Goal: Task Accomplishment & Management: Use online tool/utility

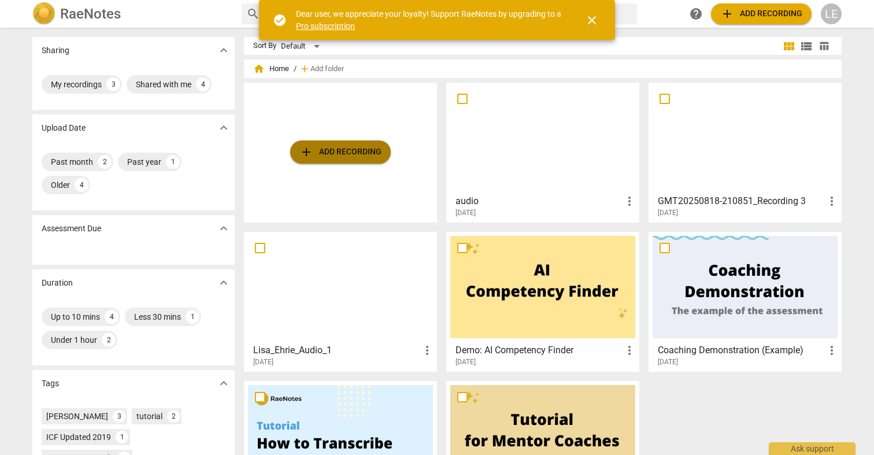
click at [359, 151] on span "add Add recording" at bounding box center [340, 152] width 82 height 14
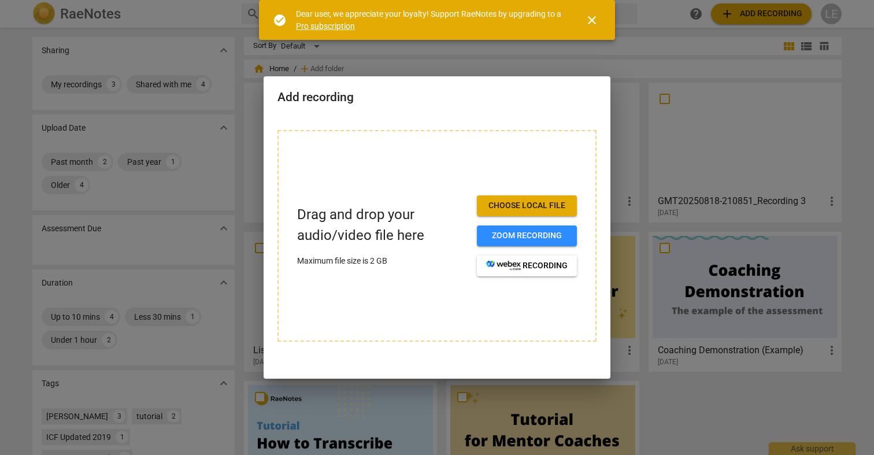
click at [500, 199] on button "Choose local file" at bounding box center [527, 205] width 100 height 21
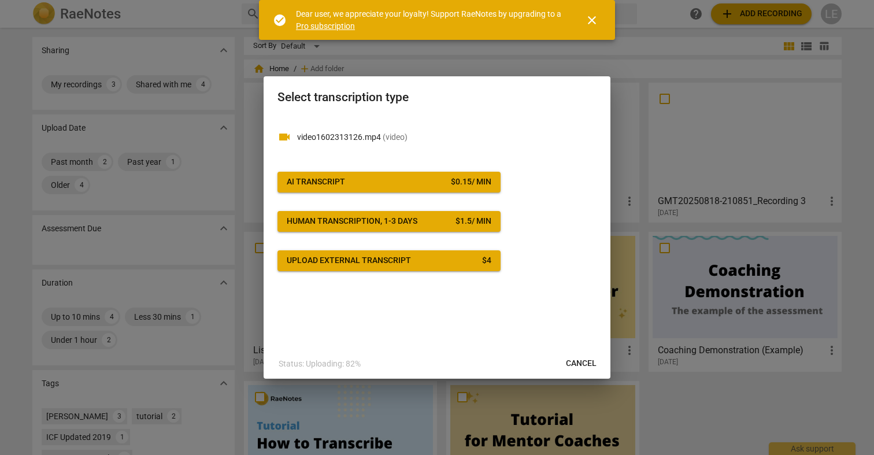
click at [471, 187] on button "AI Transcript $ 0.15 / min" at bounding box center [388, 182] width 223 height 21
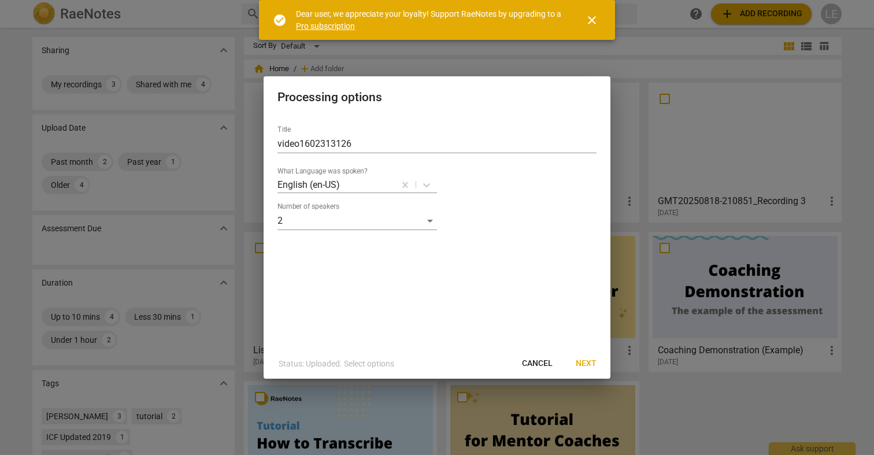
click at [589, 367] on span "Next" at bounding box center [586, 364] width 21 height 12
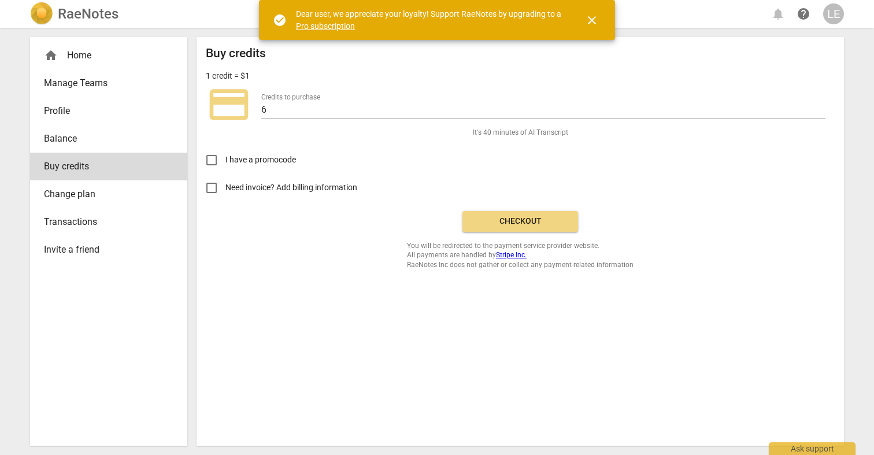
click at [493, 213] on button "Checkout" at bounding box center [520, 221] width 116 height 21
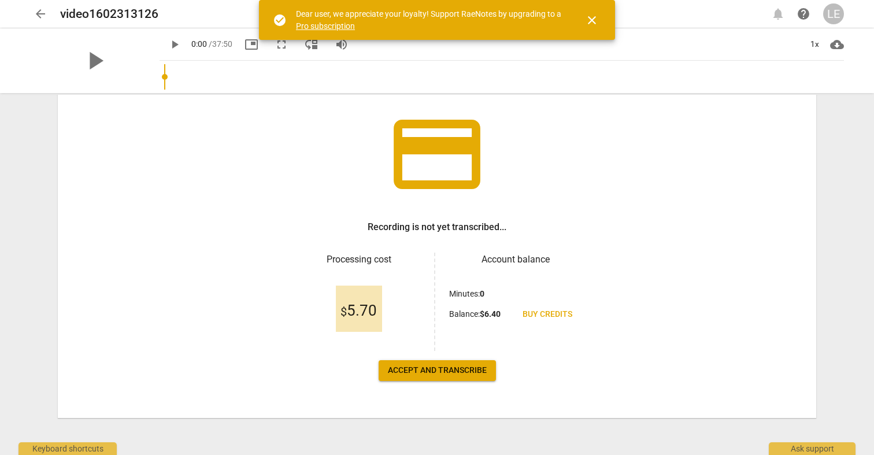
scroll to position [66, 0]
click at [409, 367] on span "Accept and transcribe" at bounding box center [437, 371] width 99 height 12
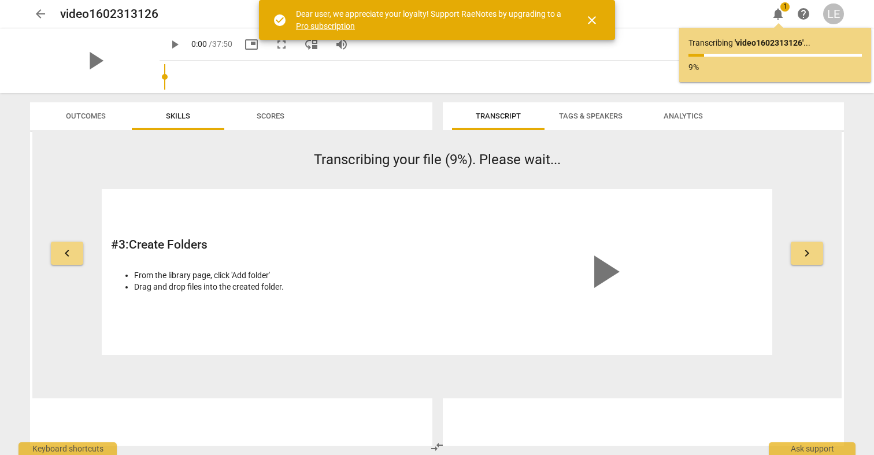
scroll to position [0, 0]
click at [591, 18] on span "close" at bounding box center [592, 20] width 14 height 14
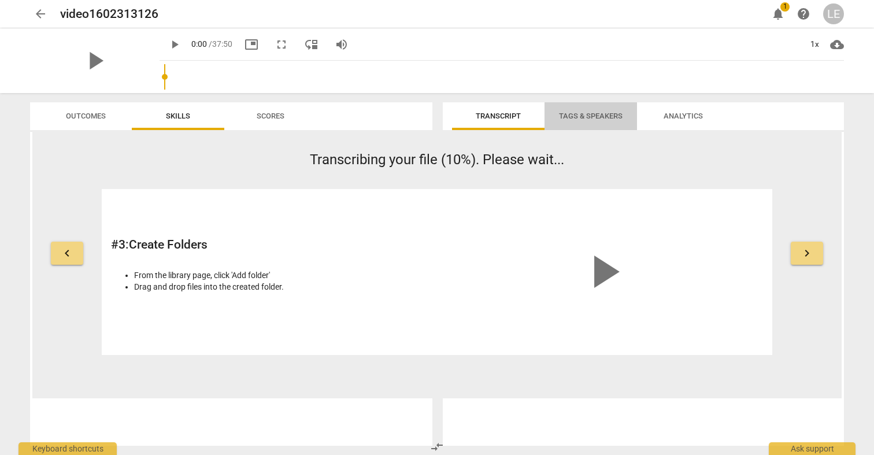
click at [578, 111] on span "Tags & Speakers" at bounding box center [590, 117] width 91 height 16
click at [578, 114] on span "Tags & Speakers" at bounding box center [591, 116] width 64 height 9
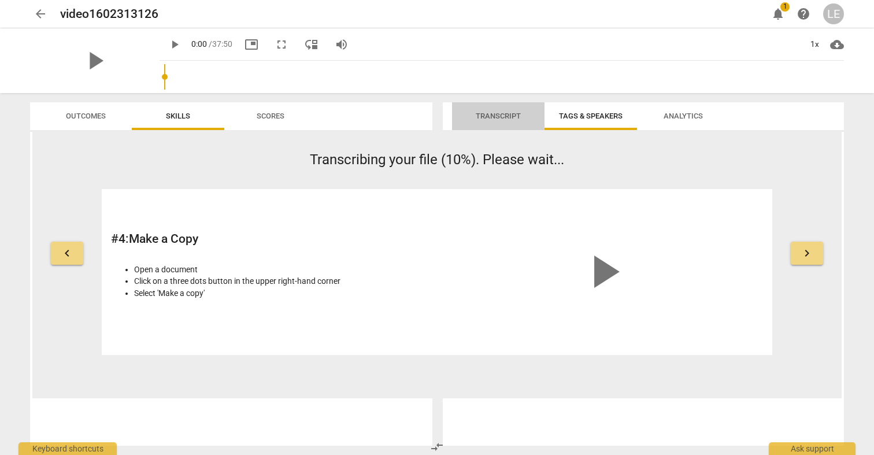
click at [510, 119] on span "Transcript" at bounding box center [498, 116] width 45 height 9
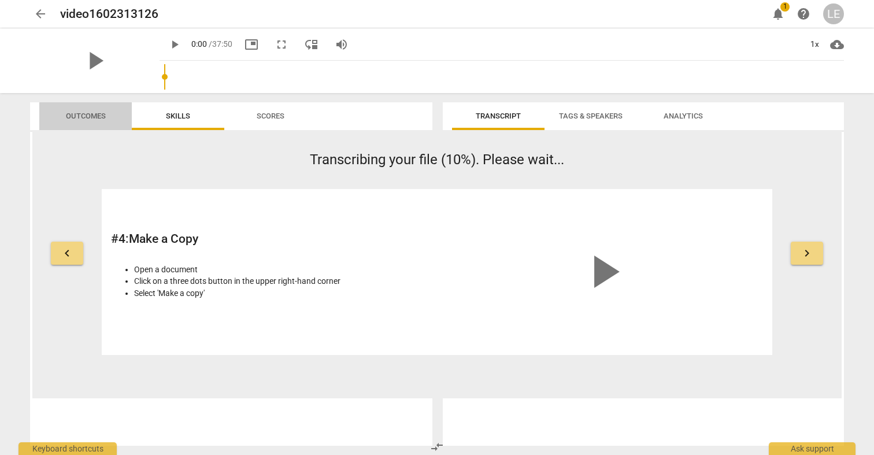
click at [76, 121] on span "Outcomes" at bounding box center [86, 117] width 68 height 16
click at [173, 115] on span "Skills" at bounding box center [178, 116] width 24 height 9
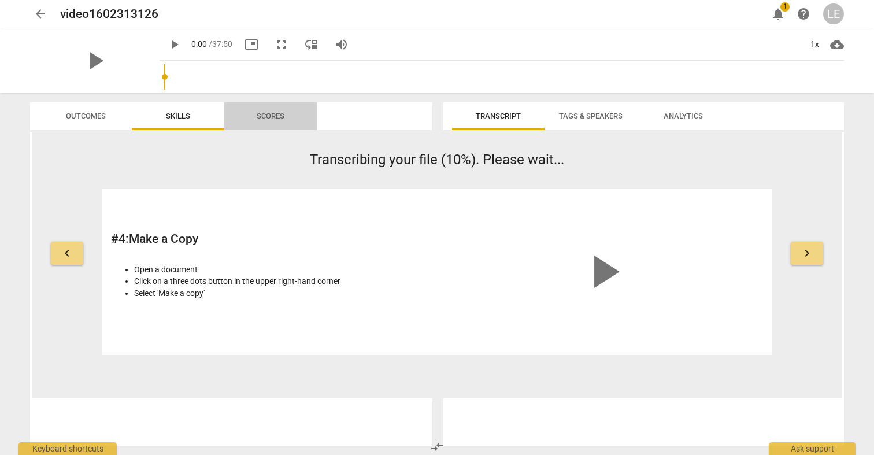
click at [262, 110] on span "Scores" at bounding box center [270, 117] width 55 height 16
click at [298, 186] on div "Transcribing your file (43%). Please wait... # 4 : Make a Copy Open a document …" at bounding box center [437, 252] width 670 height 205
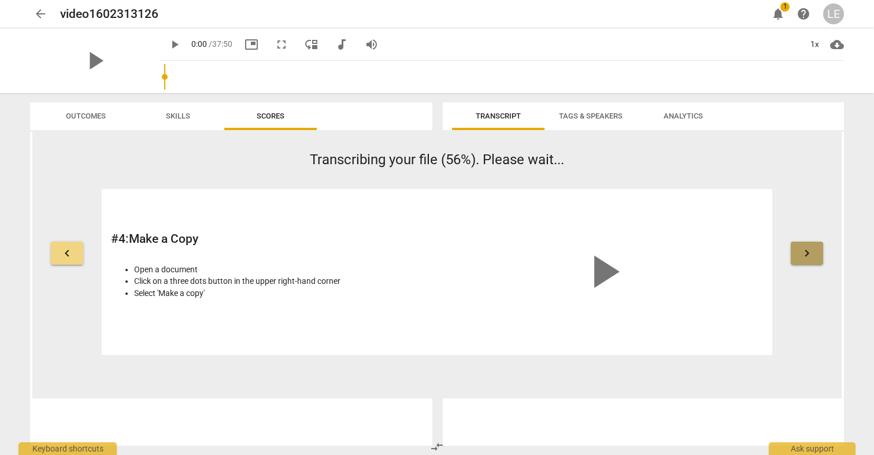
click at [810, 250] on span "keyboard_arrow_right" at bounding box center [807, 253] width 14 height 14
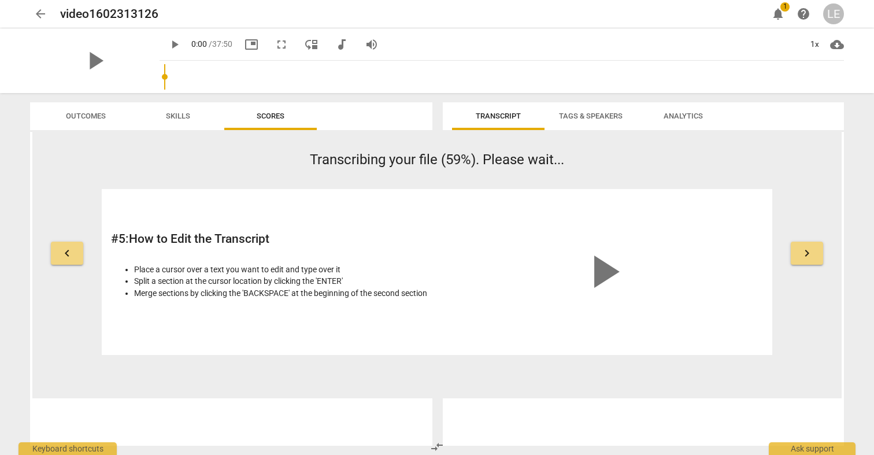
click at [808, 249] on span "keyboard_arrow_right" at bounding box center [807, 253] width 14 height 14
click at [808, 253] on span "keyboard_arrow_right" at bounding box center [807, 253] width 14 height 14
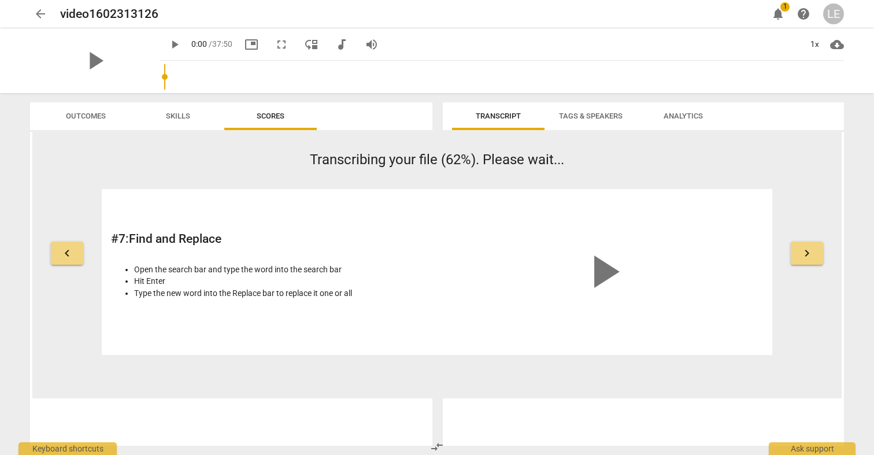
click at [808, 253] on span "keyboard_arrow_right" at bounding box center [807, 253] width 14 height 14
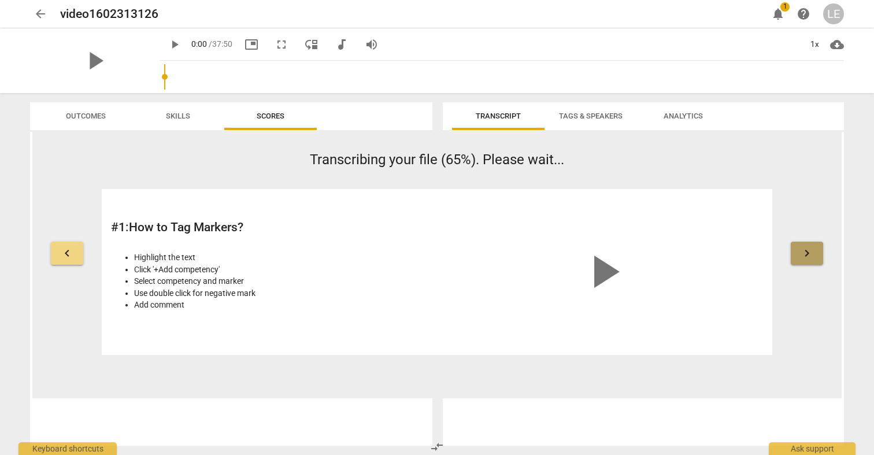
click at [808, 253] on span "keyboard_arrow_right" at bounding box center [807, 253] width 14 height 14
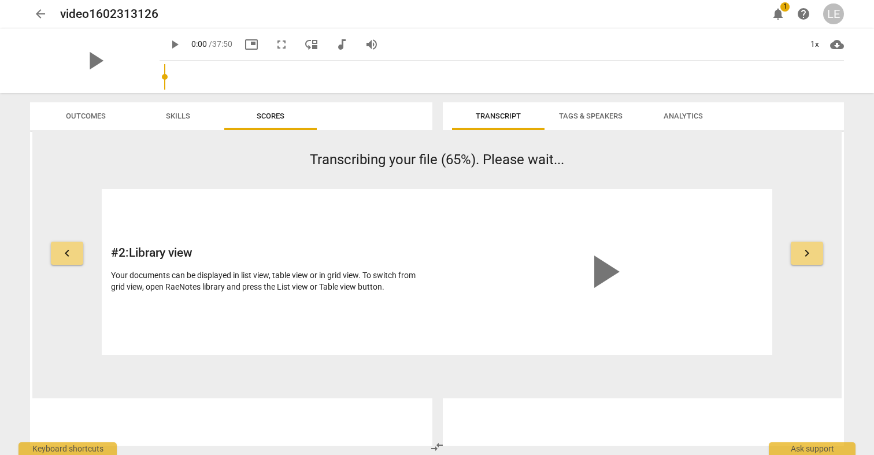
click at [808, 253] on span "keyboard_arrow_right" at bounding box center [807, 253] width 14 height 14
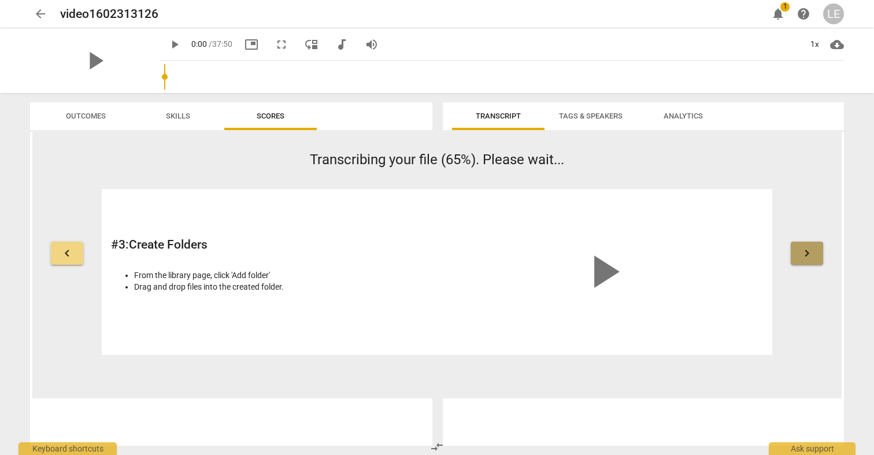
click at [808, 253] on span "keyboard_arrow_right" at bounding box center [807, 253] width 14 height 14
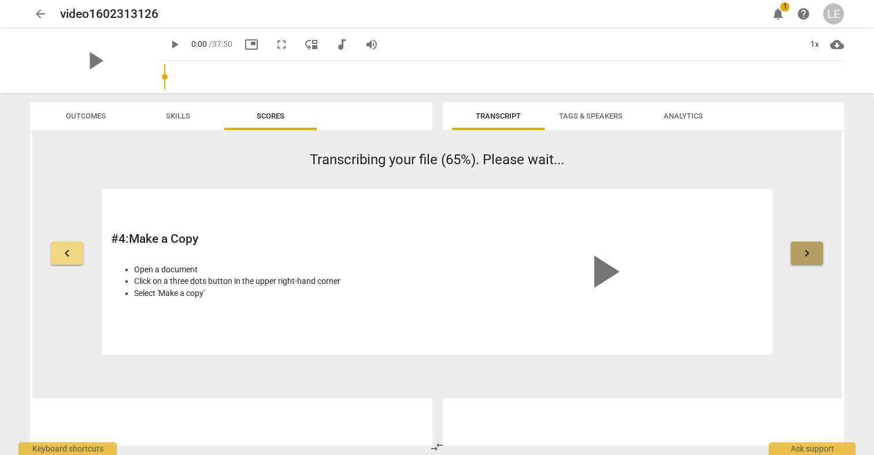
click at [808, 253] on span "keyboard_arrow_right" at bounding box center [807, 253] width 14 height 14
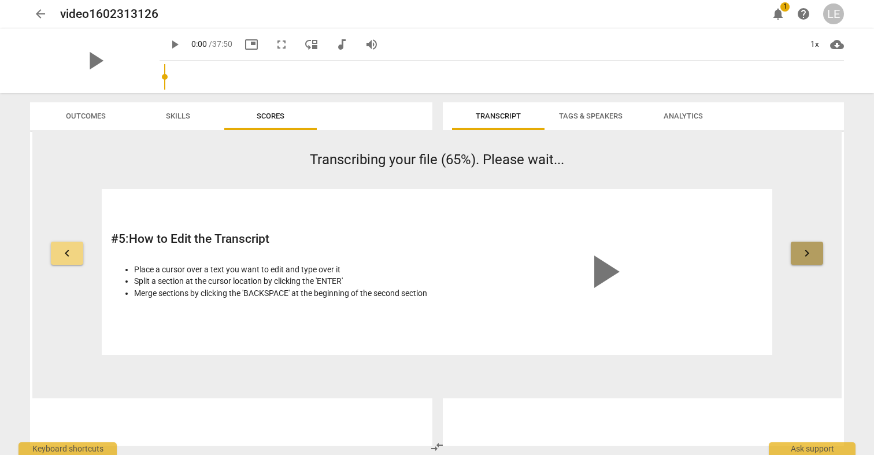
click at [808, 253] on span "keyboard_arrow_right" at bounding box center [807, 253] width 14 height 14
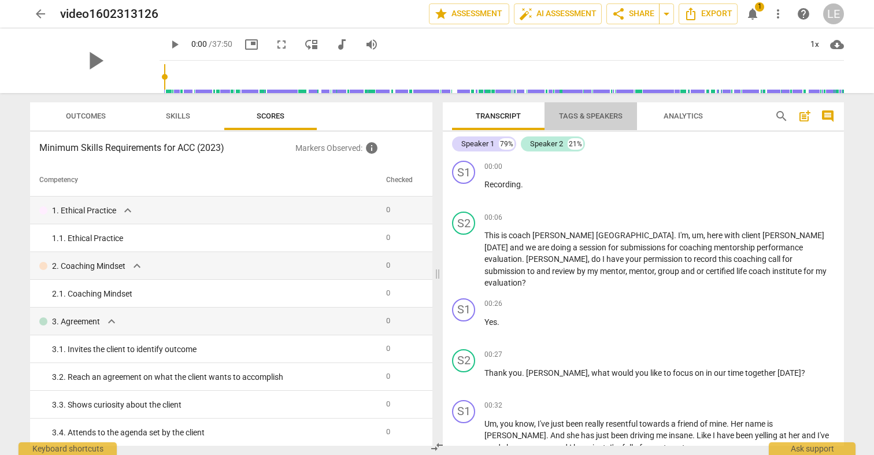
click at [609, 114] on span "Tags & Speakers" at bounding box center [591, 116] width 64 height 9
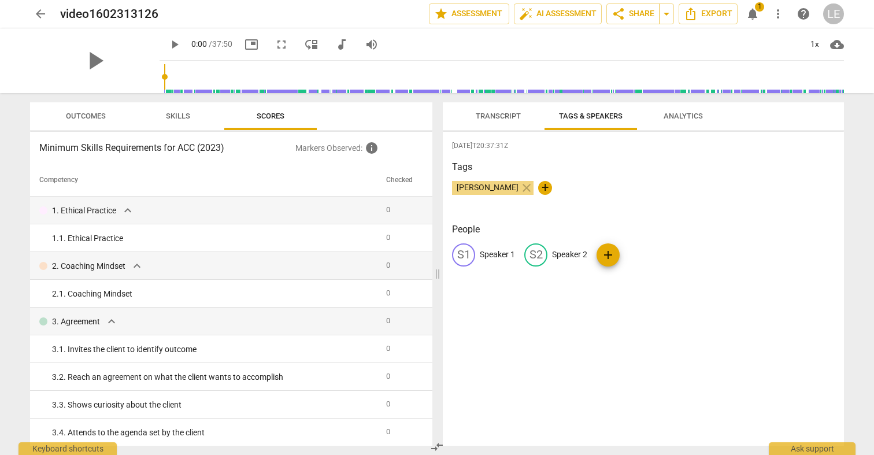
click at [466, 254] on div "S1" at bounding box center [463, 254] width 23 height 23
click at [513, 121] on span "Transcript" at bounding box center [498, 117] width 73 height 16
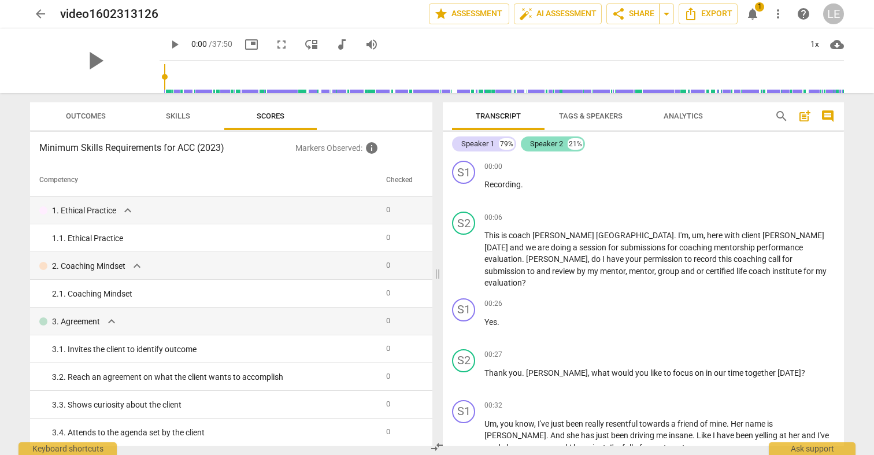
click at [553, 140] on div "Speaker 2" at bounding box center [546, 144] width 33 height 12
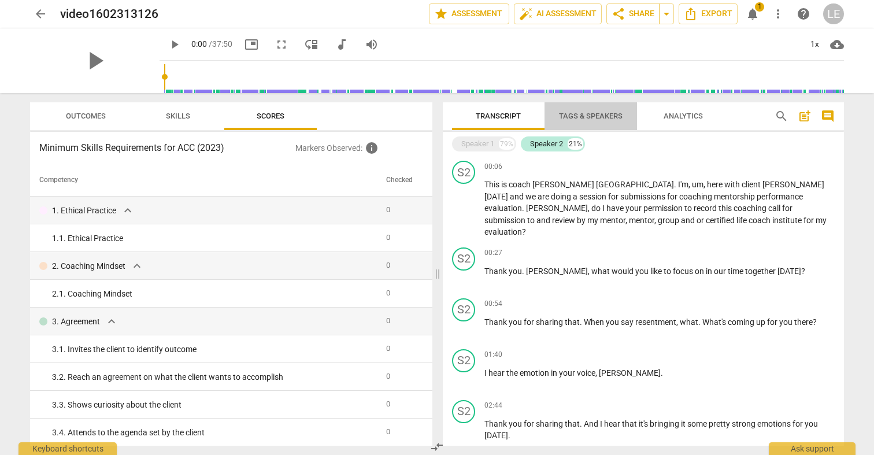
click at [569, 113] on span "Tags & Speakers" at bounding box center [591, 116] width 64 height 9
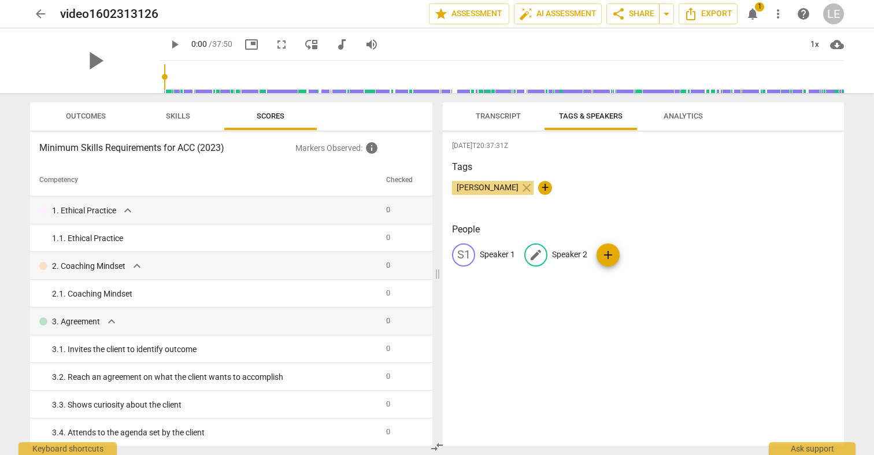
click at [558, 254] on p "Speaker 2" at bounding box center [569, 254] width 35 height 12
type input "Coach Lisa Ehrie"
click at [452, 251] on div "edit" at bounding box center [463, 254] width 23 height 23
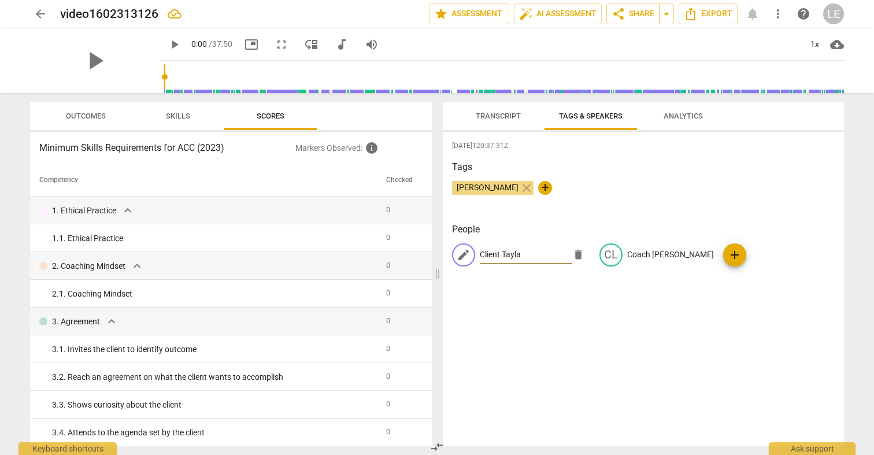
type input "Client Tayla"
click at [524, 118] on span "Transcript" at bounding box center [498, 117] width 73 height 16
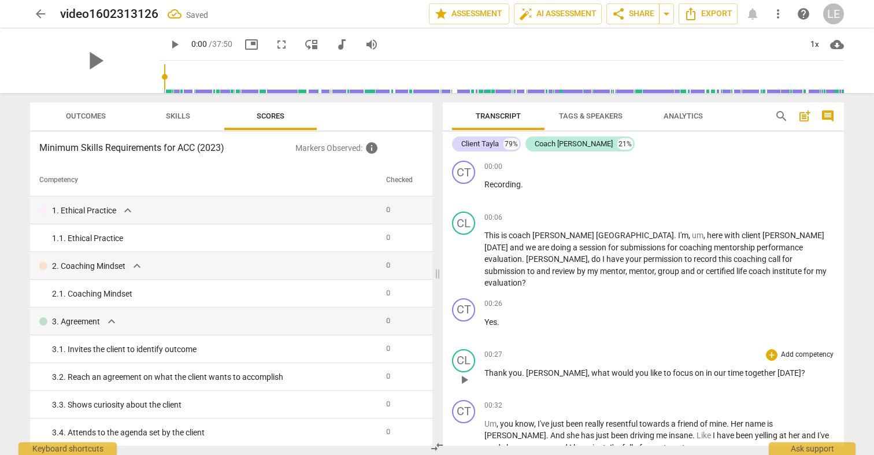
click at [588, 368] on span "," at bounding box center [589, 372] width 3 height 9
drag, startPoint x: 574, startPoint y: 350, endPoint x: 778, endPoint y: 115, distance: 311.7
click at [778, 115] on span "search" at bounding box center [781, 116] width 14 height 14
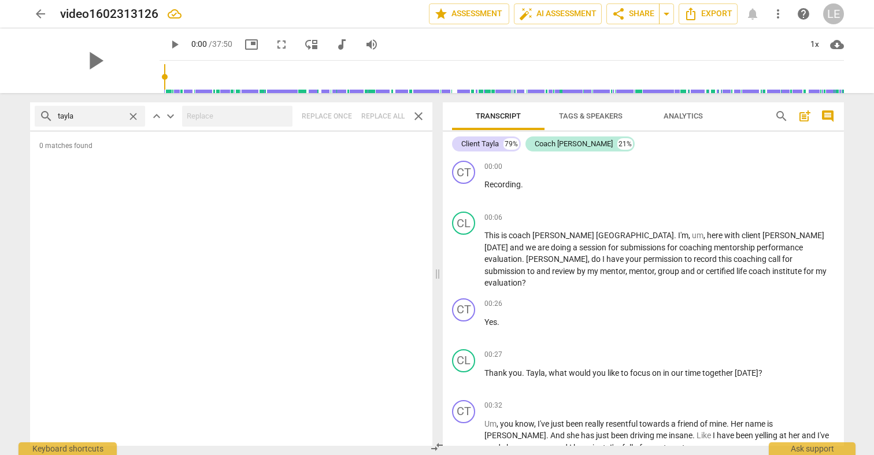
click at [96, 112] on input "tayla" at bounding box center [90, 116] width 65 height 18
type input "t"
type input "Taylor"
click at [162, 115] on span "keyboard_arrow_up" at bounding box center [157, 116] width 14 height 14
click at [421, 114] on span "close" at bounding box center [418, 116] width 14 height 14
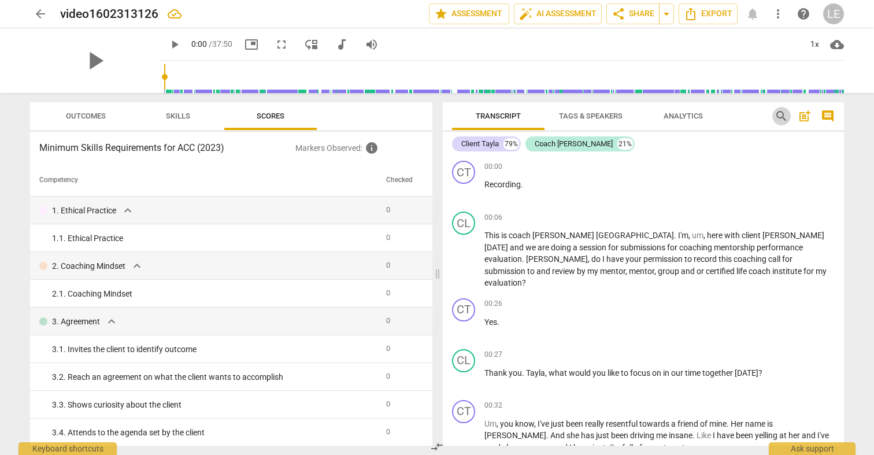
click at [782, 114] on span "search" at bounding box center [781, 116] width 14 height 14
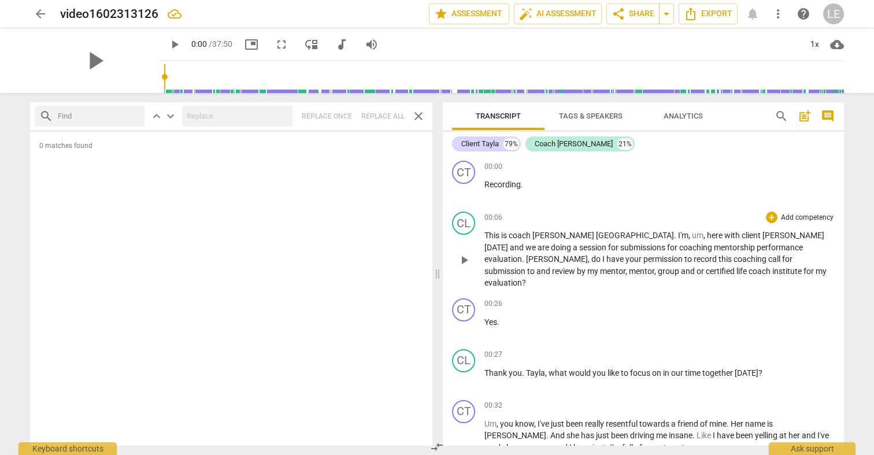
click at [762, 235] on span "Taylor" at bounding box center [793, 235] width 62 height 9
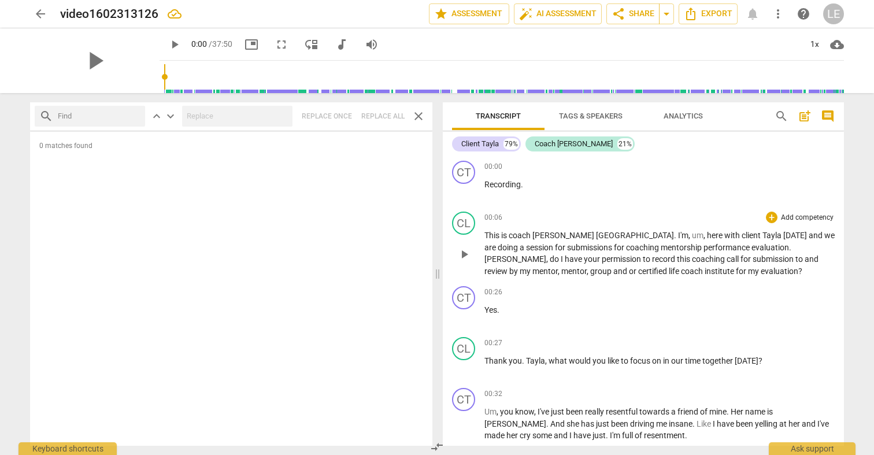
click at [546, 254] on span "Taylor" at bounding box center [515, 258] width 62 height 9
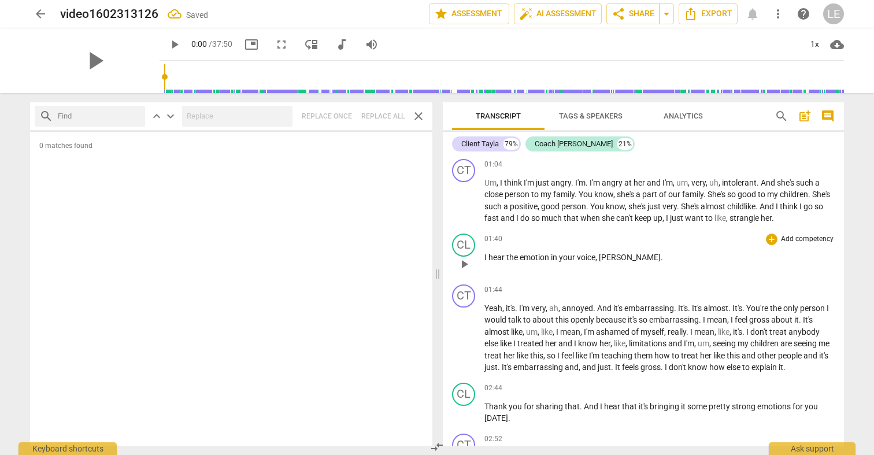
scroll to position [349, 0]
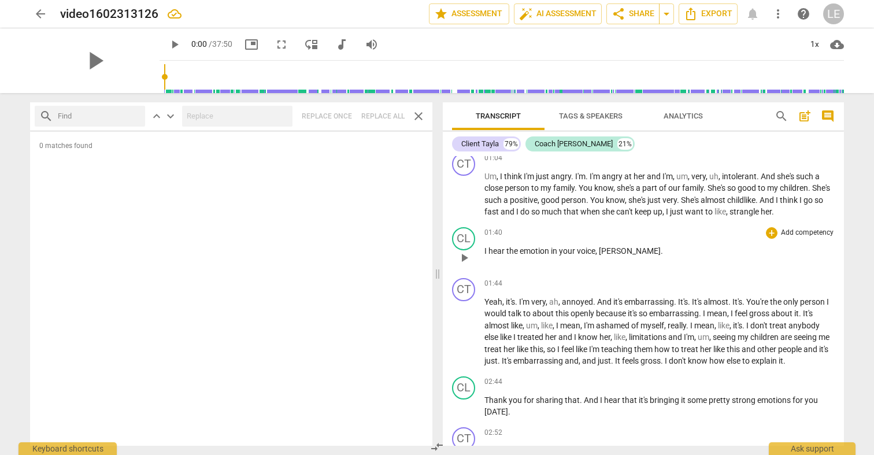
click at [619, 246] on span "Taylor" at bounding box center [630, 250] width 62 height 9
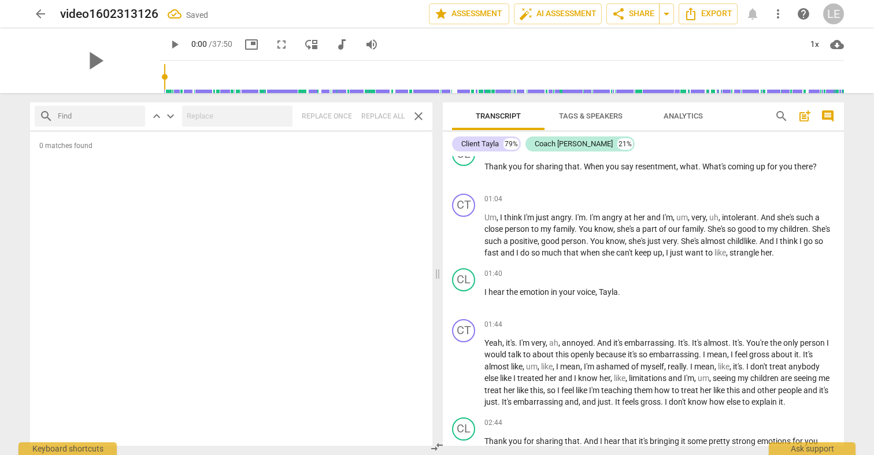
scroll to position [125, 0]
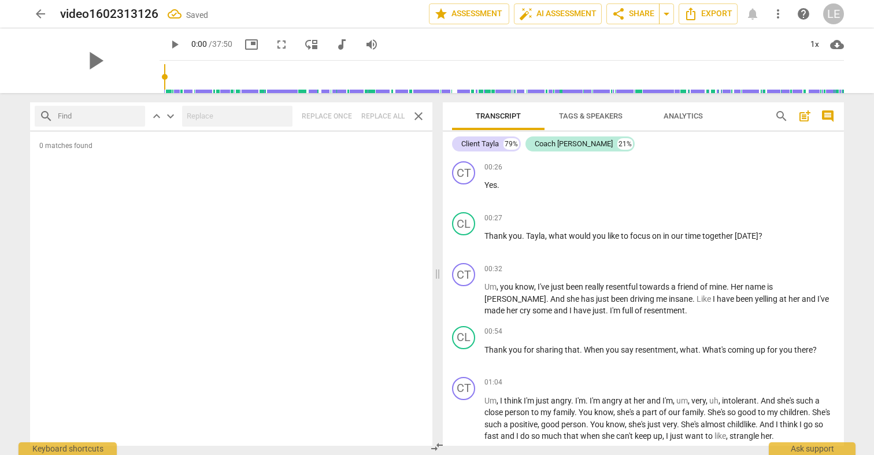
click at [333, 248] on div "0 matches found" at bounding box center [231, 289] width 402 height 314
click at [567, 112] on span "Tags & Speakers" at bounding box center [591, 116] width 64 height 9
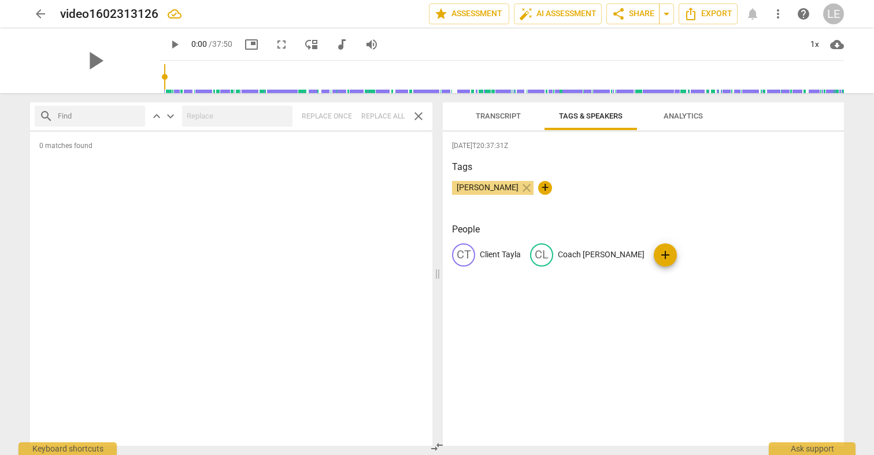
click at [671, 118] on span "Analytics" at bounding box center [682, 116] width 39 height 9
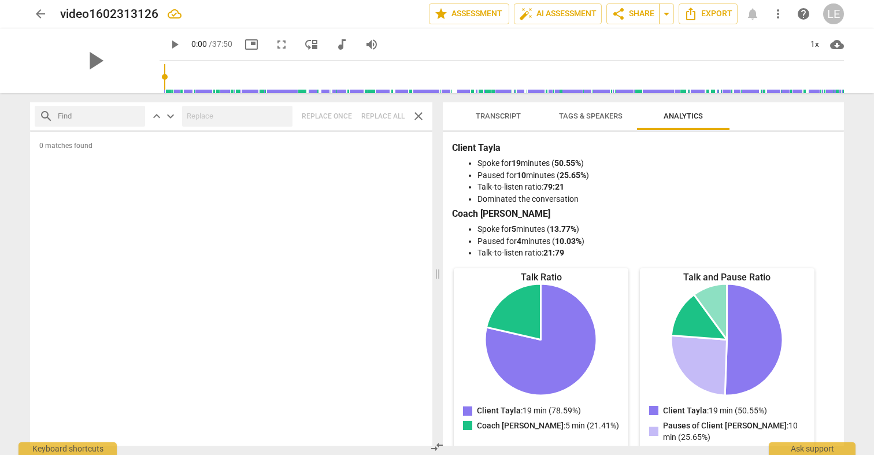
click at [500, 114] on span "Transcript" at bounding box center [498, 116] width 45 height 9
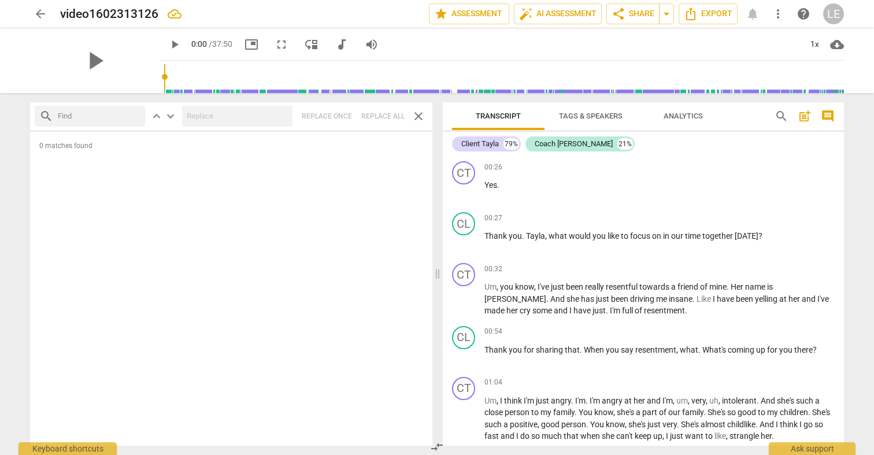
click at [322, 118] on div "search keyboard_arrow_up keyboard_arrow_down Replace once Replace all close" at bounding box center [231, 116] width 402 height 28
click at [411, 118] on span "close" at bounding box center [418, 116] width 18 height 14
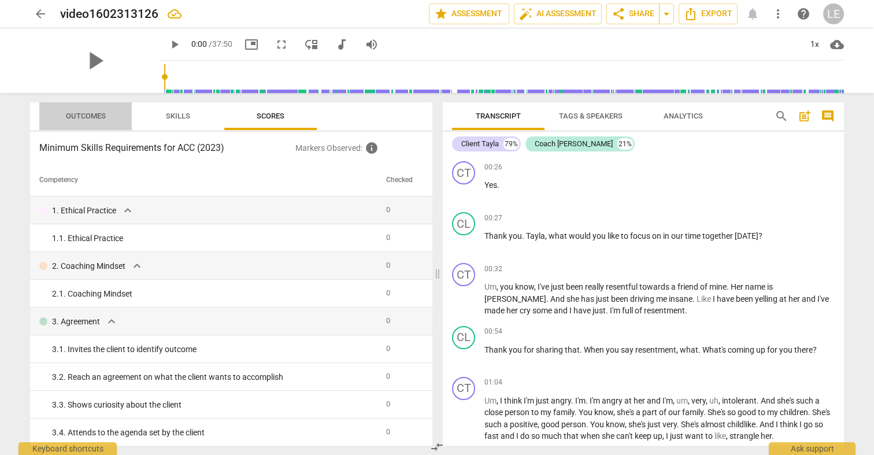
click at [84, 124] on button "Outcomes" at bounding box center [85, 116] width 92 height 28
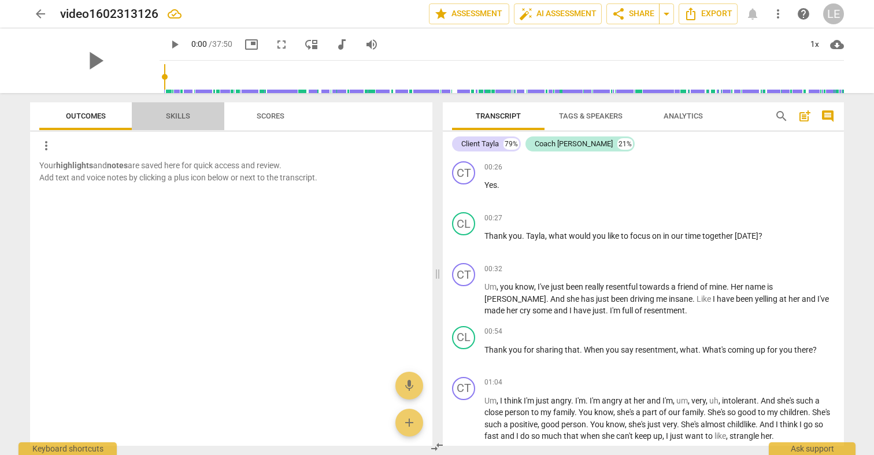
click at [170, 116] on span "Skills" at bounding box center [178, 116] width 24 height 9
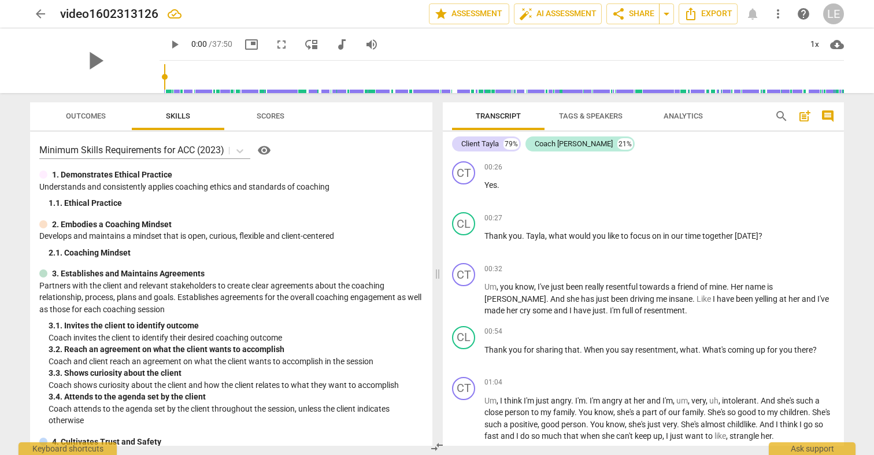
scroll to position [0, 0]
click at [542, 13] on span "auto_fix_high AI Assessment" at bounding box center [557, 14] width 77 height 14
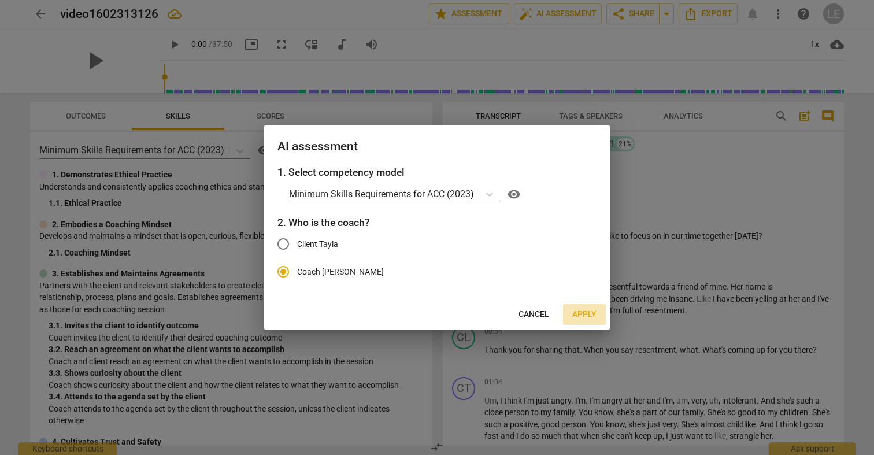
click at [582, 312] on span "Apply" at bounding box center [584, 315] width 24 height 12
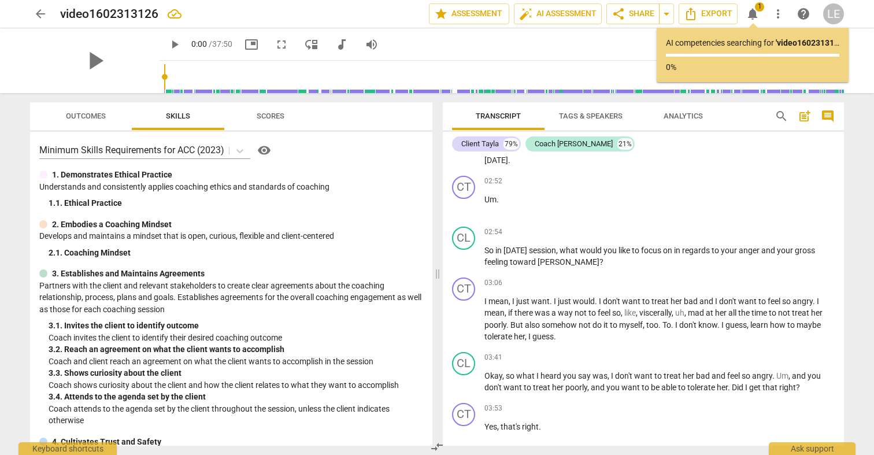
click at [81, 113] on span "Outcomes" at bounding box center [86, 116] width 40 height 9
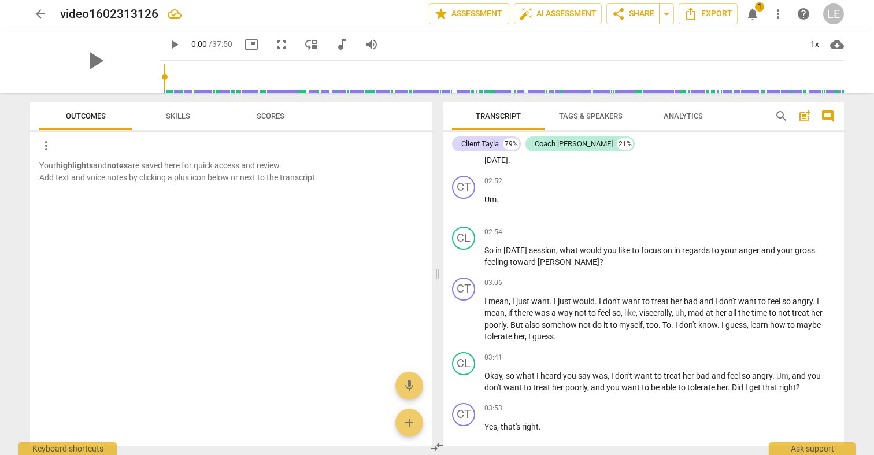
click at [273, 112] on span "Scores" at bounding box center [271, 116] width 28 height 9
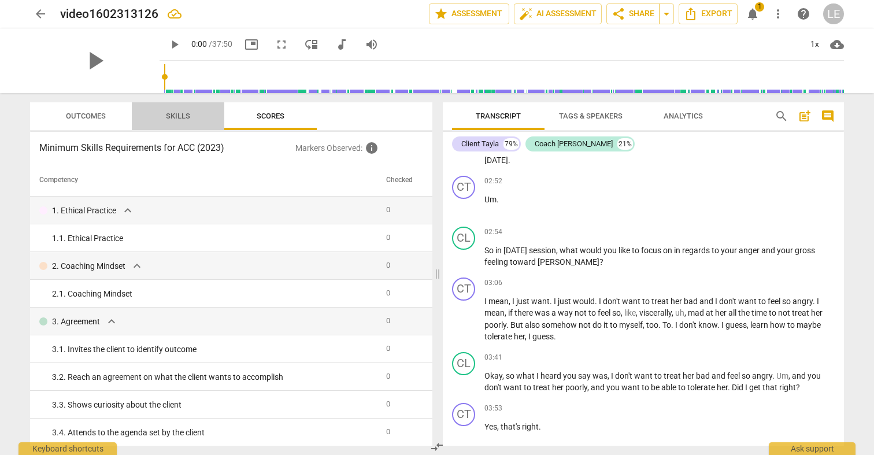
click at [165, 121] on span "Skills" at bounding box center [178, 117] width 52 height 16
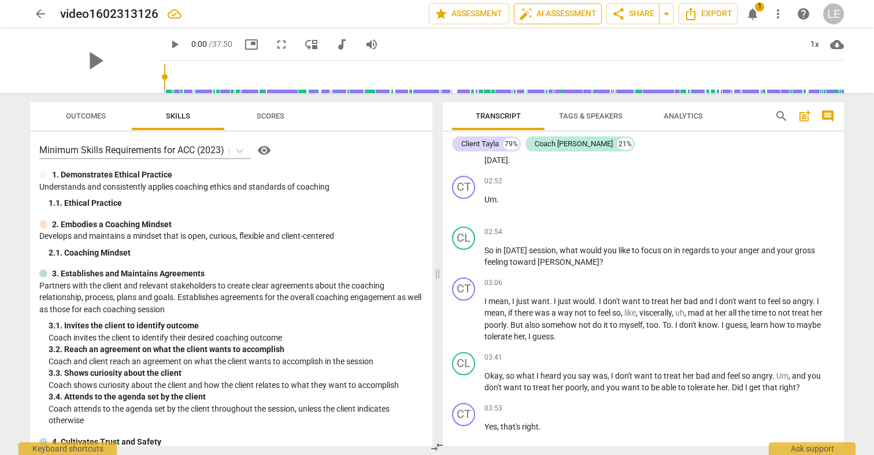
click at [570, 11] on span "auto_fix_high AI Assessment" at bounding box center [557, 14] width 77 height 14
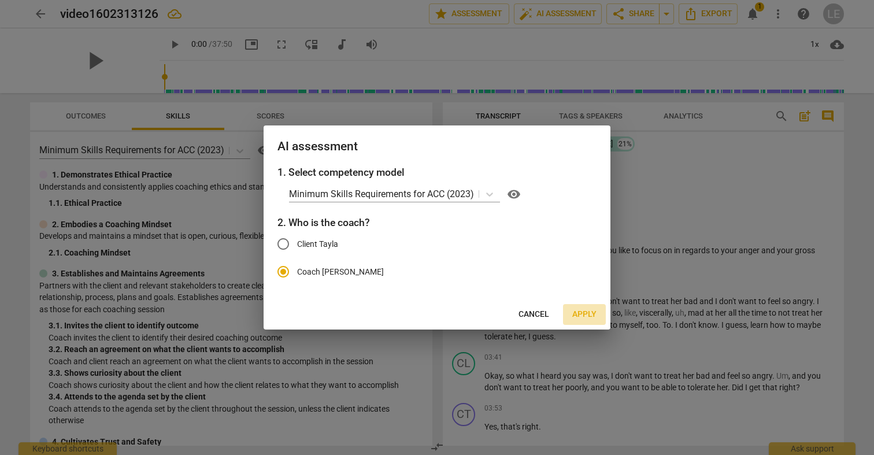
click at [591, 317] on span "Apply" at bounding box center [584, 315] width 24 height 12
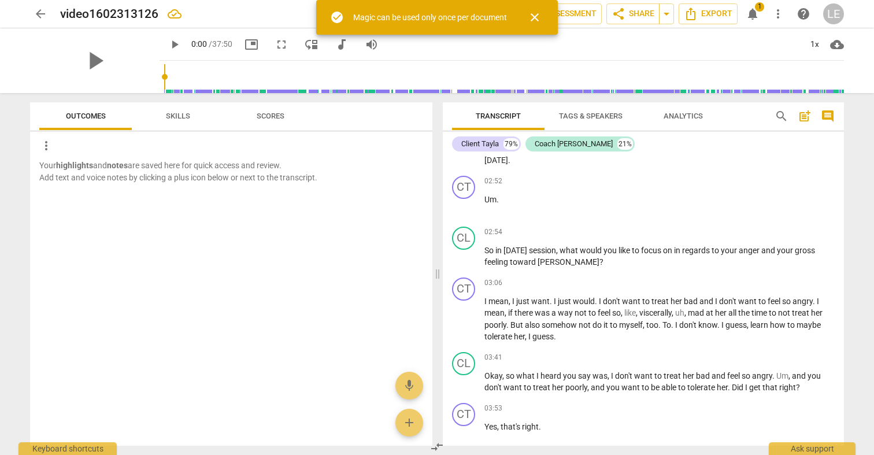
click at [534, 16] on span "close" at bounding box center [535, 17] width 14 height 14
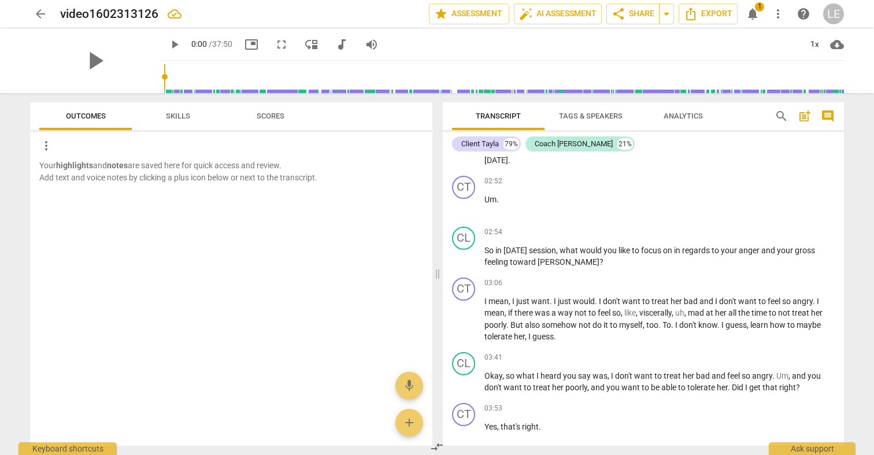
click at [181, 120] on span "Skills" at bounding box center [178, 116] width 24 height 9
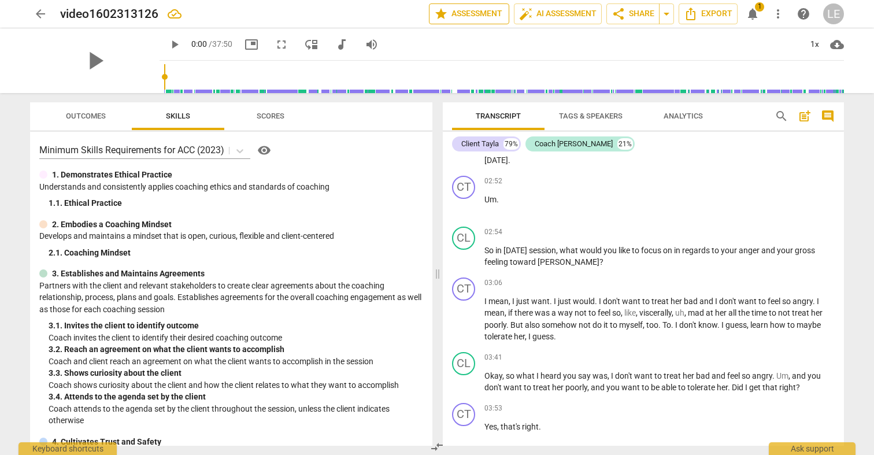
click at [456, 11] on span "star Assessment" at bounding box center [469, 14] width 70 height 14
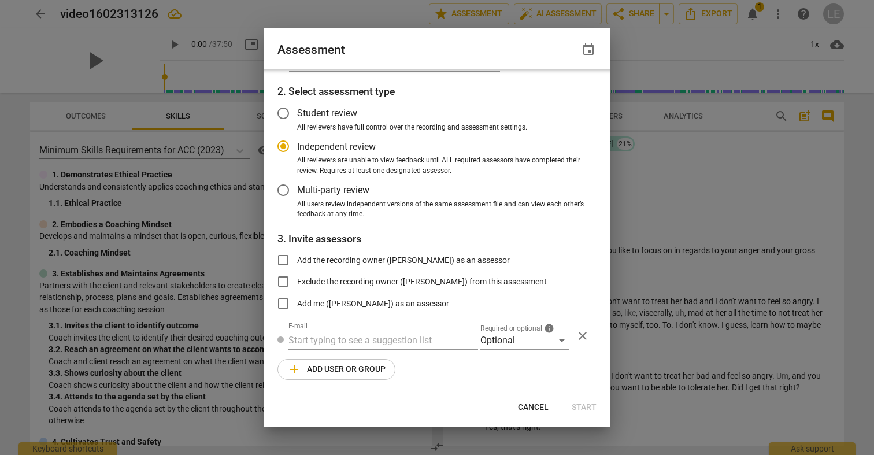
scroll to position [34, 0]
click at [558, 339] on div "Optional" at bounding box center [524, 341] width 88 height 18
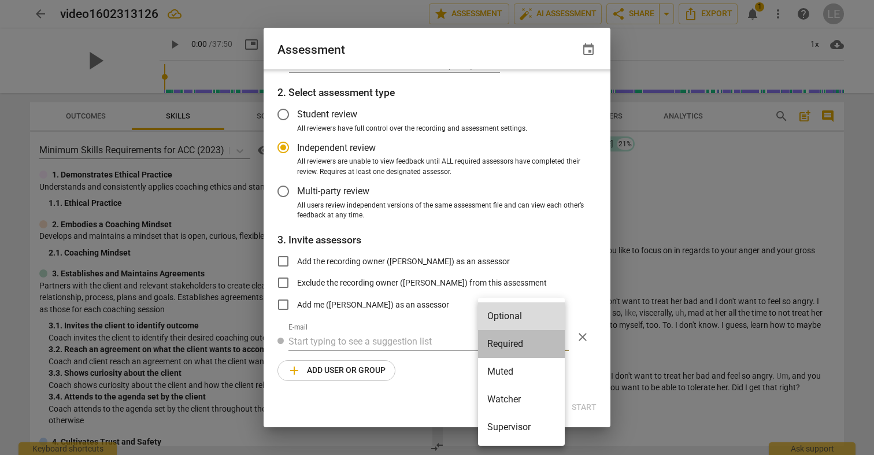
click at [558, 339] on li "Required" at bounding box center [521, 344] width 87 height 28
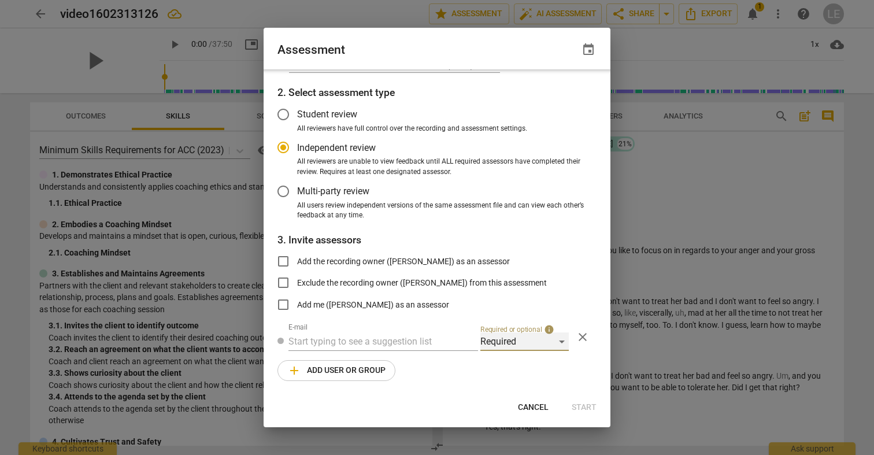
click at [558, 339] on div "Required" at bounding box center [524, 341] width 88 height 18
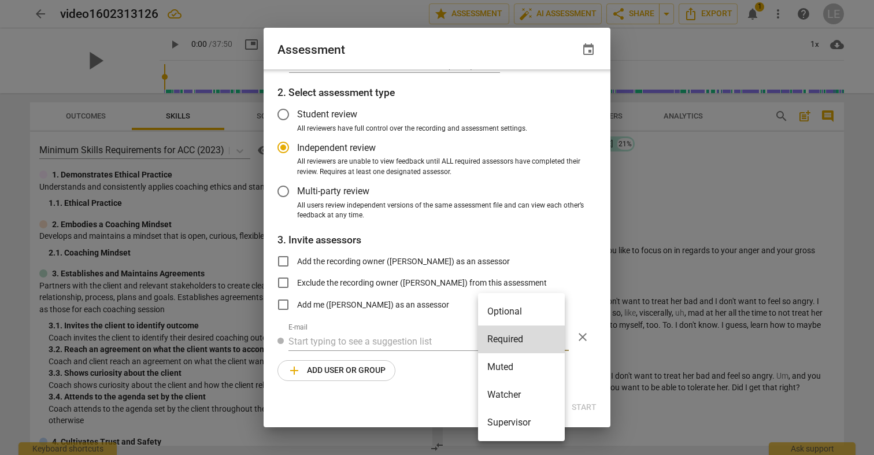
click at [534, 316] on li "Optional" at bounding box center [521, 312] width 87 height 28
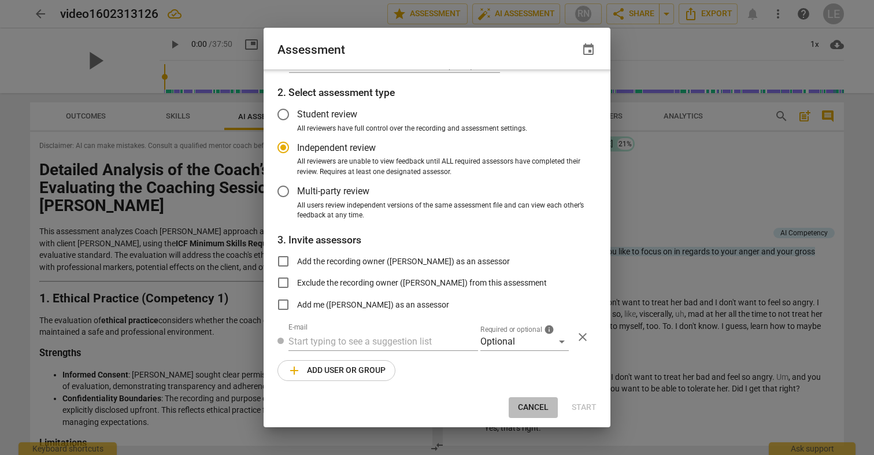
click at [527, 403] on span "Cancel" at bounding box center [533, 408] width 31 height 12
radio input "false"
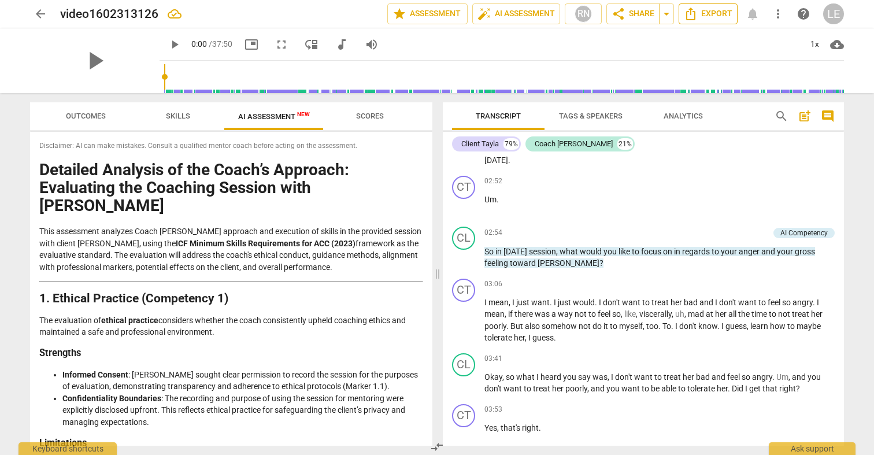
click at [700, 8] on span "Export" at bounding box center [708, 14] width 49 height 14
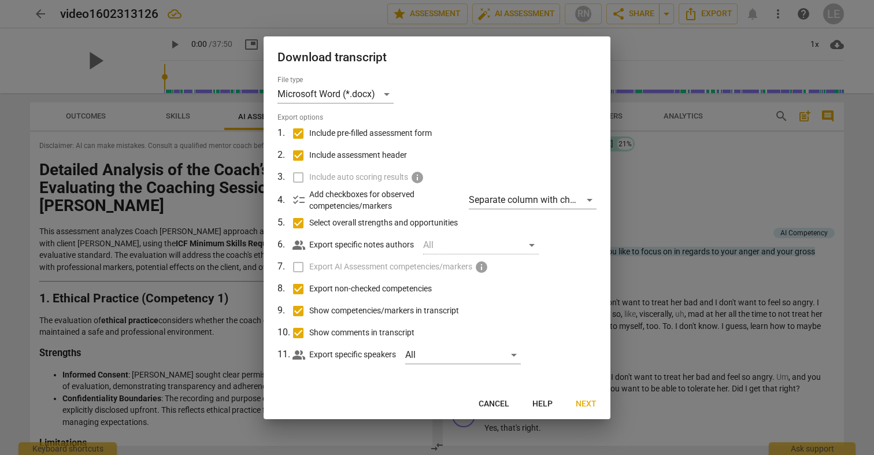
click at [302, 263] on label "Export AI Assessment competencies/markers info" at bounding box center [435, 267] width 303 height 22
click at [462, 239] on div "All" at bounding box center [481, 245] width 116 height 18
click at [530, 246] on div "All" at bounding box center [481, 245] width 116 height 18
click at [531, 243] on div "All" at bounding box center [481, 245] width 116 height 18
click at [532, 243] on div "All" at bounding box center [481, 245] width 116 height 18
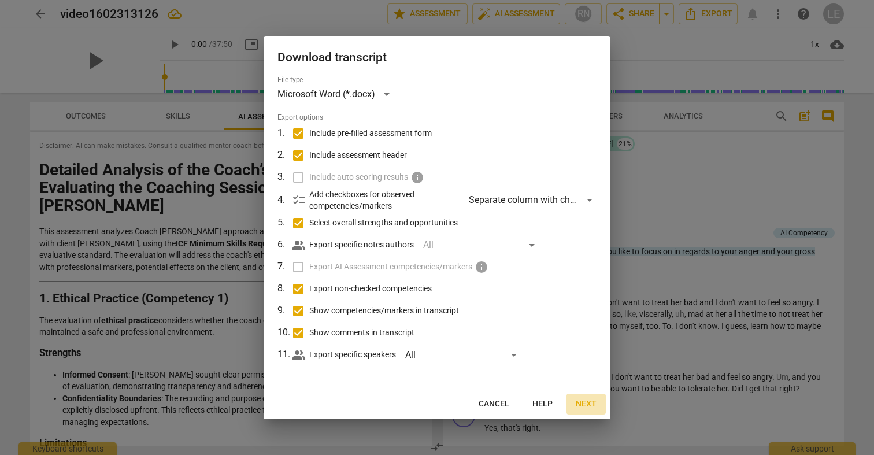
click at [584, 400] on span "Next" at bounding box center [586, 404] width 21 height 12
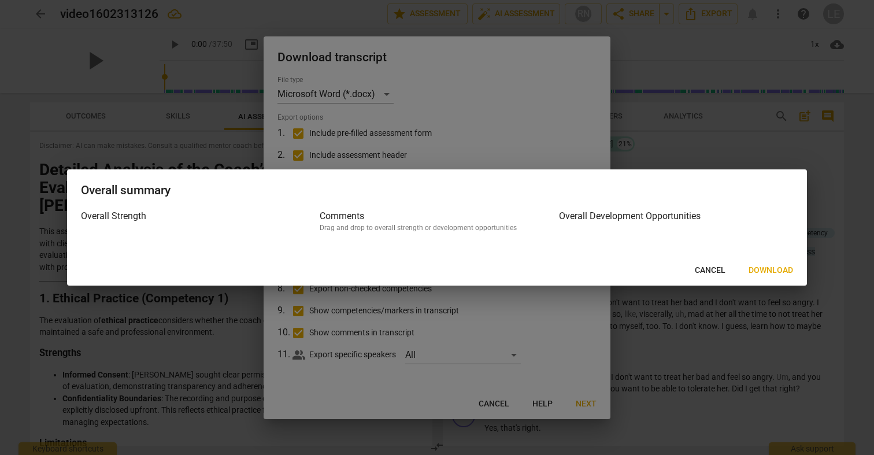
click at [761, 268] on span "Download" at bounding box center [770, 271] width 44 height 12
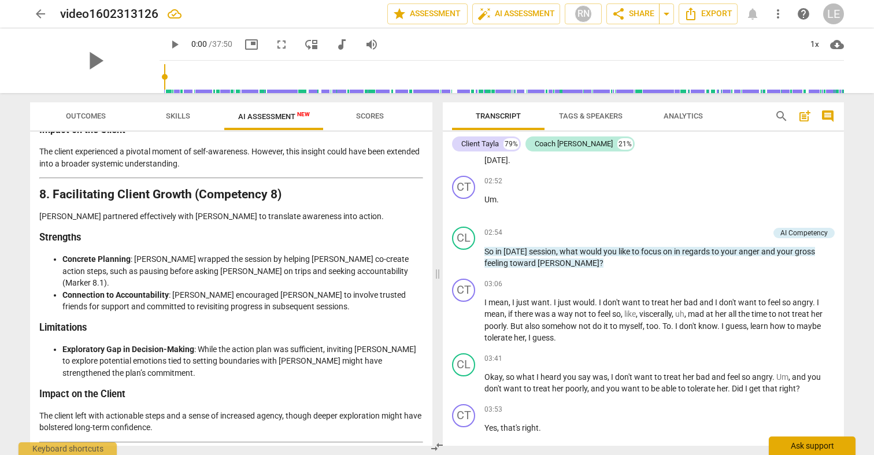
scroll to position [0, 0]
click at [718, 11] on span "Export" at bounding box center [708, 14] width 49 height 14
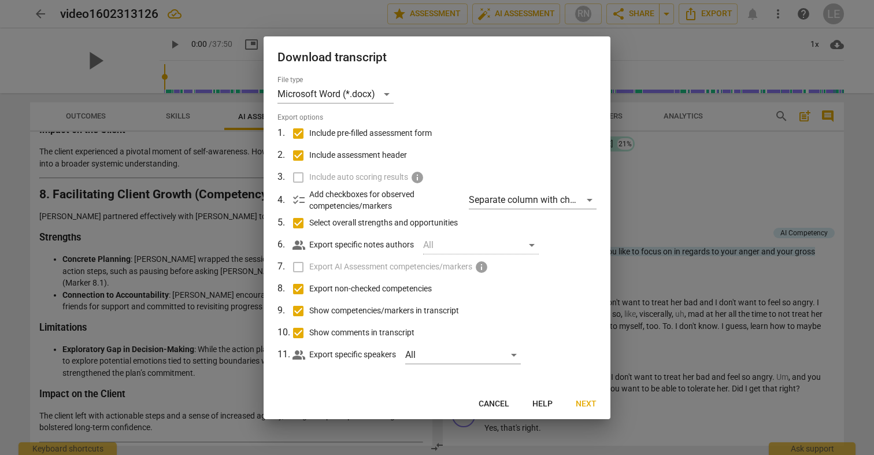
click at [300, 266] on label "Export AI Assessment competencies/markers info" at bounding box center [435, 267] width 303 height 22
click at [480, 268] on span "info" at bounding box center [481, 267] width 14 height 14
click at [482, 268] on span "info" at bounding box center [481, 267] width 14 height 14
click at [300, 176] on label "Include auto scoring results info" at bounding box center [435, 177] width 303 height 22
click at [303, 199] on span "checklist" at bounding box center [299, 200] width 14 height 14
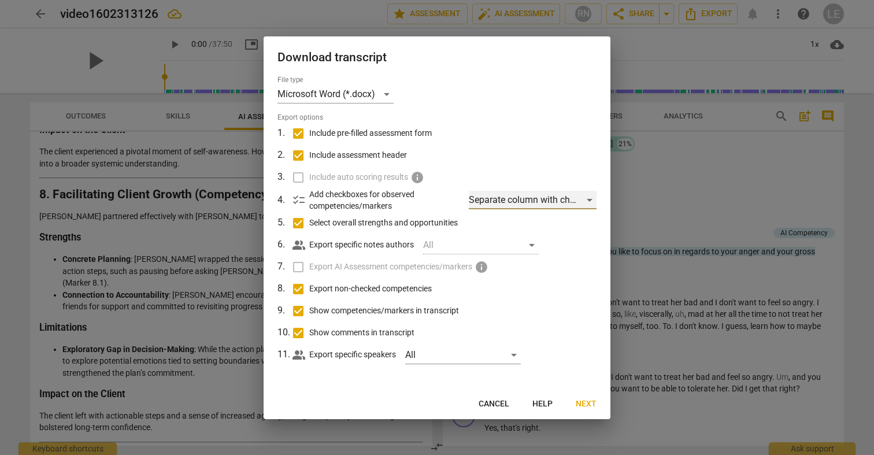
click at [587, 199] on div "Separate column with check marks" at bounding box center [533, 200] width 128 height 18
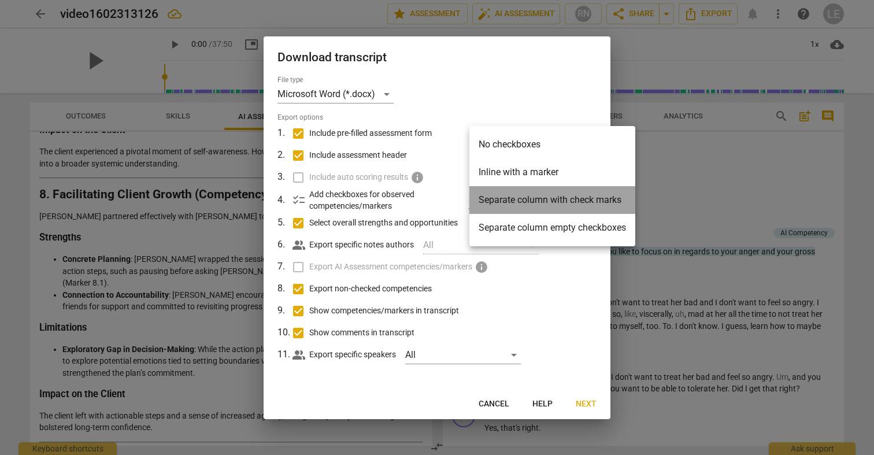
click at [587, 199] on li "Separate column with check marks" at bounding box center [552, 200] width 166 height 28
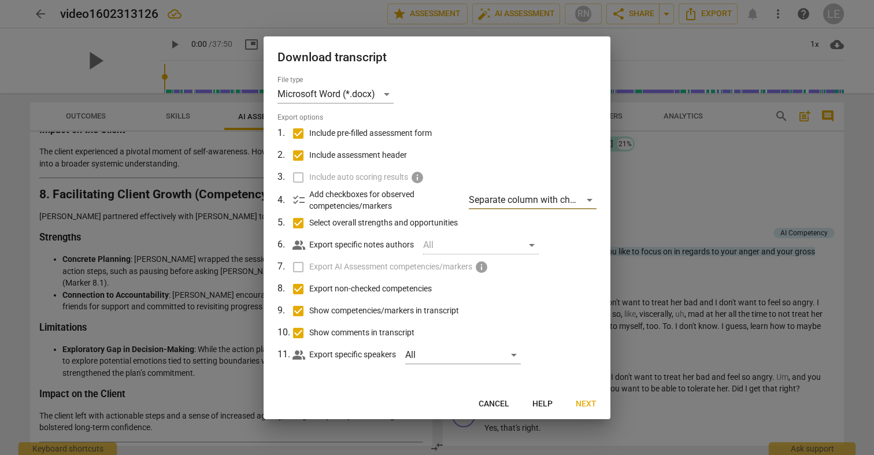
click at [582, 399] on span "Next" at bounding box center [586, 404] width 21 height 12
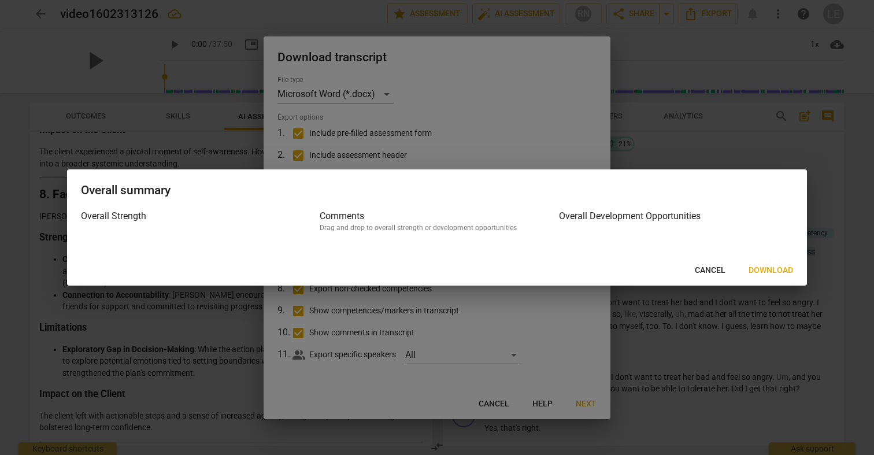
click at [762, 267] on span "Download" at bounding box center [770, 271] width 44 height 12
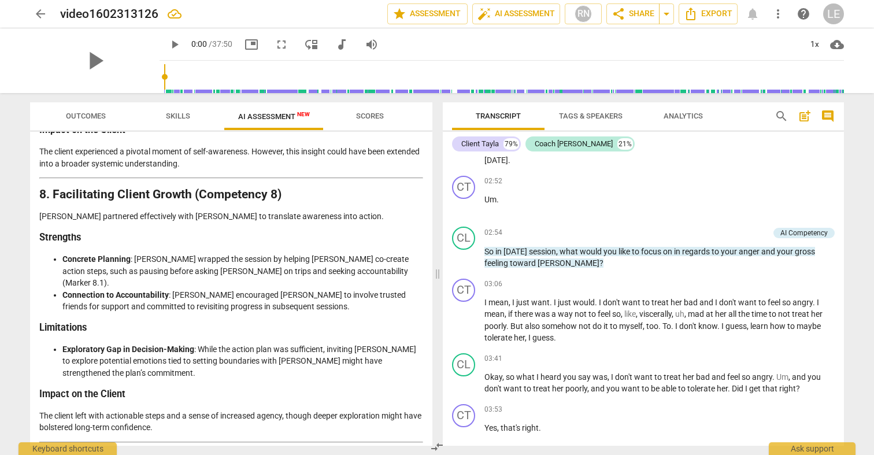
click at [87, 115] on span "Outcomes" at bounding box center [86, 116] width 40 height 9
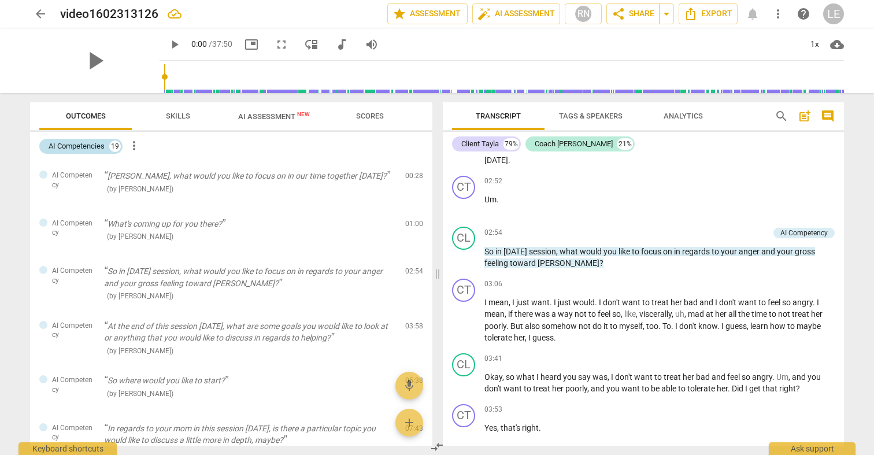
click at [116, 143] on div "19" at bounding box center [115, 146] width 12 height 12
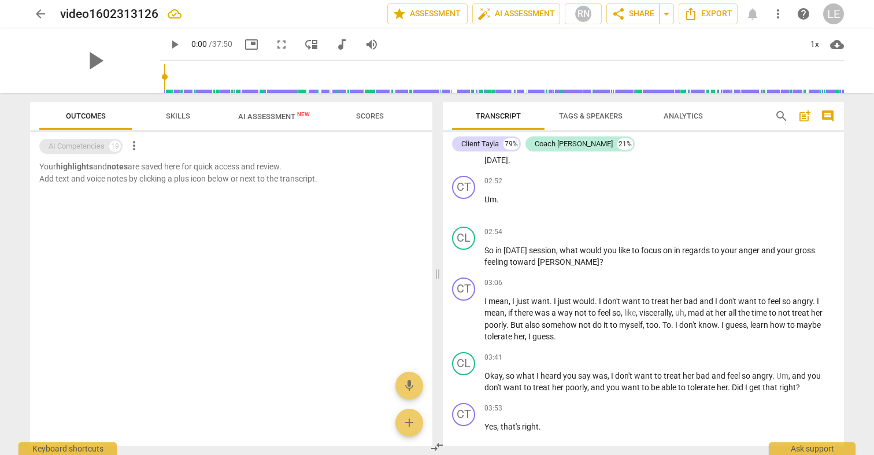
click at [116, 143] on div "19" at bounding box center [115, 146] width 12 height 12
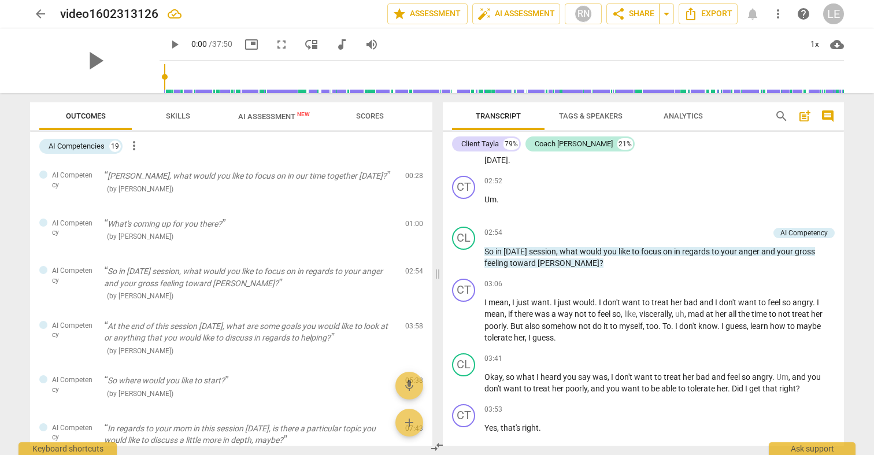
click at [133, 145] on span "more_vert" at bounding box center [134, 146] width 14 height 14
click at [113, 143] on div at bounding box center [437, 227] width 874 height 455
click at [588, 118] on span "Tags & Speakers" at bounding box center [591, 116] width 64 height 9
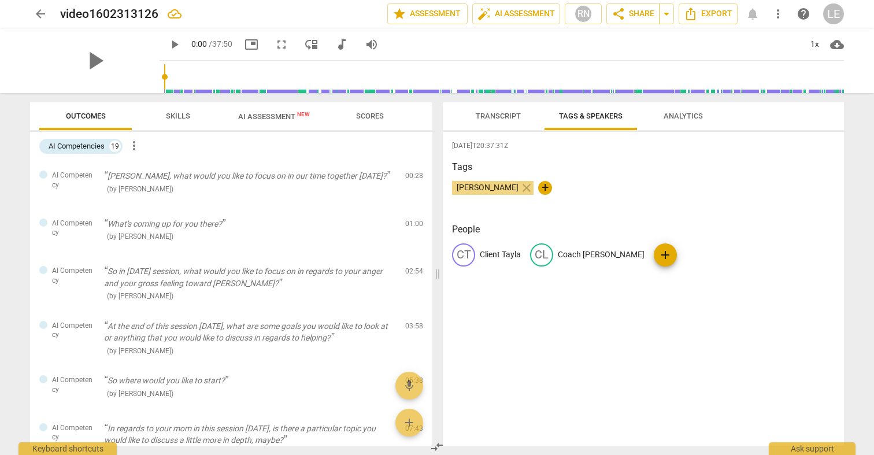
click at [676, 117] on span "Analytics" at bounding box center [682, 116] width 39 height 9
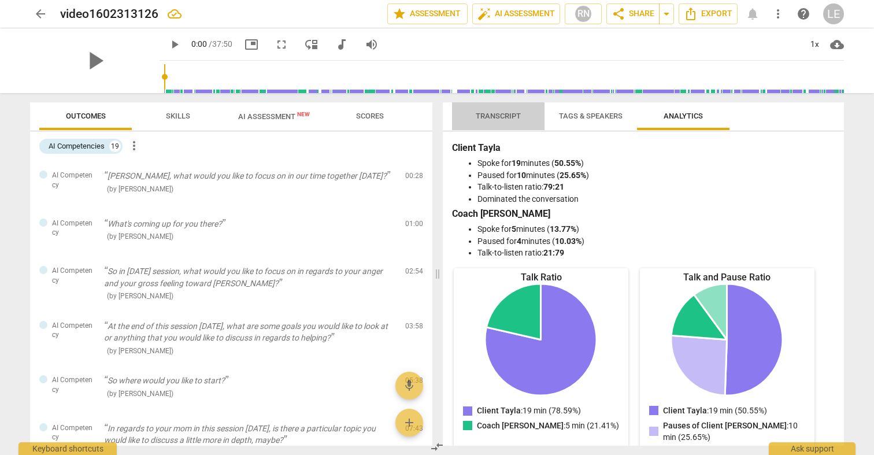
click at [502, 113] on span "Transcript" at bounding box center [498, 116] width 45 height 9
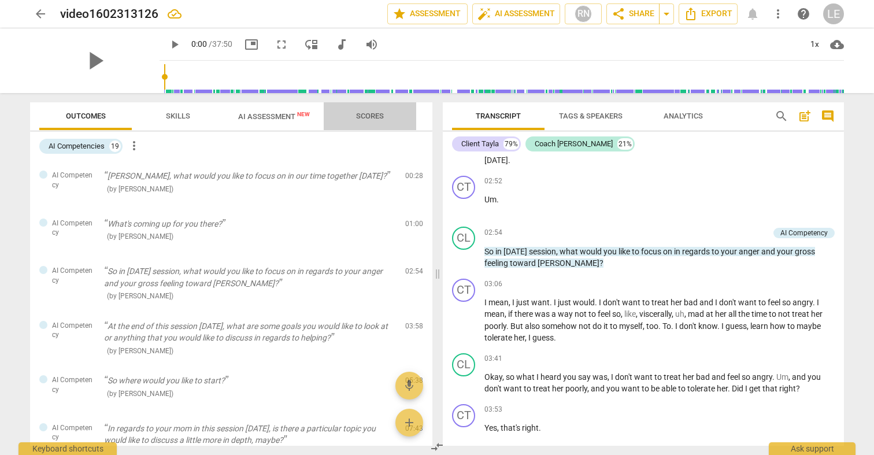
click at [372, 119] on span "Scores" at bounding box center [370, 116] width 28 height 9
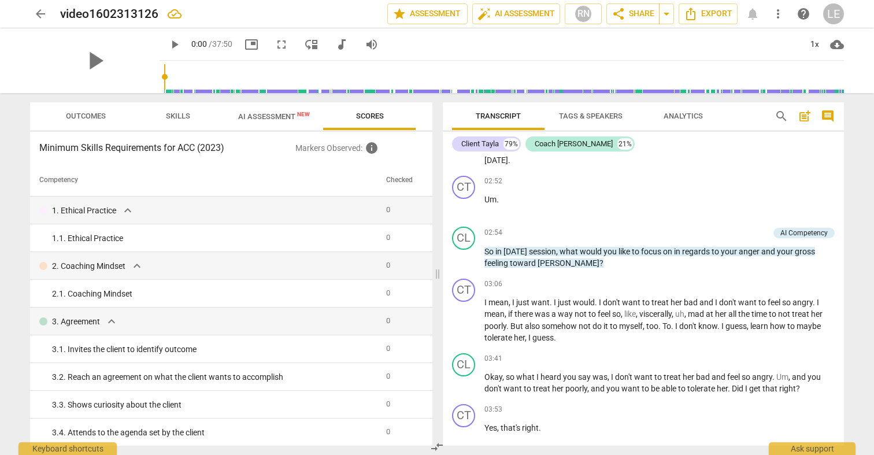
click at [275, 117] on span "AI Assessment New" at bounding box center [274, 116] width 72 height 9
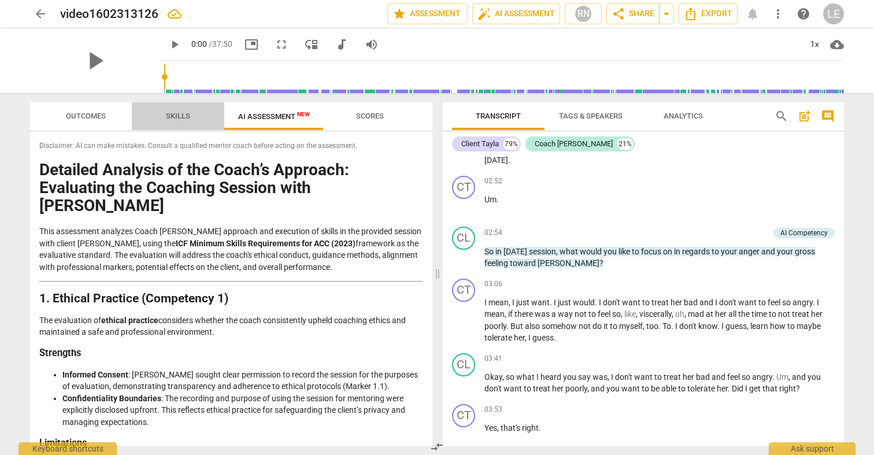
click at [180, 114] on span "Skills" at bounding box center [178, 116] width 24 height 9
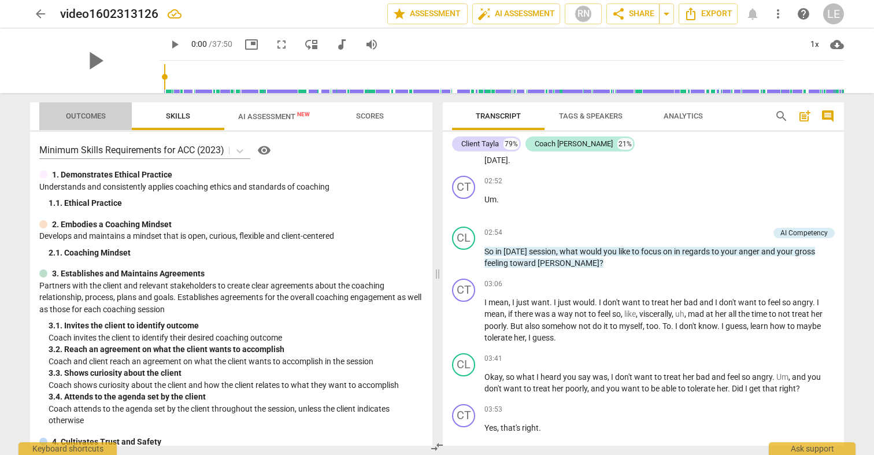
click at [74, 114] on span "Outcomes" at bounding box center [86, 116] width 40 height 9
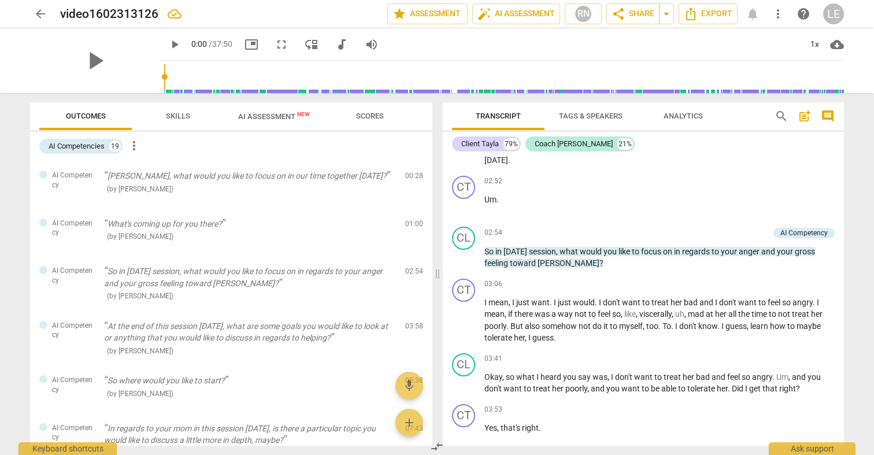
click at [253, 113] on span "AI Assessment New" at bounding box center [274, 116] width 72 height 9
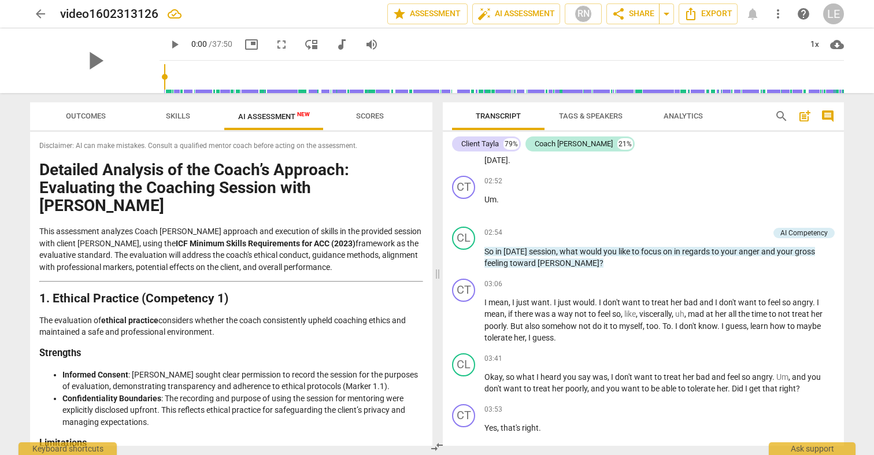
click at [779, 13] on span "more_vert" at bounding box center [778, 14] width 14 height 14
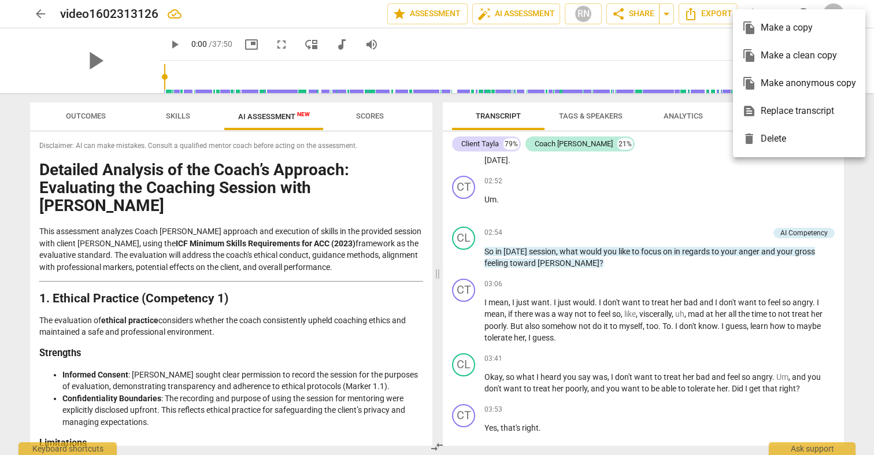
click at [689, 39] on div at bounding box center [437, 227] width 874 height 455
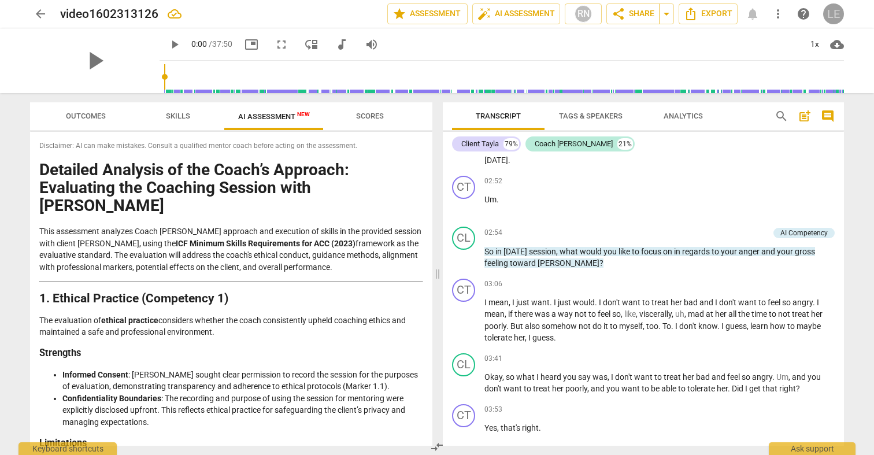
click at [831, 13] on div "LE" at bounding box center [833, 13] width 21 height 21
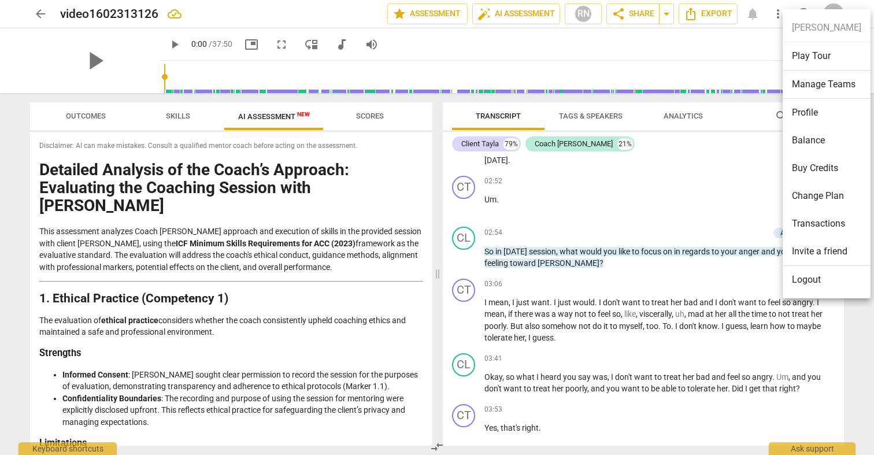
click at [745, 38] on div at bounding box center [437, 227] width 874 height 455
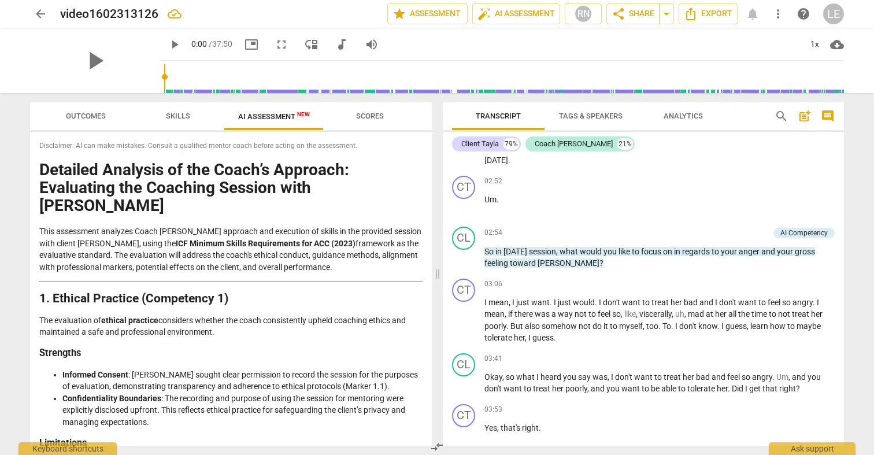
click at [270, 117] on span "AI Assessment New" at bounding box center [274, 116] width 72 height 9
click at [99, 149] on span "Disclaimer: AI can make mistakes. Consult a qualified mentor coach before actin…" at bounding box center [231, 146] width 384 height 10
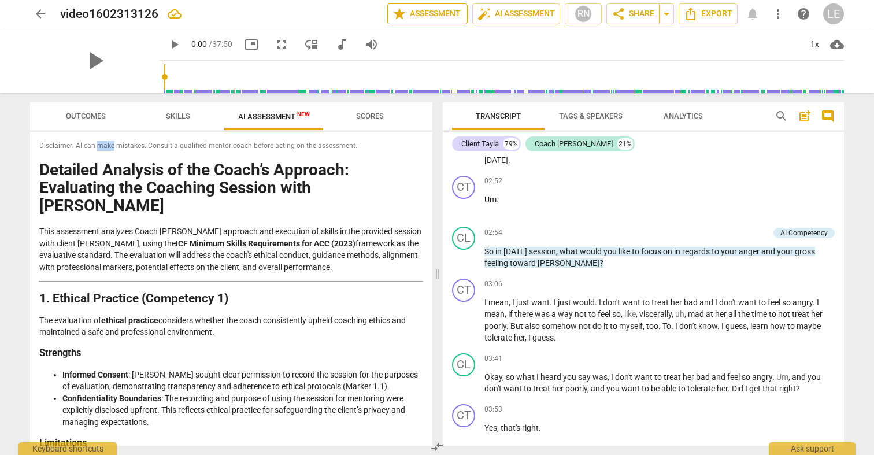
click at [418, 14] on span "star Assessment" at bounding box center [427, 14] width 70 height 14
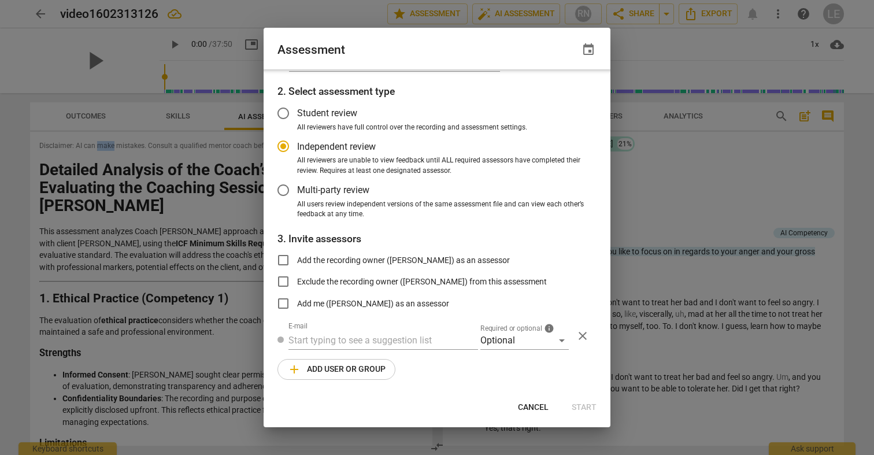
scroll to position [34, 0]
click at [578, 339] on span "close" at bounding box center [583, 337] width 14 height 14
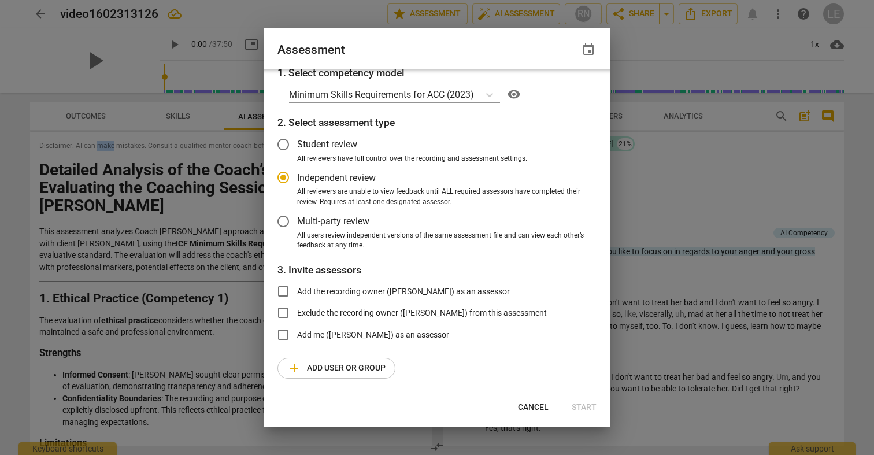
scroll to position [2, 0]
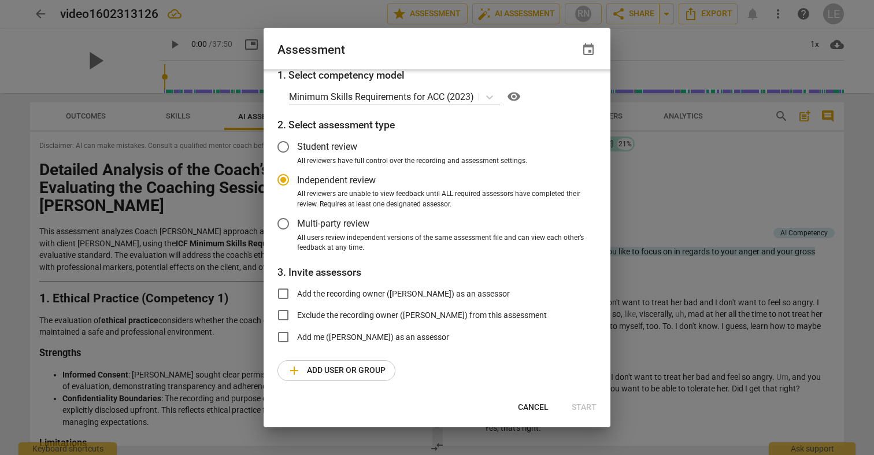
click at [529, 41] on div "Assessment event" at bounding box center [436, 49] width 347 height 42
click at [331, 16] on div at bounding box center [437, 227] width 874 height 455
radio input "false"
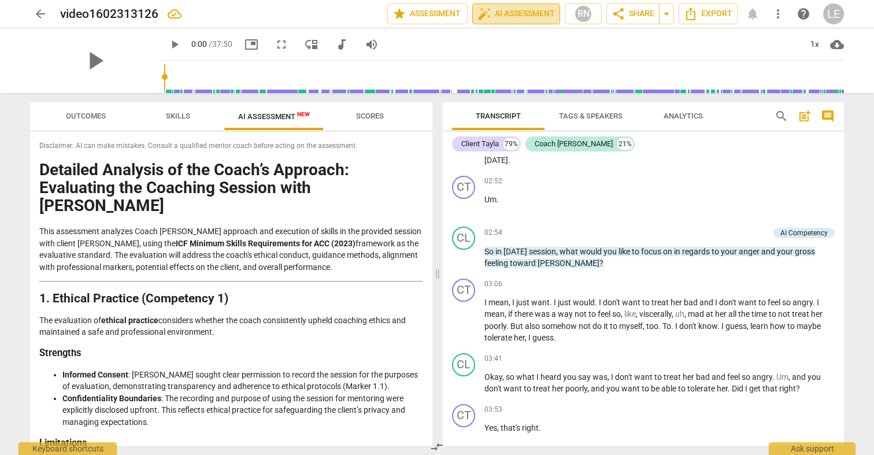
click at [525, 20] on span "auto_fix_high AI Assessment" at bounding box center [515, 14] width 77 height 14
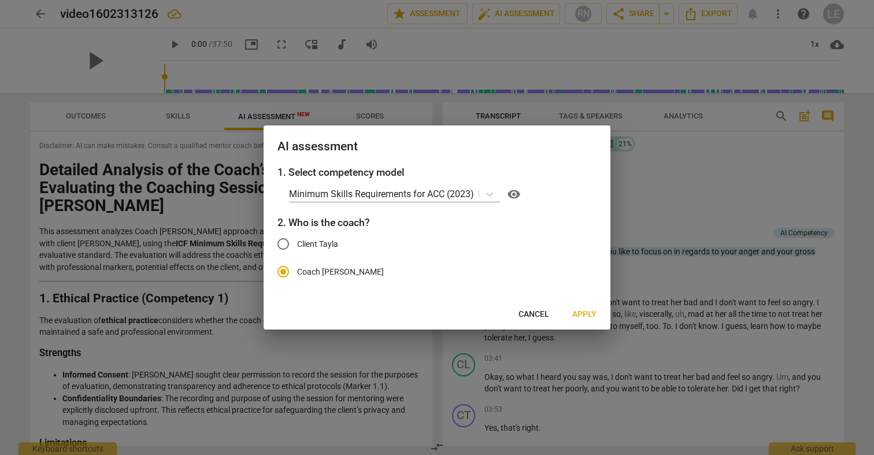
click at [575, 306] on button "Apply" at bounding box center [584, 314] width 43 height 21
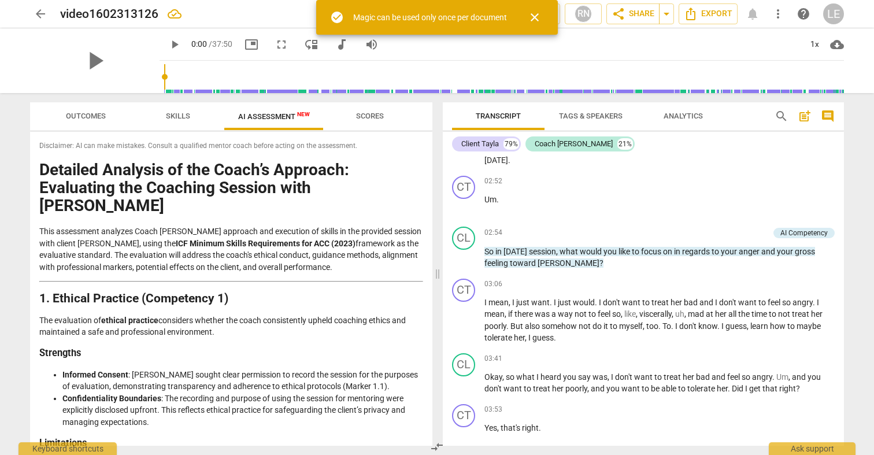
click at [488, 47] on div "play_arrow 0:00 / 37:50 picture_in_picture fullscreen move_down audiotrack volu…" at bounding box center [501, 44] width 684 height 32
click at [471, 47] on div "play_arrow 0:00 / 37:50 picture_in_picture fullscreen move_down audiotrack volu…" at bounding box center [501, 44] width 684 height 32
click at [536, 18] on span "close" at bounding box center [535, 17] width 14 height 14
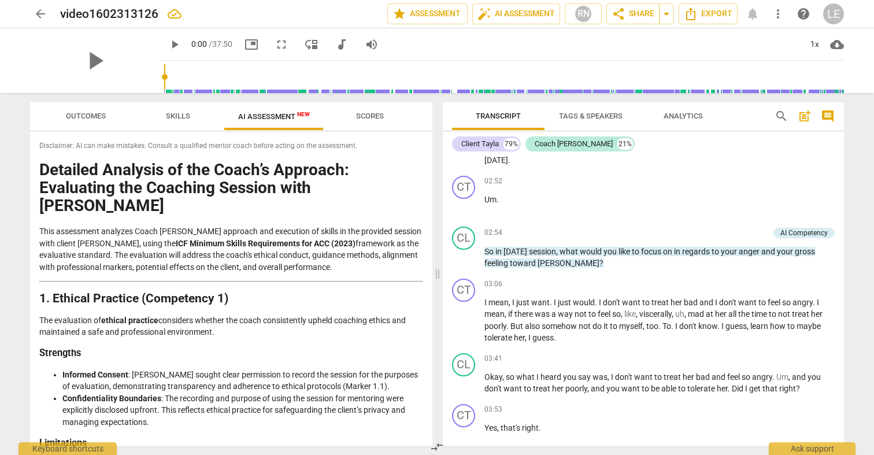
click at [785, 16] on span "more_vert" at bounding box center [777, 14] width 21 height 14
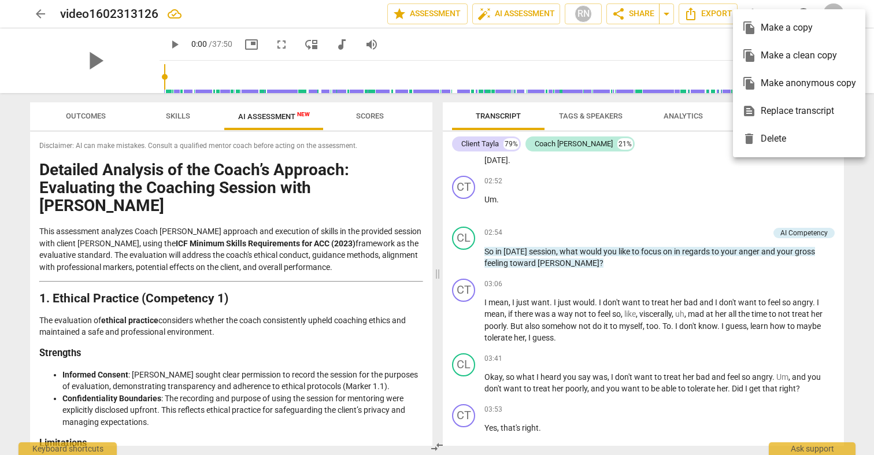
click at [685, 64] on div at bounding box center [437, 227] width 874 height 455
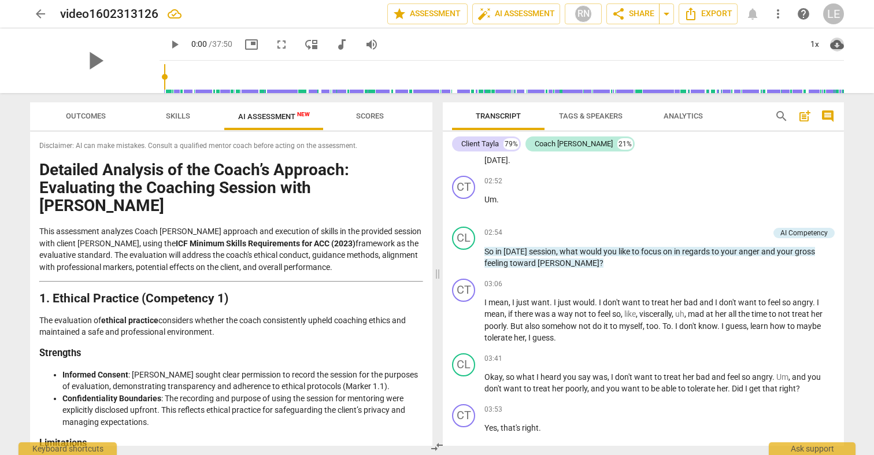
click at [838, 42] on span "cloud_download" at bounding box center [837, 45] width 14 height 14
click at [805, 16] on div at bounding box center [437, 227] width 874 height 455
click at [801, 17] on span "help" at bounding box center [803, 14] width 14 height 14
click at [714, 15] on span "Export" at bounding box center [708, 14] width 49 height 14
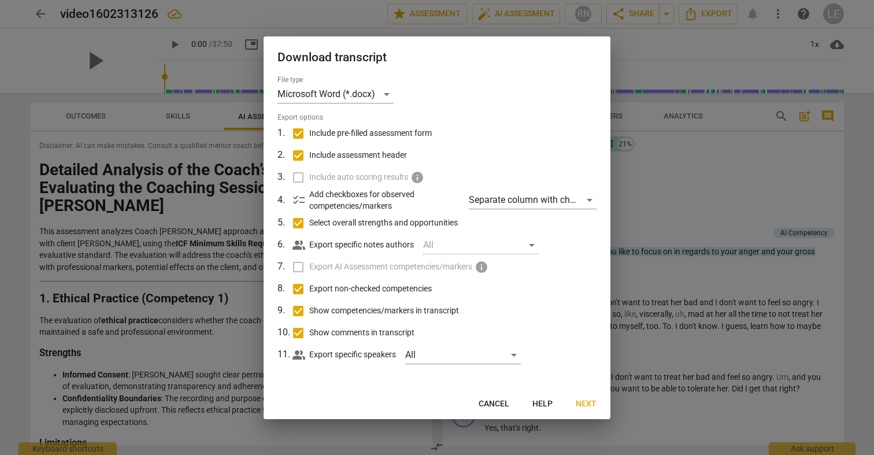
click at [303, 179] on label "Include auto scoring results info" at bounding box center [435, 177] width 303 height 22
click at [302, 221] on input "Select overall strengths and opportunities" at bounding box center [298, 223] width 22 height 22
checkbox input "true"
click at [389, 94] on div "Microsoft Word (*.docx)" at bounding box center [335, 94] width 116 height 18
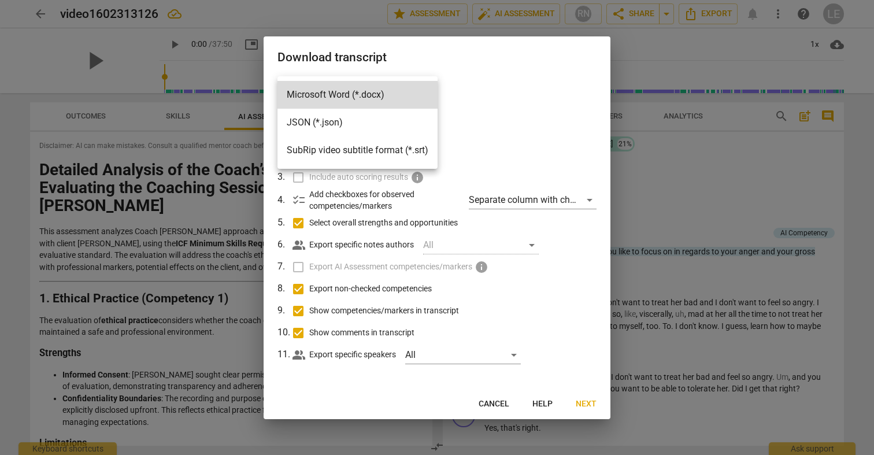
click at [389, 94] on li "Microsoft Word (*.docx)" at bounding box center [357, 95] width 160 height 28
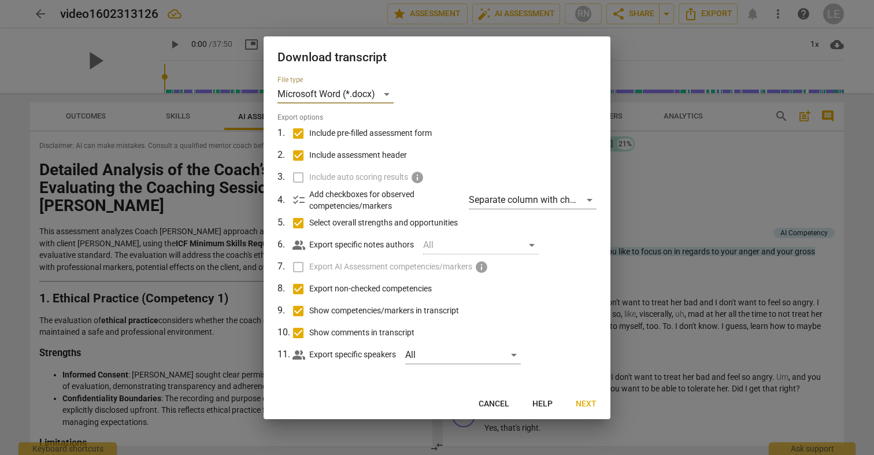
click at [302, 131] on input "Include pre-filled assessment form" at bounding box center [298, 133] width 22 height 22
checkbox input "false"
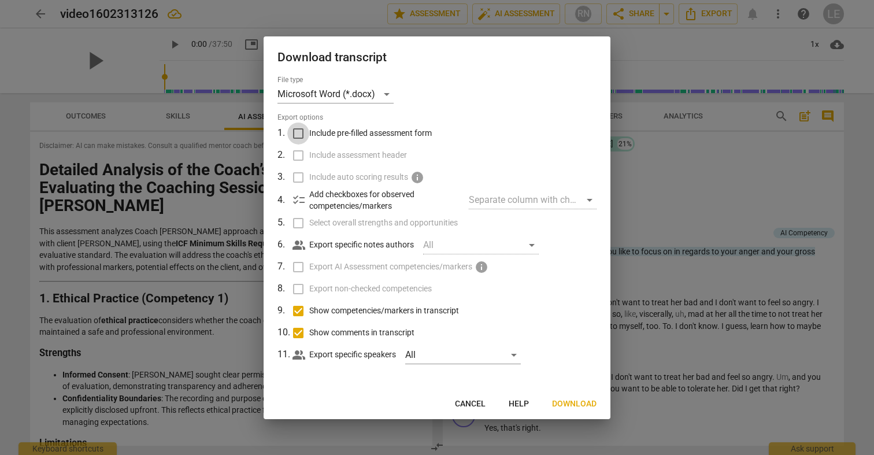
click at [302, 131] on input "Include pre-filled assessment form" at bounding box center [298, 133] width 22 height 22
checkbox input "true"
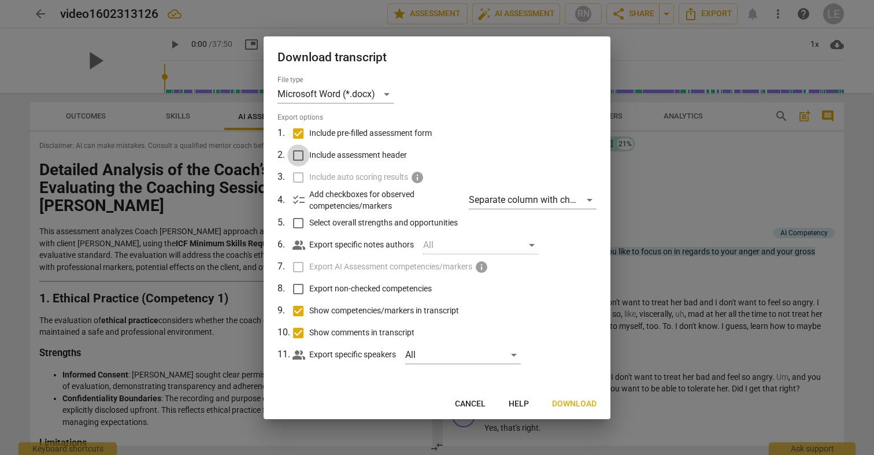
click at [299, 153] on input "Include assessment header" at bounding box center [298, 155] width 22 height 22
checkbox input "true"
click at [295, 179] on label "Include auto scoring results info" at bounding box center [435, 177] width 303 height 22
click at [297, 220] on input "Select overall strengths and opportunities" at bounding box center [298, 223] width 22 height 22
checkbox input "true"
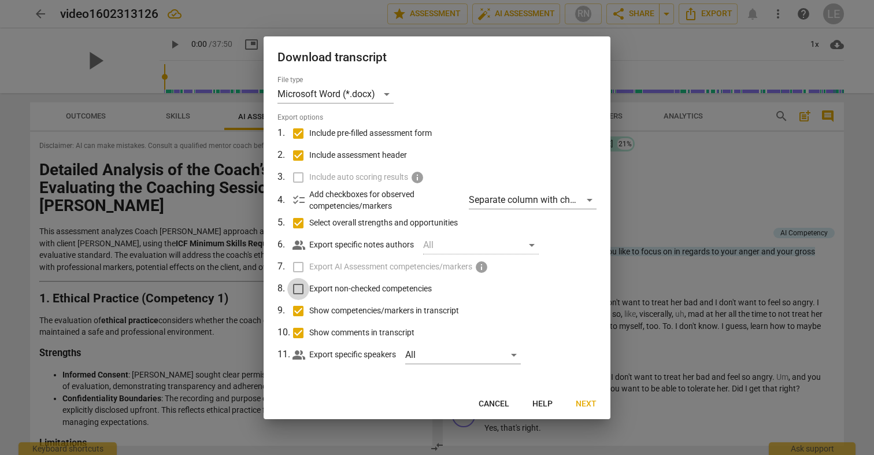
click at [298, 285] on input "Export non-checked competencies" at bounding box center [298, 289] width 22 height 22
checkbox input "true"
click at [580, 400] on span "Next" at bounding box center [586, 404] width 21 height 12
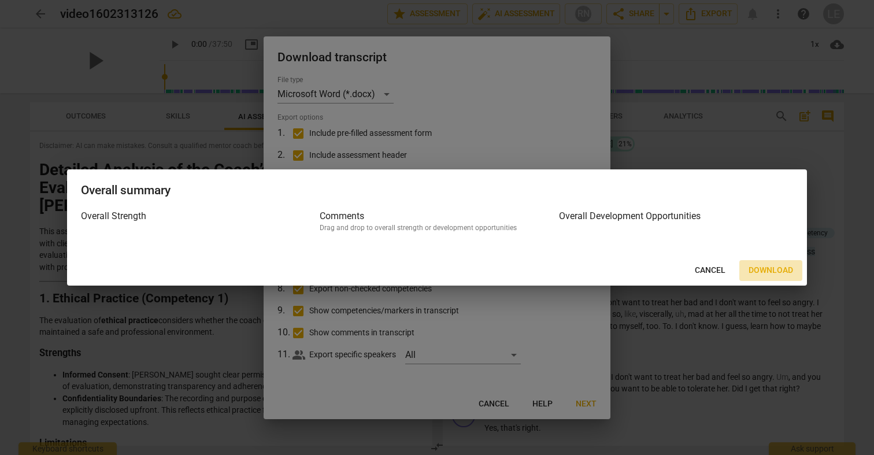
click at [766, 266] on span "Download" at bounding box center [770, 271] width 44 height 12
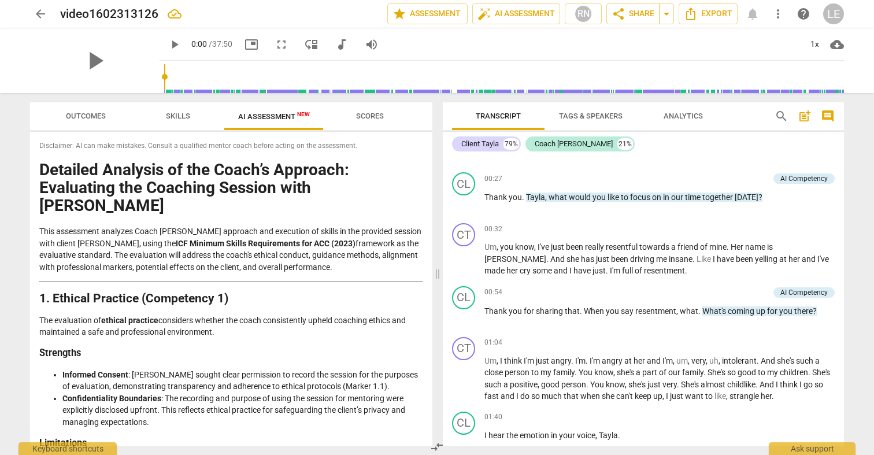
scroll to position [98, 0]
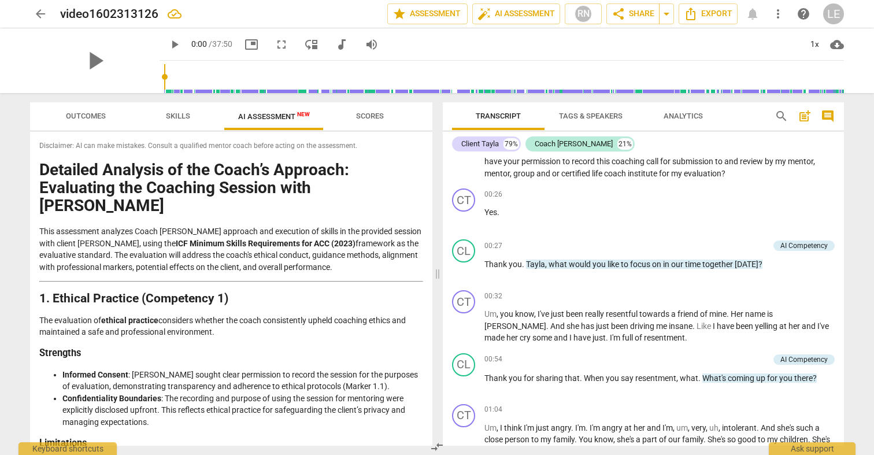
click at [832, 10] on div "LE" at bounding box center [833, 13] width 21 height 21
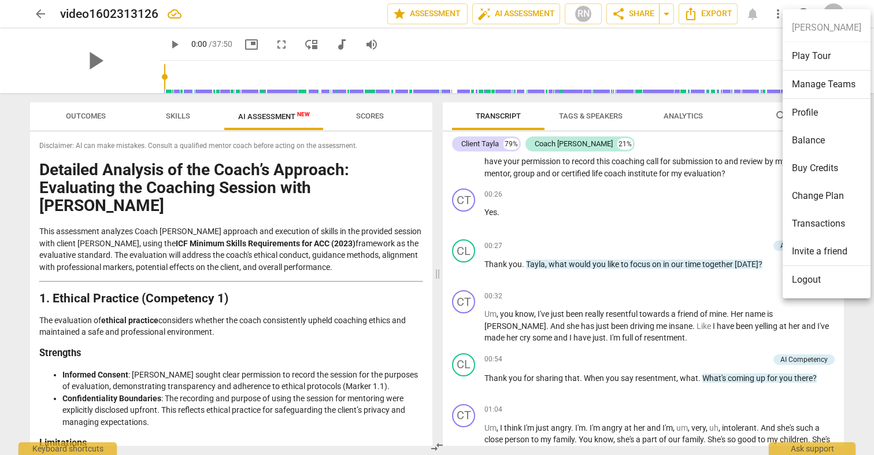
click at [715, 44] on div at bounding box center [437, 227] width 874 height 455
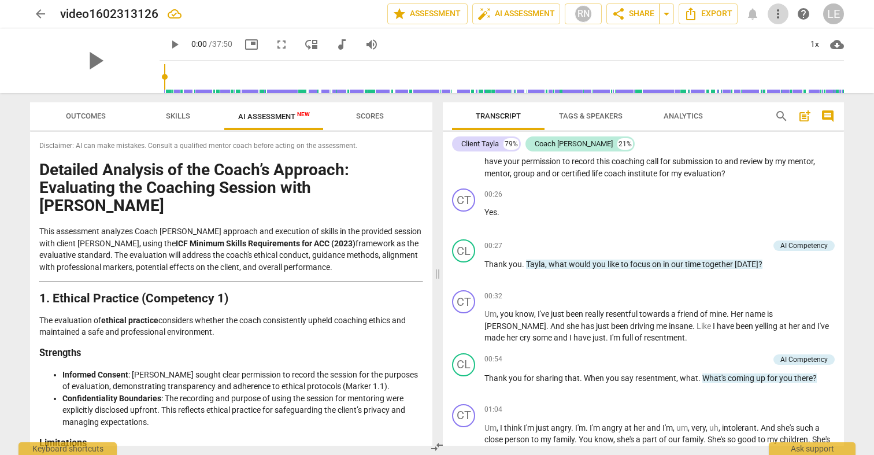
click at [779, 12] on span "more_vert" at bounding box center [778, 14] width 14 height 14
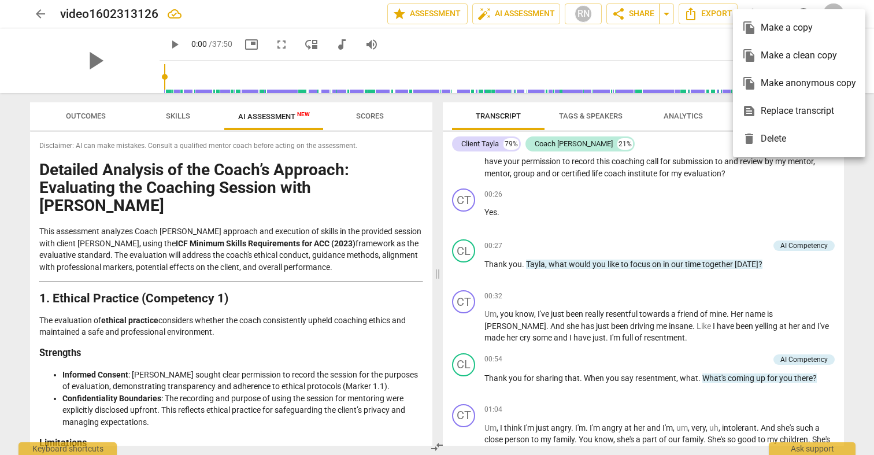
click at [629, 31] on div at bounding box center [437, 227] width 874 height 455
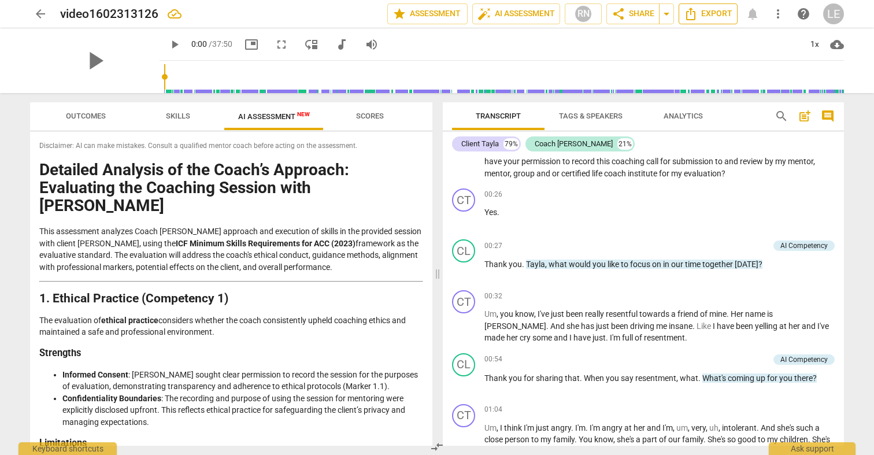
click at [685, 17] on icon "Export" at bounding box center [691, 14] width 14 height 14
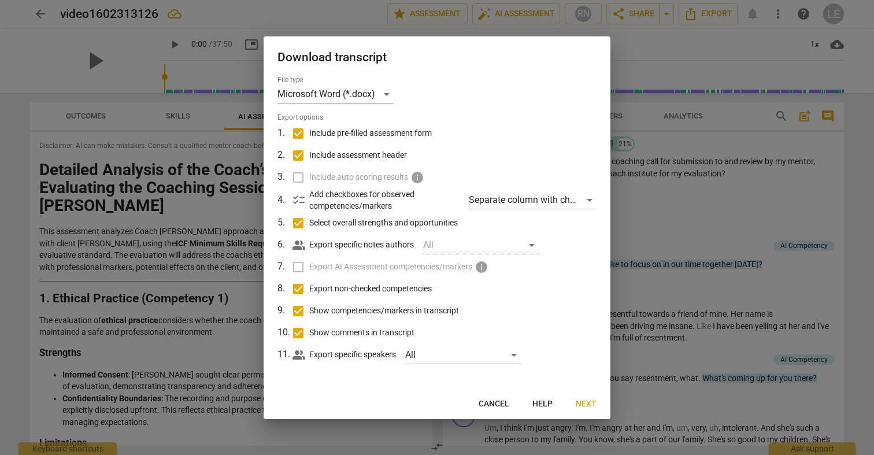
click at [666, 9] on div at bounding box center [437, 227] width 874 height 455
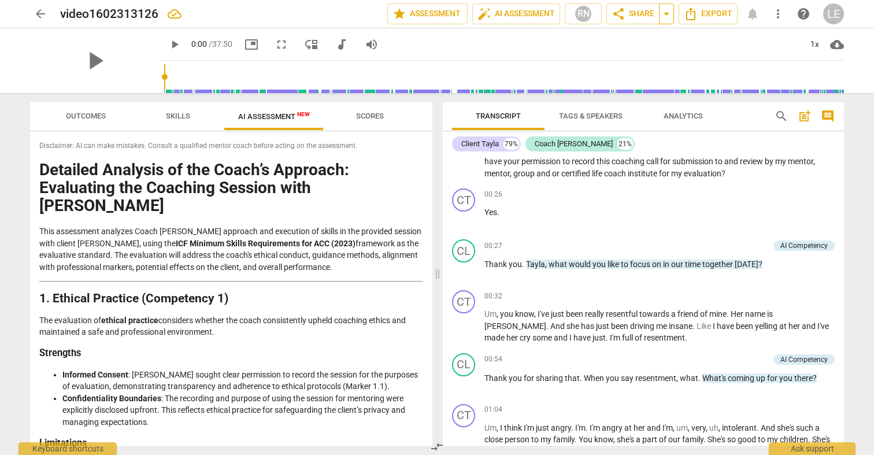
click at [666, 13] on span "arrow_drop_down" at bounding box center [666, 14] width 14 height 14
click at [650, 40] on li "Available only to you" at bounding box center [620, 34] width 103 height 20
click at [649, 34] on span "Available only to you" at bounding box center [616, 34] width 66 height 10
click at [581, 14] on div "RN" at bounding box center [582, 13] width 17 height 17
click at [545, 39] on div at bounding box center [437, 227] width 874 height 455
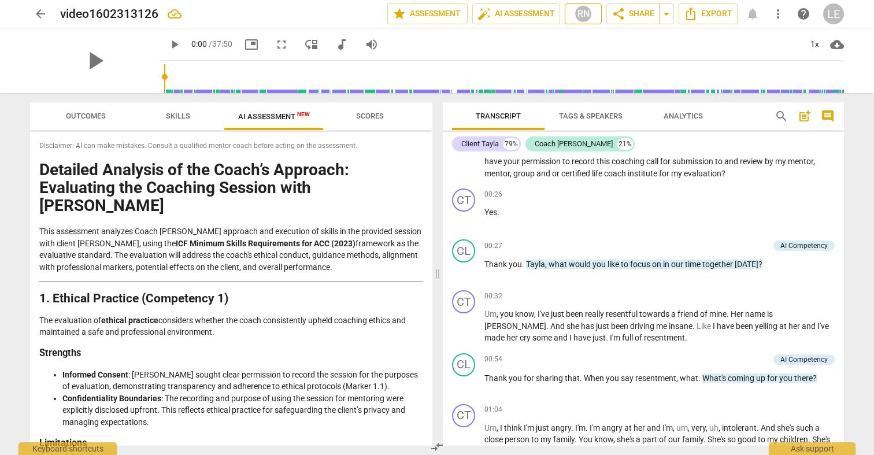
click at [579, 11] on div "RN" at bounding box center [582, 13] width 17 height 17
click at [699, 17] on div at bounding box center [437, 227] width 874 height 455
click at [696, 12] on icon "Export" at bounding box center [691, 14] width 14 height 14
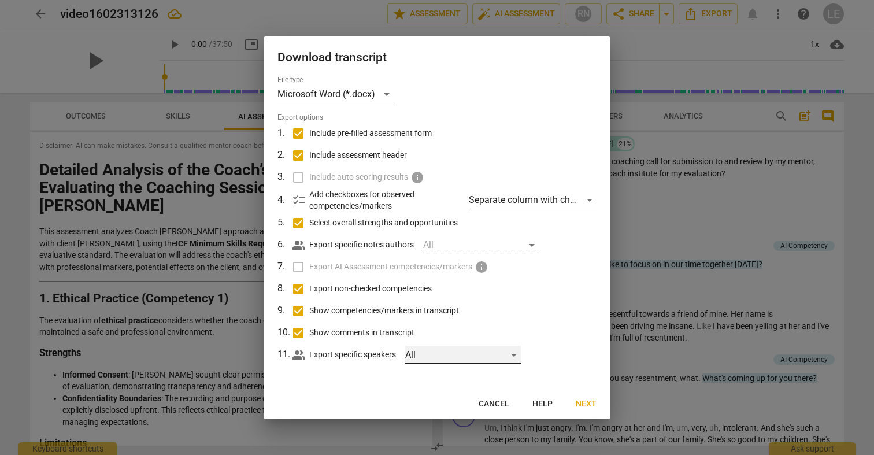
click at [518, 352] on div "All" at bounding box center [463, 355] width 116 height 18
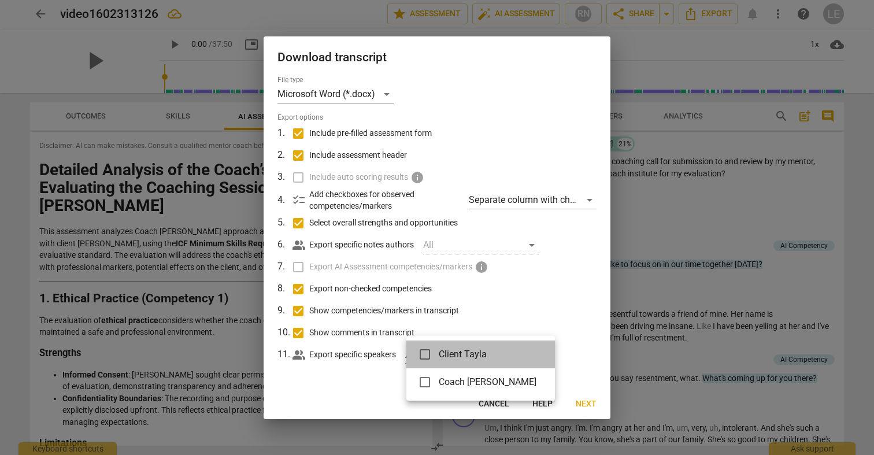
click at [518, 352] on li "Client Tayla" at bounding box center [480, 354] width 148 height 28
click at [429, 353] on input "checkbox" at bounding box center [425, 354] width 28 height 28
checkbox input "true"
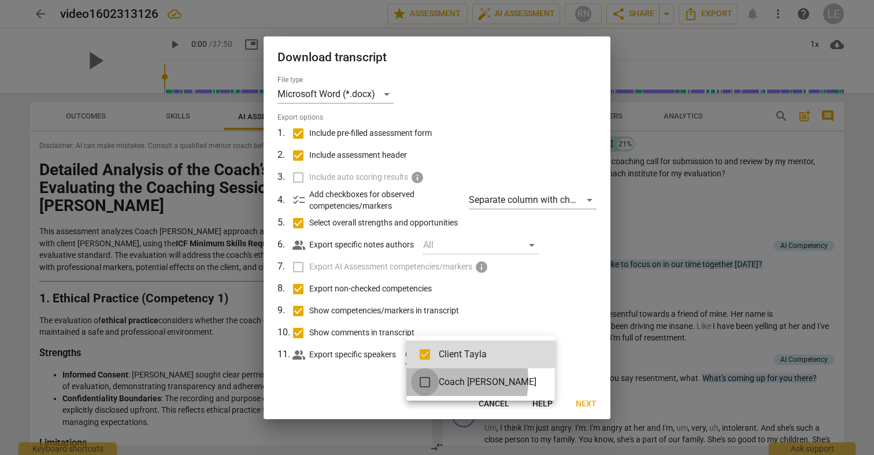
click at [424, 380] on input "checkbox" at bounding box center [425, 382] width 28 height 28
checkbox input "true"
click at [585, 403] on div at bounding box center [437, 227] width 874 height 455
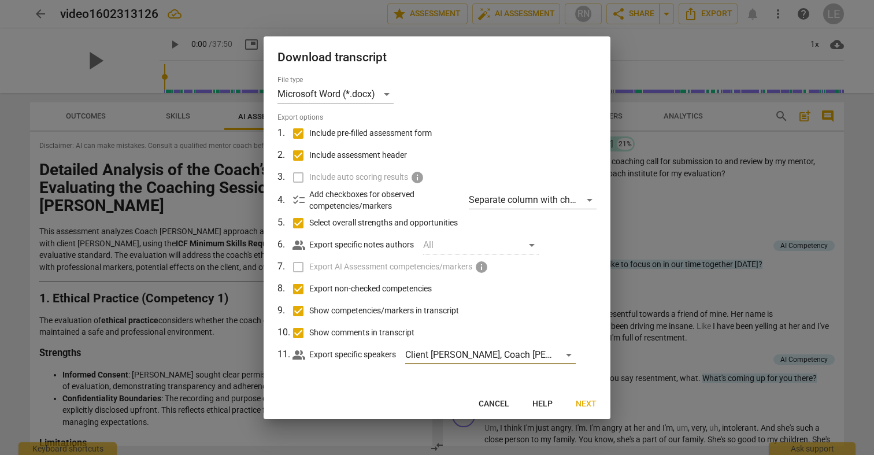
click at [585, 403] on span "Next" at bounding box center [586, 404] width 21 height 12
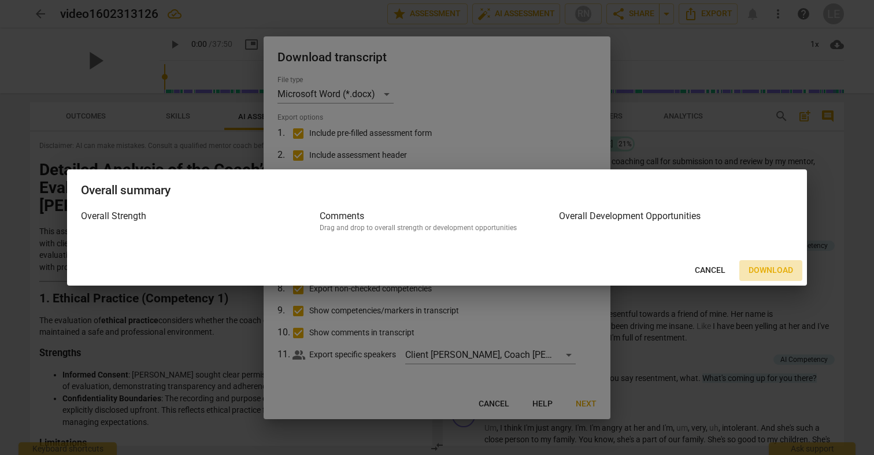
click at [768, 271] on span "Download" at bounding box center [770, 271] width 44 height 12
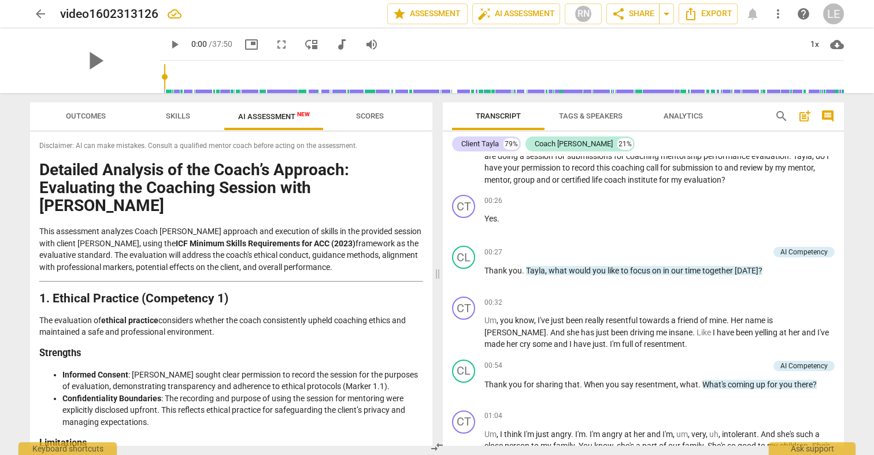
scroll to position [98, 0]
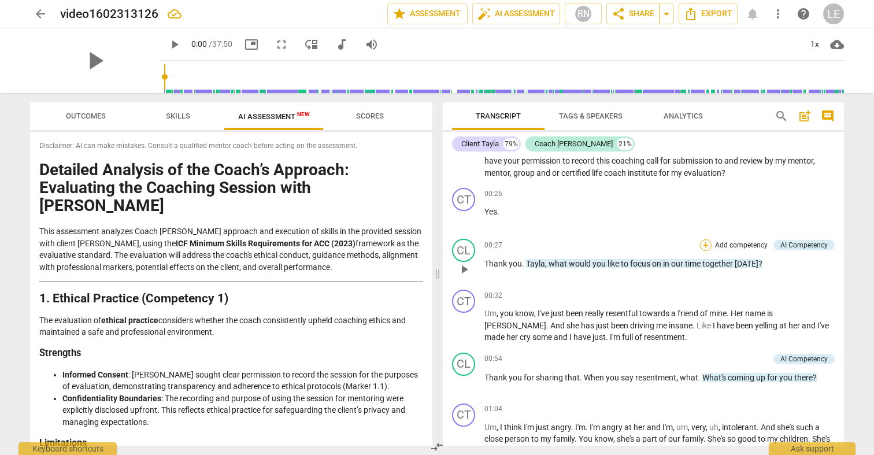
click at [704, 241] on div "+" at bounding box center [706, 245] width 12 height 12
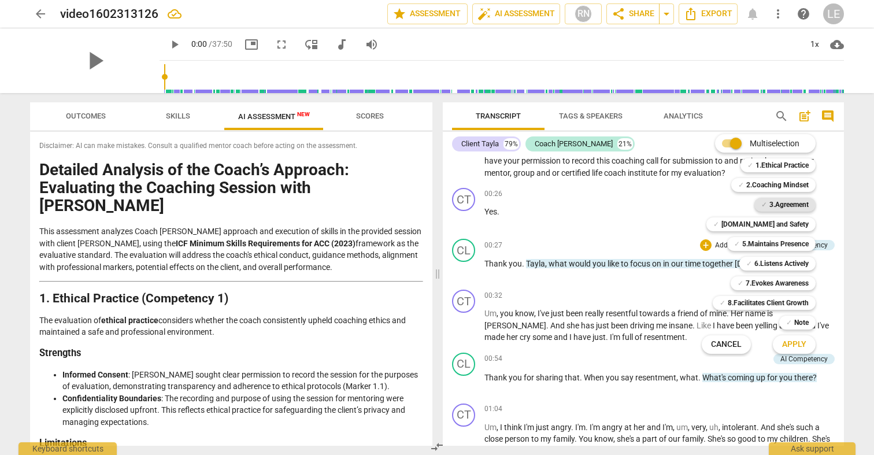
click at [766, 203] on div "✓ 3.Agreement" at bounding box center [784, 205] width 61 height 14
click at [792, 344] on span "Apply" at bounding box center [794, 345] width 24 height 12
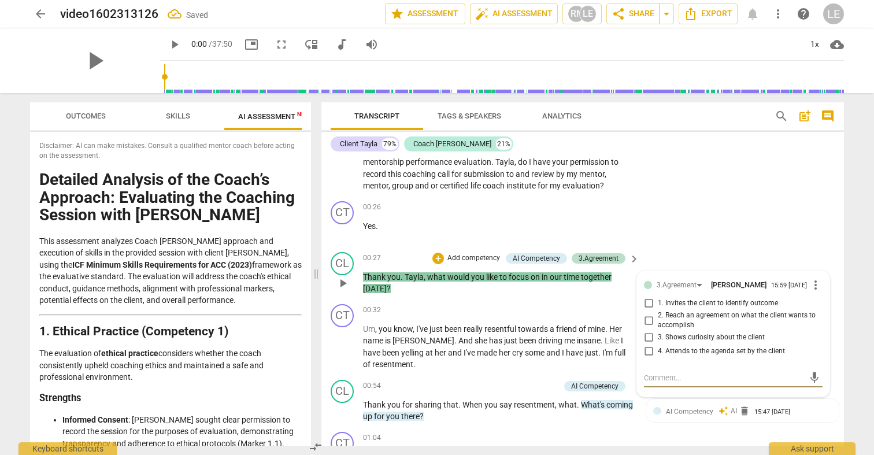
click at [651, 299] on input "1. Invites the client to identify outcome" at bounding box center [648, 303] width 18 height 14
checkbox input "true"
click at [795, 243] on div "CT play_arrow pause 00:26 + Add competency keyboard_arrow_right Yes ." at bounding box center [582, 221] width 522 height 51
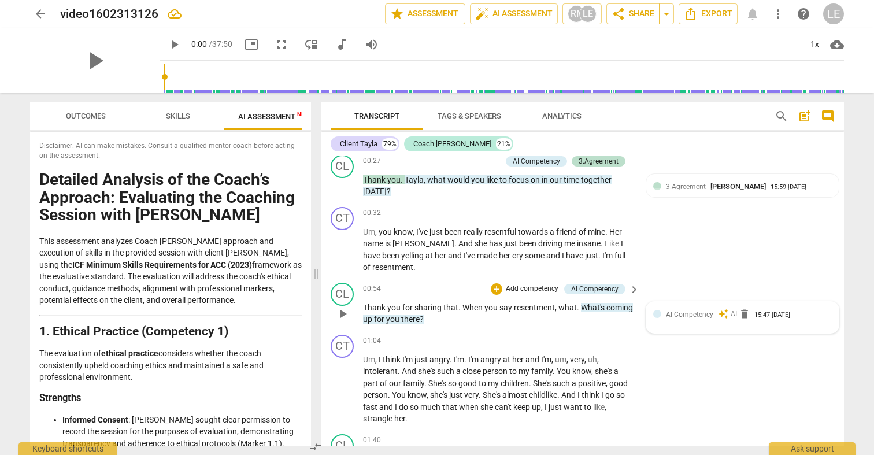
scroll to position [201, 0]
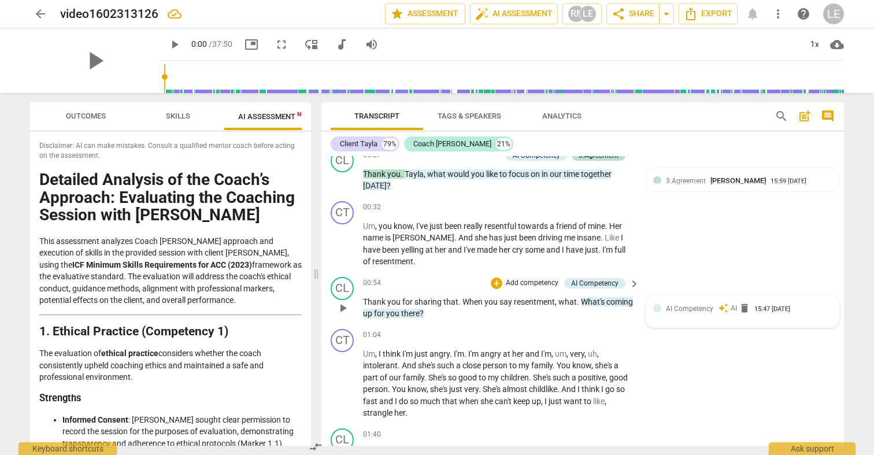
click at [657, 304] on div at bounding box center [657, 308] width 8 height 8
click at [706, 307] on div "AI Competency" at bounding box center [684, 310] width 57 height 10
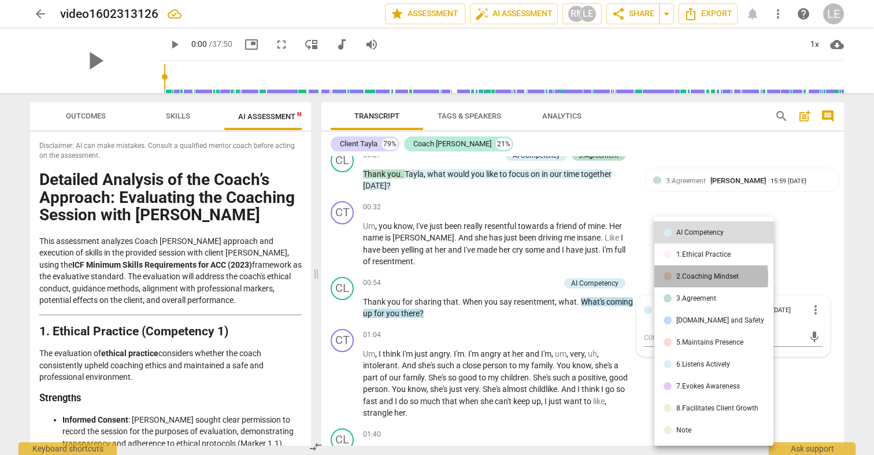
click at [684, 277] on div "2.Coaching Mindset" at bounding box center [707, 276] width 62 height 7
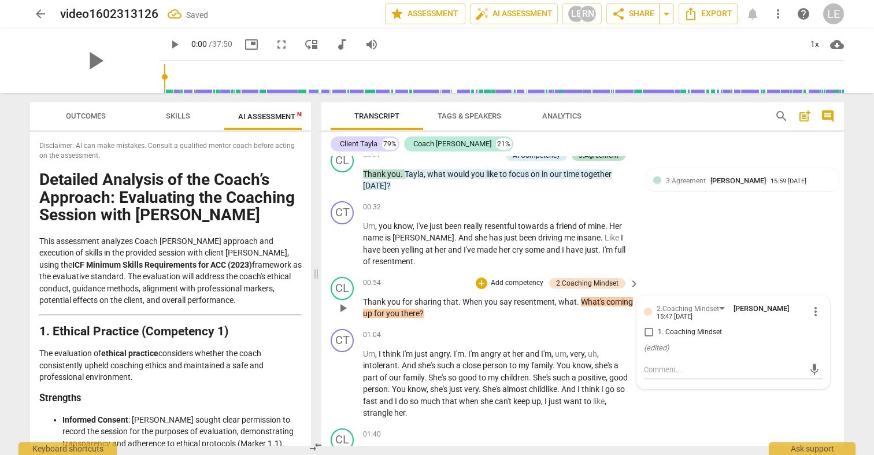
click at [646, 329] on input "1. Coaching Mindset" at bounding box center [648, 332] width 18 height 14
checkbox input "true"
click at [689, 261] on div "CT play_arrow pause 00:32 + Add competency keyboard_arrow_right Um , you know ,…" at bounding box center [582, 234] width 522 height 76
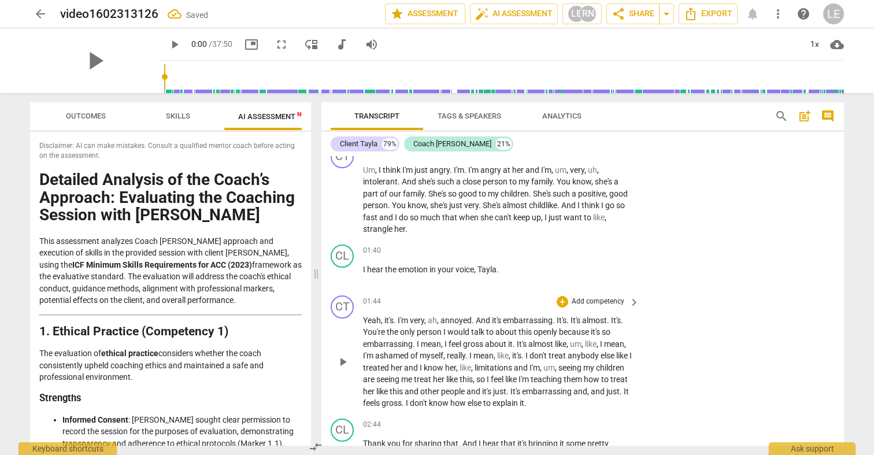
scroll to position [381, 0]
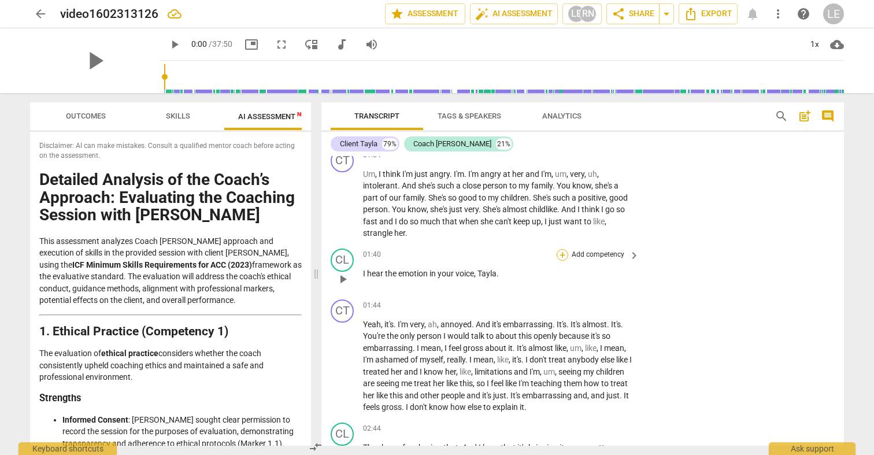
click at [562, 249] on div "+" at bounding box center [562, 255] width 12 height 12
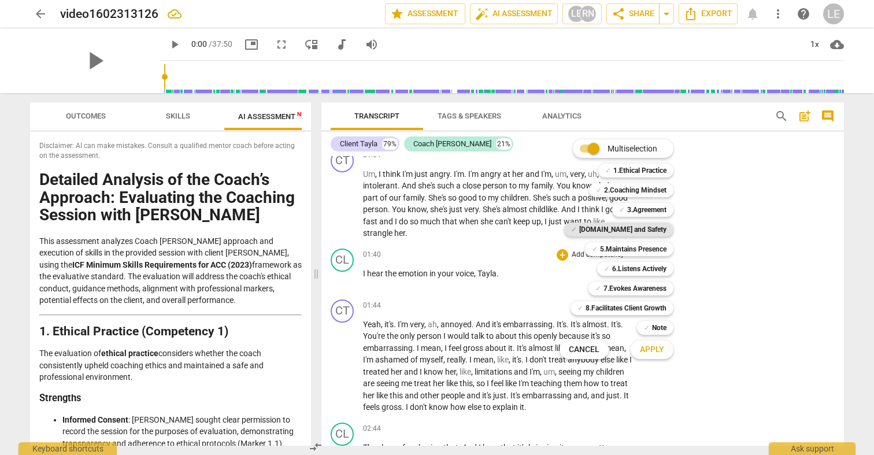
click at [628, 228] on b "4.Trust and Safety" at bounding box center [622, 229] width 87 height 14
click at [650, 350] on span "Apply" at bounding box center [652, 350] width 24 height 12
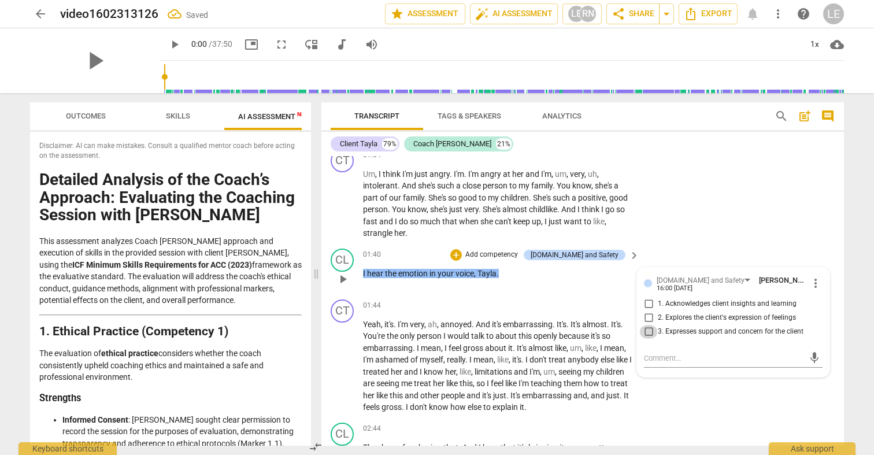
click at [647, 326] on input "3. Expresses support and concern for the client" at bounding box center [648, 332] width 18 height 14
checkbox input "true"
click at [690, 234] on div "CT play_arrow pause 01:04 + Add competency keyboard_arrow_right Um , I think I'…" at bounding box center [582, 193] width 522 height 99
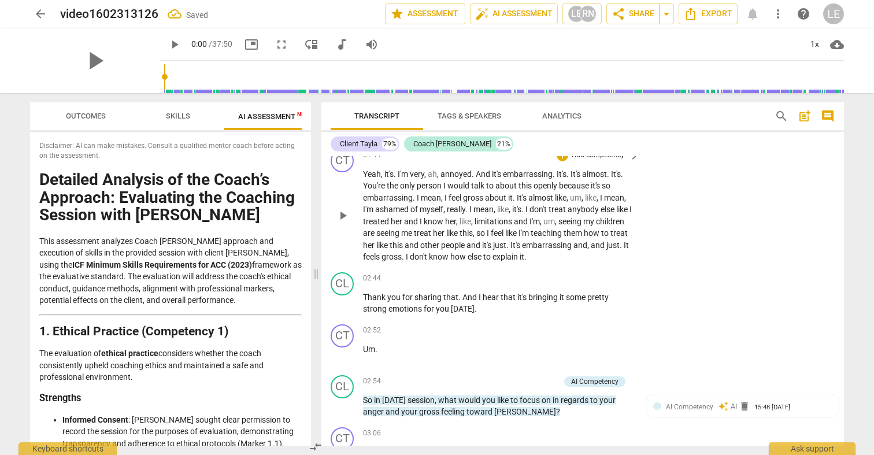
scroll to position [532, 0]
click at [563, 272] on div "+" at bounding box center [562, 278] width 12 height 12
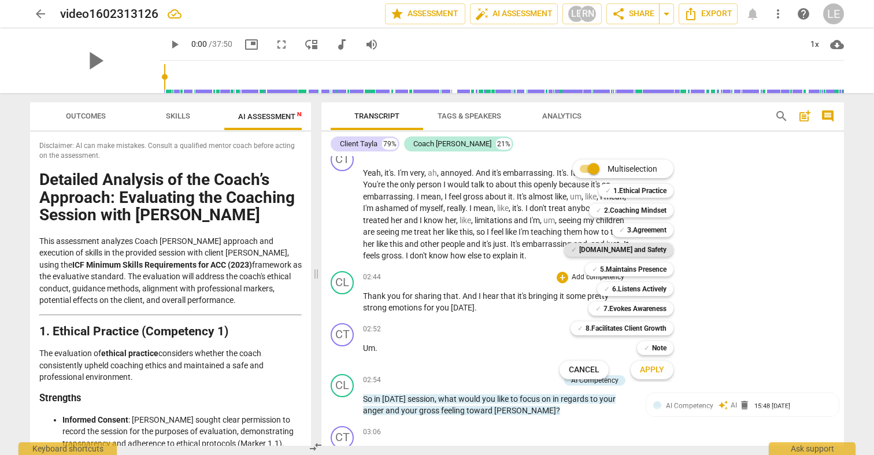
click at [629, 250] on b "4.Trust and Safety" at bounding box center [622, 250] width 87 height 14
click at [659, 371] on span "Apply" at bounding box center [652, 370] width 24 height 12
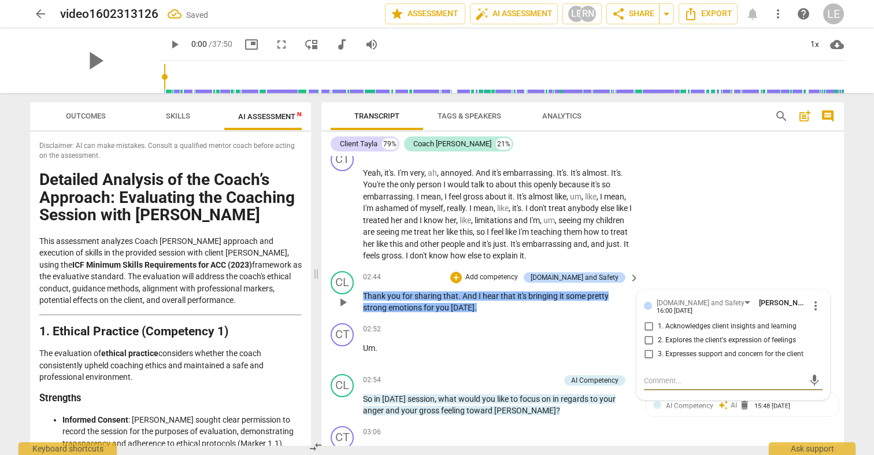
click at [647, 349] on input "3. Expresses support and concern for the client" at bounding box center [648, 354] width 18 height 14
checkbox input "true"
click at [681, 246] on div "CT play_arrow pause 01:44 + Add competency keyboard_arrow_right Yeah , it's . I…" at bounding box center [582, 204] width 522 height 123
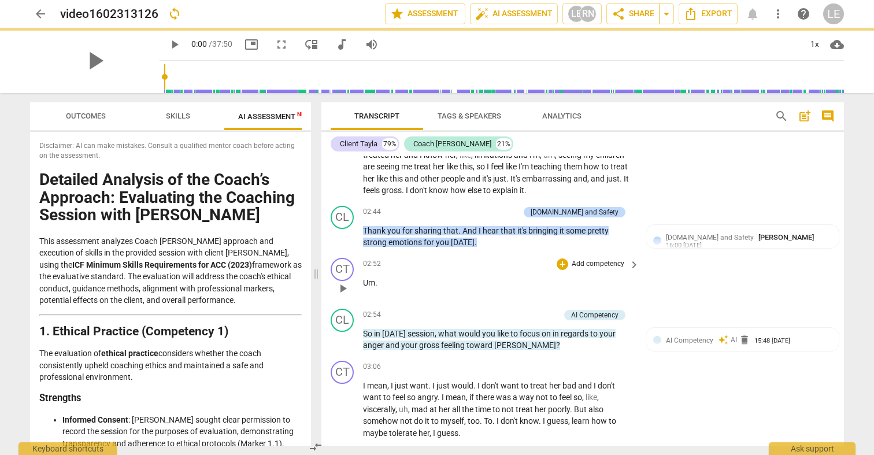
scroll to position [604, 0]
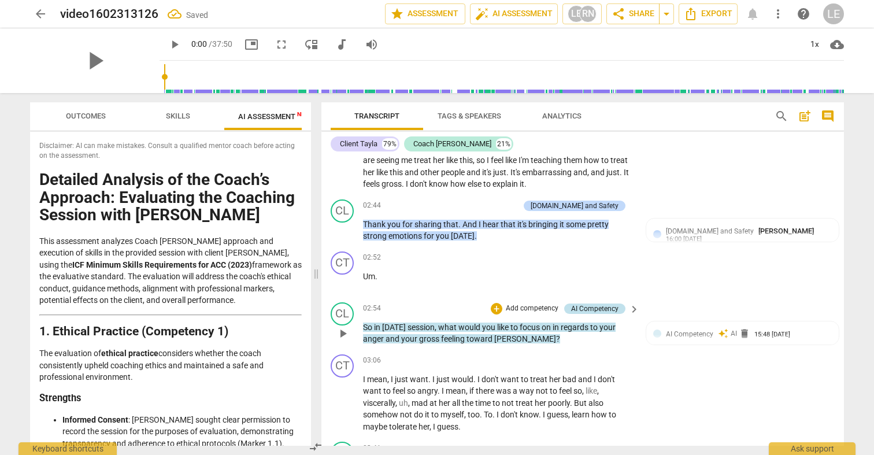
click at [606, 303] on div "AI Competency" at bounding box center [594, 308] width 47 height 10
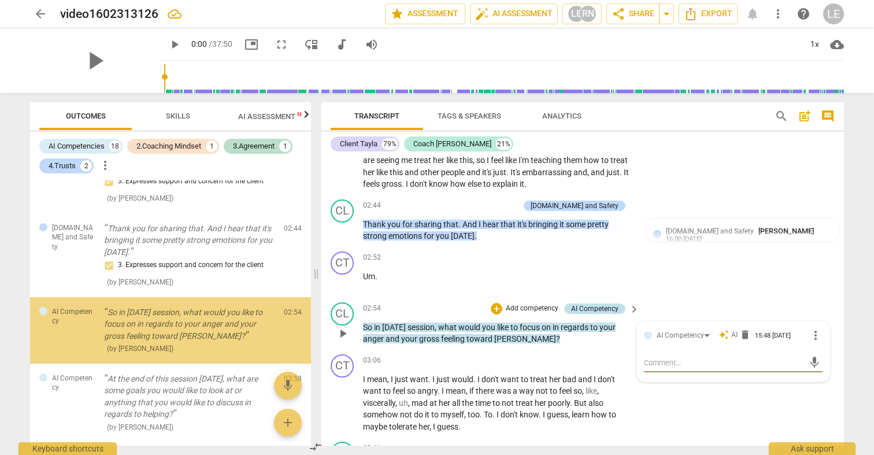
scroll to position [227, 0]
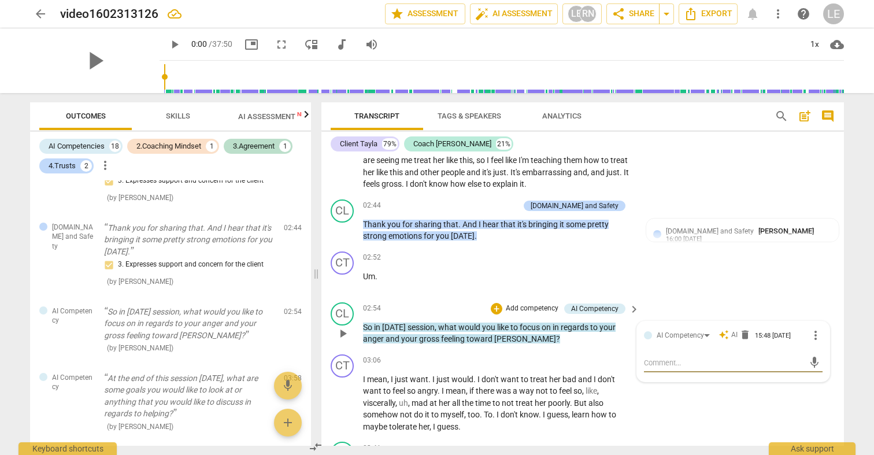
click at [539, 303] on p "Add competency" at bounding box center [531, 308] width 55 height 10
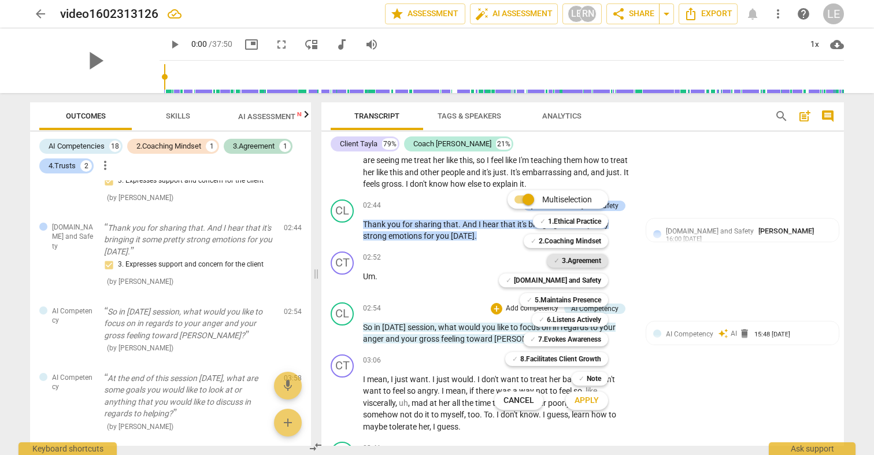
click at [571, 261] on b "3.Agreement" at bounding box center [581, 261] width 39 height 14
click at [589, 406] on span "Apply" at bounding box center [586, 401] width 24 height 12
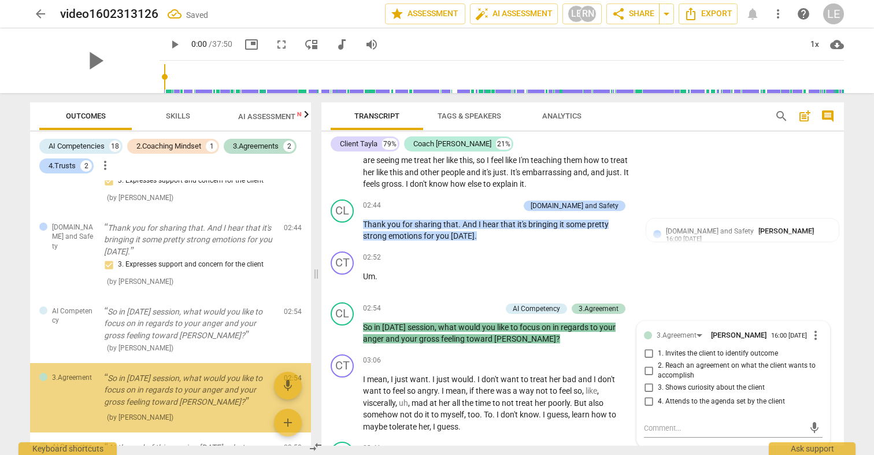
scroll to position [294, 0]
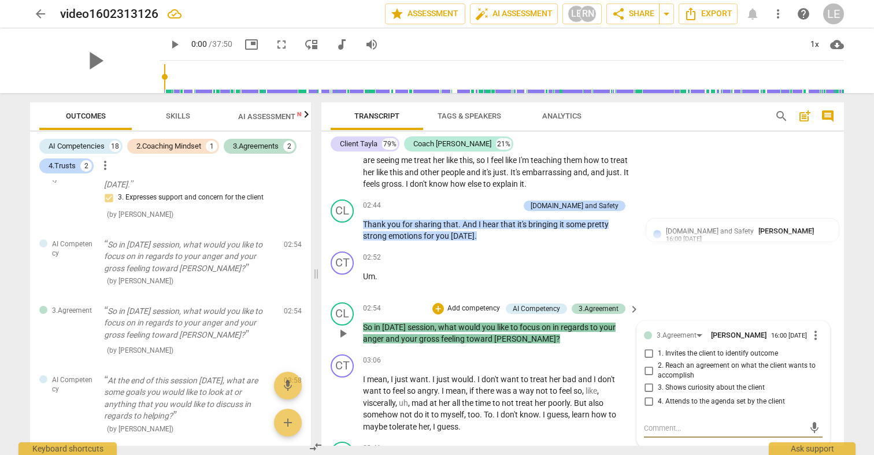
click at [682, 298] on div "CL play_arrow pause 02:54 + Add competency AI Competency 3.Agreement keyboard_a…" at bounding box center [582, 324] width 522 height 52
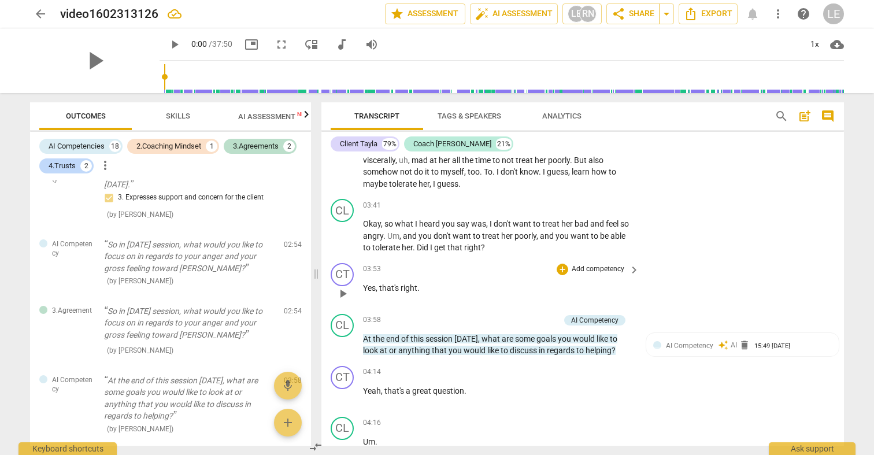
scroll to position [851, 0]
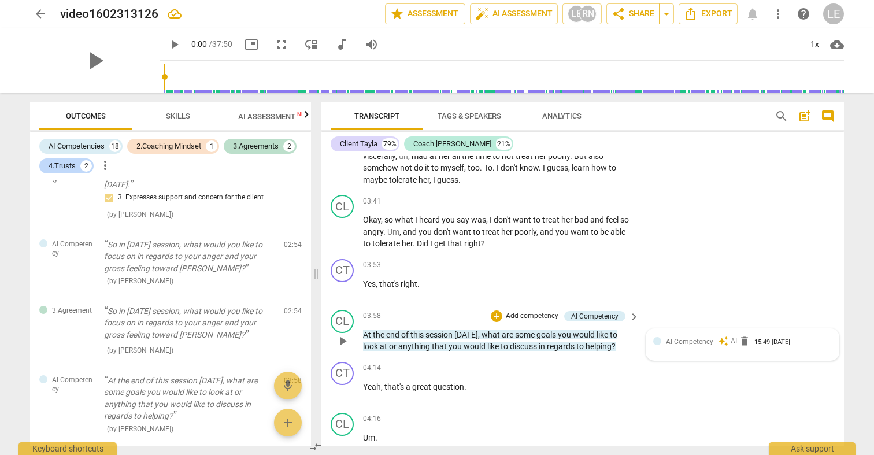
click at [654, 337] on div at bounding box center [657, 341] width 8 height 8
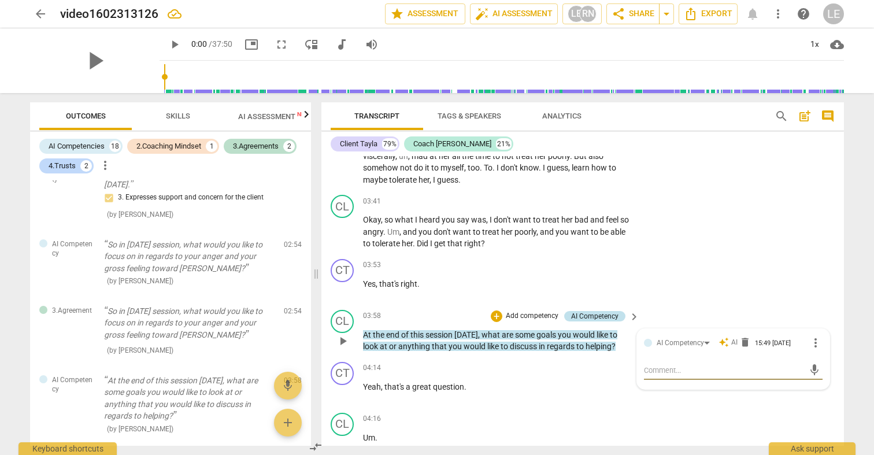
click at [612, 311] on div "AI Competency" at bounding box center [594, 316] width 47 height 10
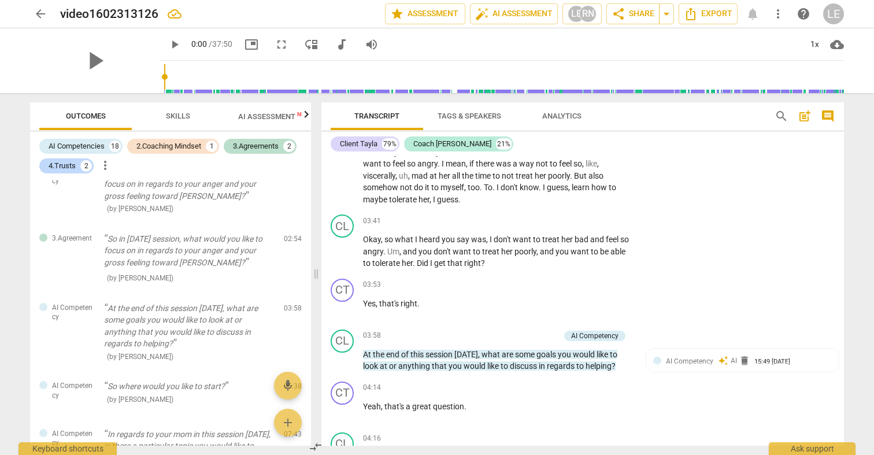
scroll to position [826, 0]
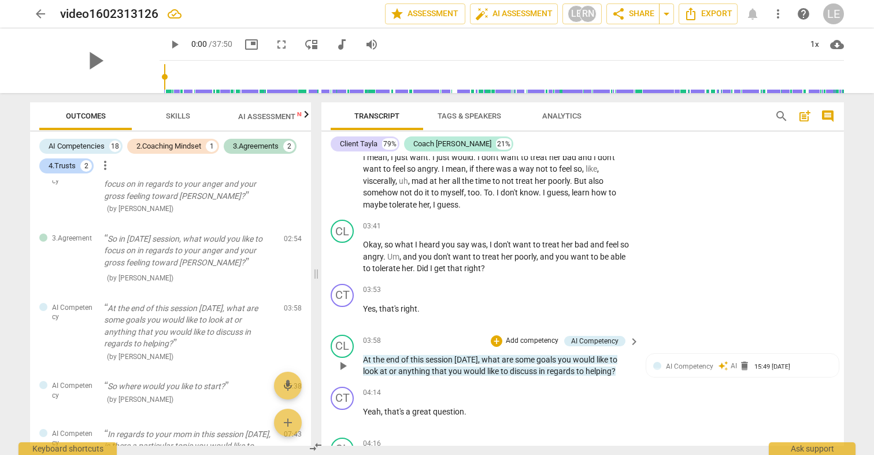
click at [522, 336] on p "Add competency" at bounding box center [531, 341] width 55 height 10
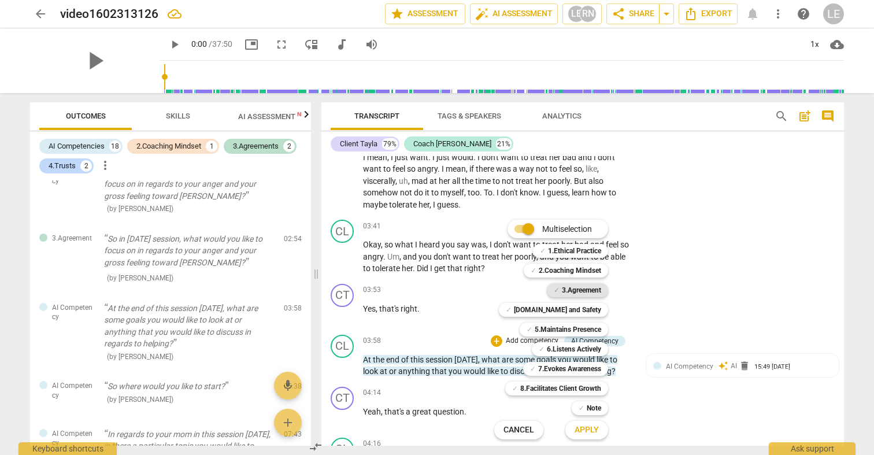
click at [576, 290] on b "3.Agreement" at bounding box center [581, 290] width 39 height 14
click at [584, 432] on span "Apply" at bounding box center [586, 430] width 24 height 12
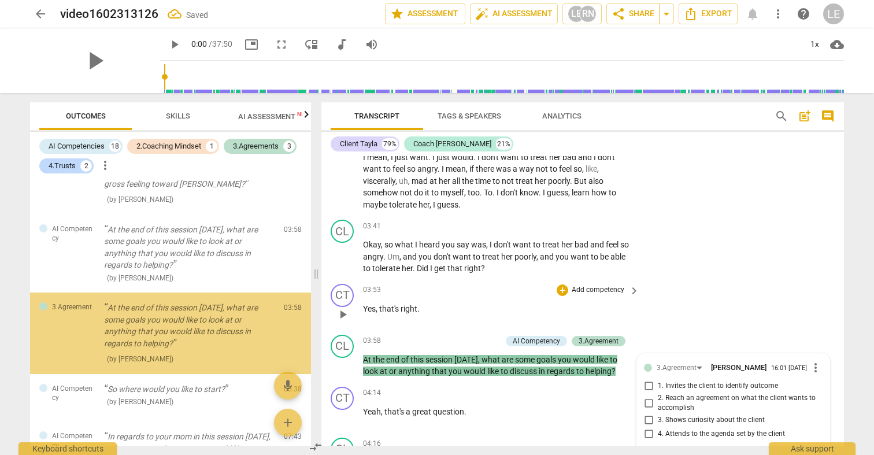
scroll to position [833, 0]
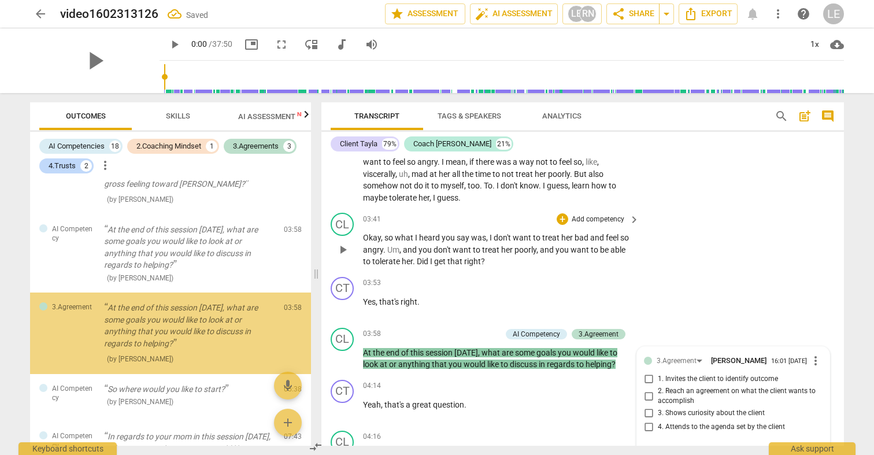
click at [695, 255] on div "CL play_arrow pause 03:41 + Add competency keyboard_arrow_right Okay , so what …" at bounding box center [582, 240] width 522 height 64
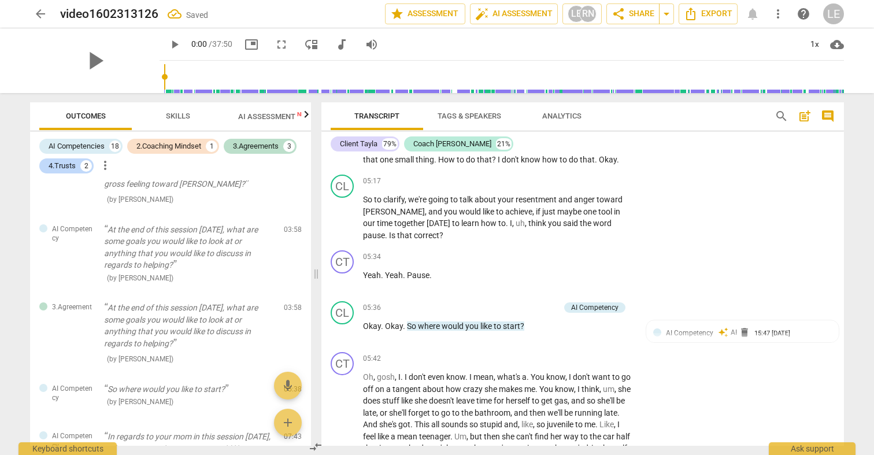
scroll to position [1251, 0]
click at [562, 176] on div "+" at bounding box center [562, 181] width 12 height 12
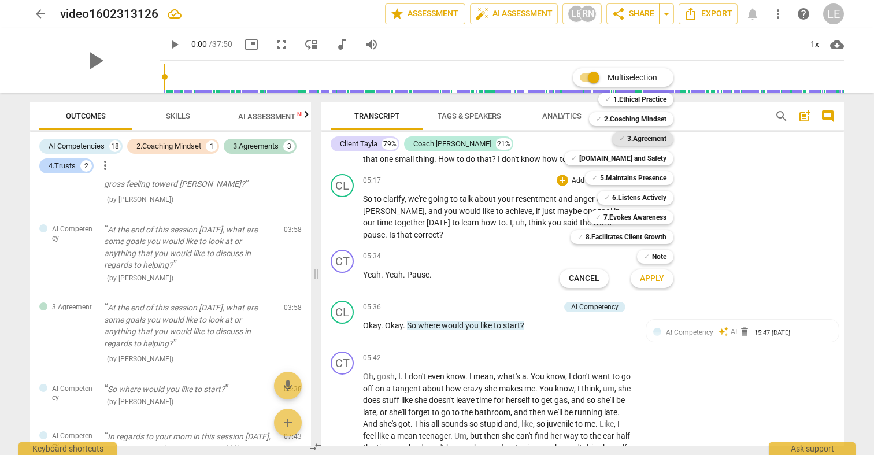
click at [634, 141] on b "3.Agreement" at bounding box center [646, 139] width 39 height 14
click at [659, 270] on button "Apply" at bounding box center [651, 278] width 43 height 21
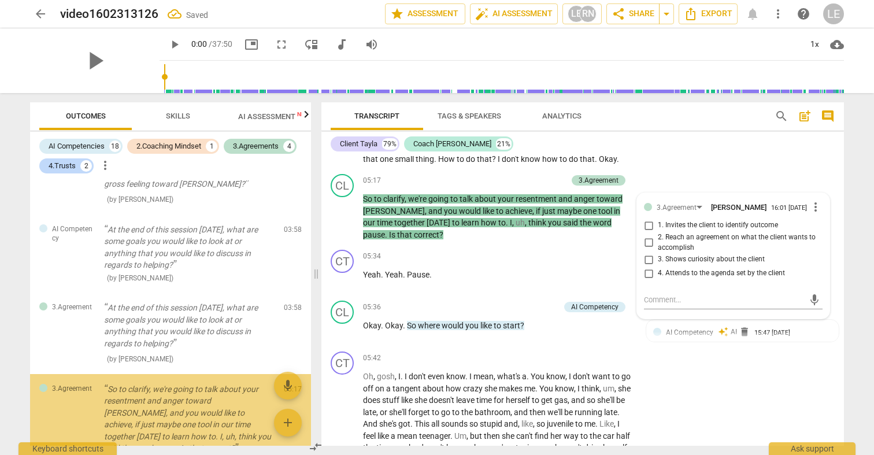
scroll to position [536, 0]
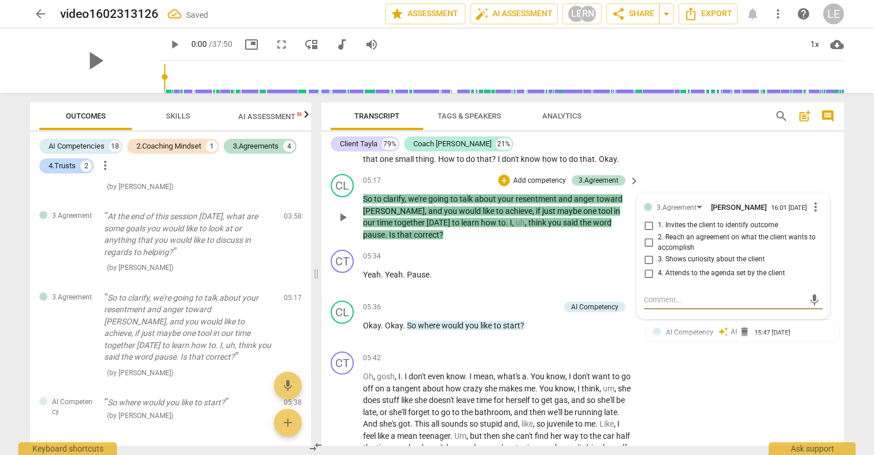
click at [651, 239] on input "2. Reach an agreement on what the client wants to accomplish" at bounding box center [648, 243] width 18 height 14
checkbox input "true"
click at [614, 262] on div "05:34 + Add competency keyboard_arrow_right Yeah . Yeah . Pause ." at bounding box center [501, 271] width 277 height 42
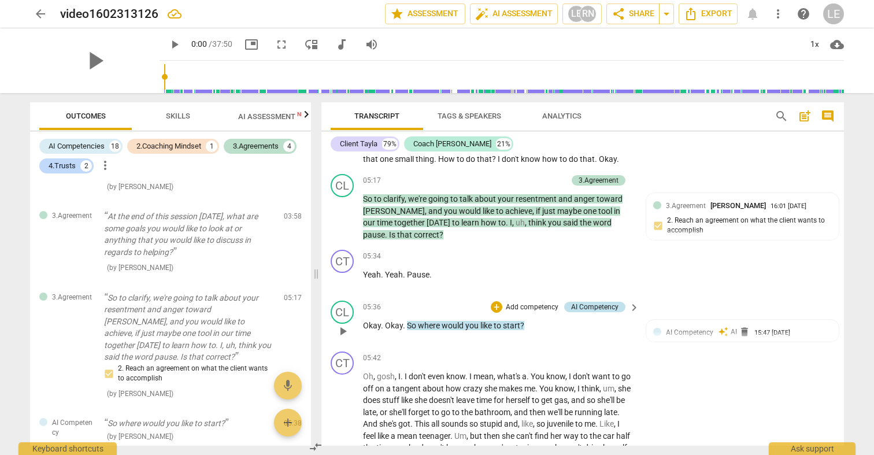
click at [619, 302] on div "AI Competency" at bounding box center [594, 307] width 61 height 10
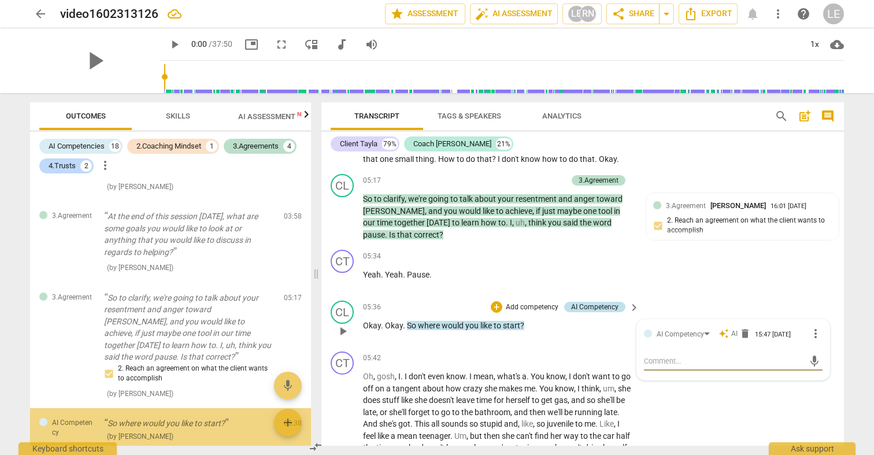
scroll to position [630, 0]
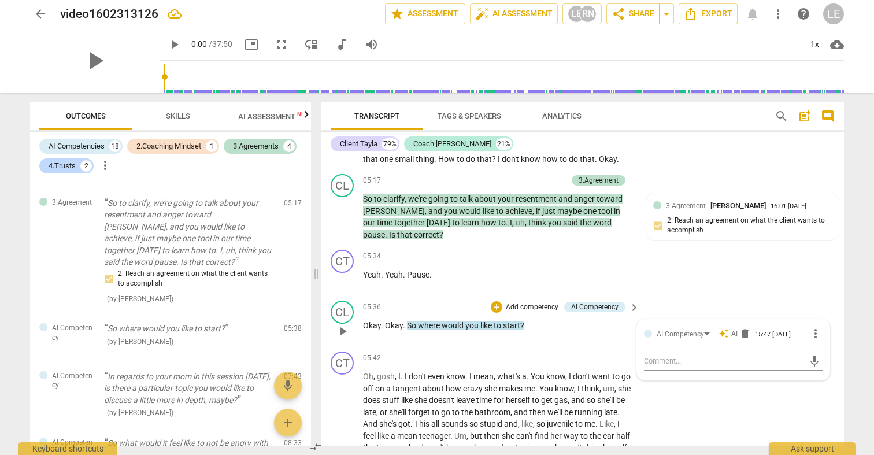
click at [517, 302] on p "Add competency" at bounding box center [531, 307] width 55 height 10
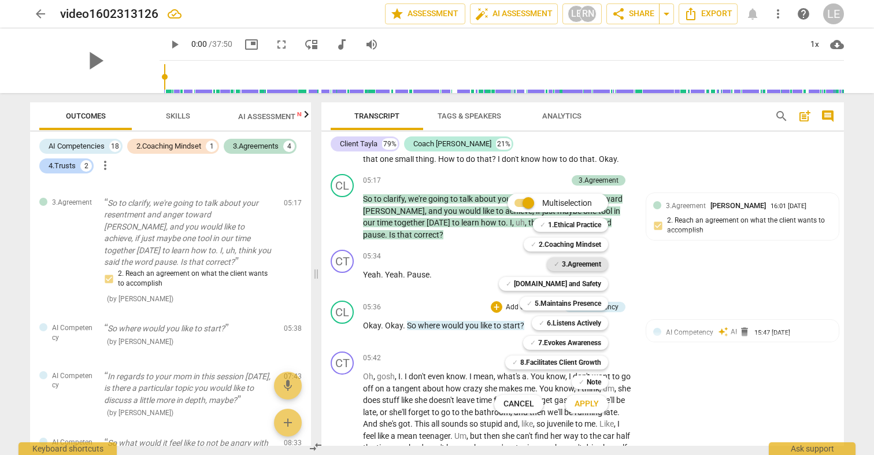
click at [563, 260] on b "3.Agreement" at bounding box center [581, 264] width 39 height 14
click at [583, 402] on span "Apply" at bounding box center [586, 404] width 24 height 12
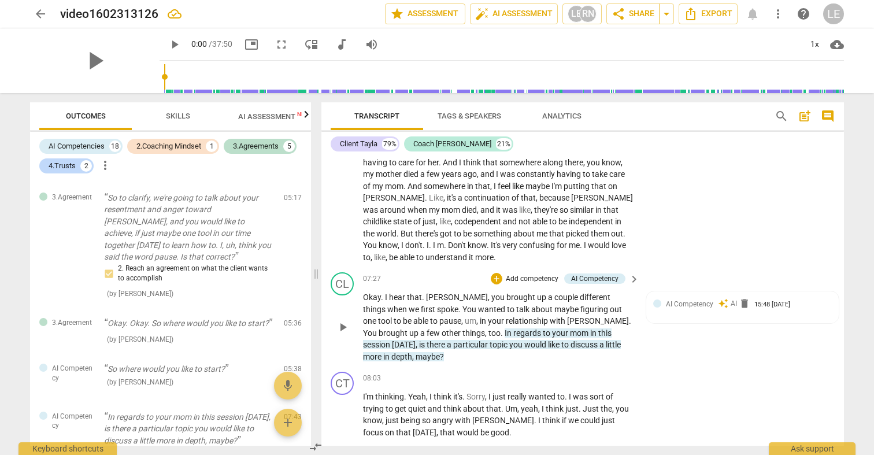
scroll to position [1603, 0]
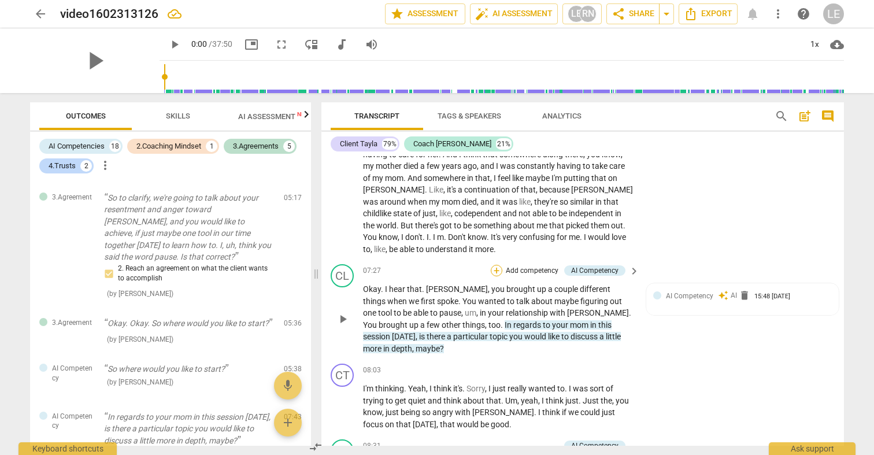
click at [492, 265] on div "+" at bounding box center [497, 271] width 12 height 12
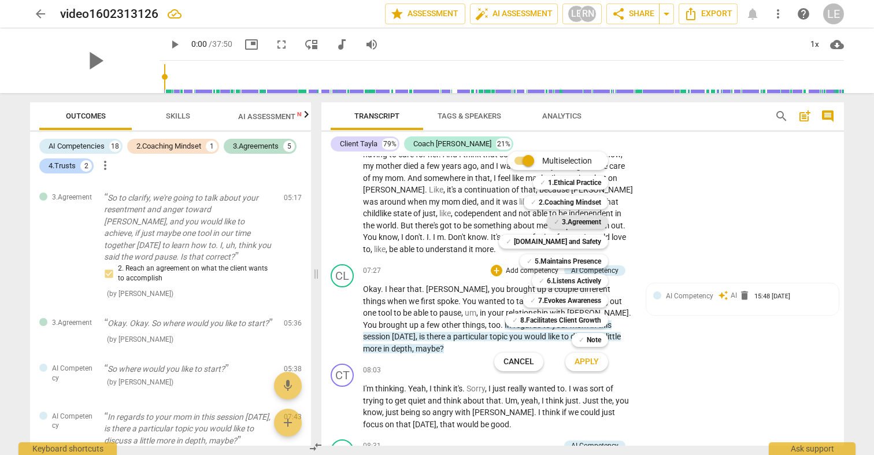
click at [572, 218] on b "3.Agreement" at bounding box center [581, 222] width 39 height 14
click at [593, 360] on span "Apply" at bounding box center [586, 362] width 24 height 12
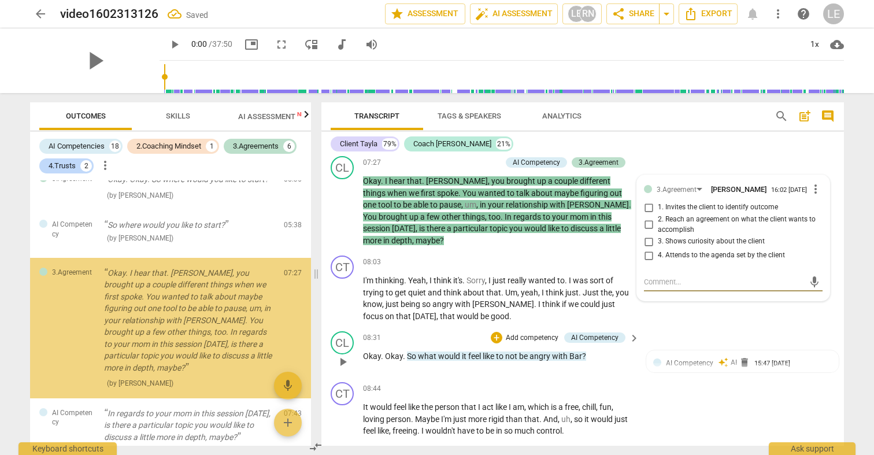
scroll to position [1723, 0]
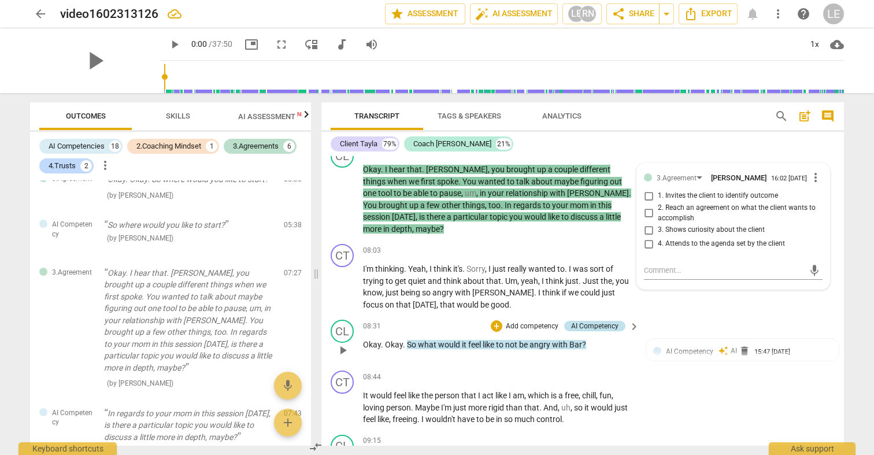
click at [574, 321] on div "AI Competency" at bounding box center [594, 326] width 47 height 10
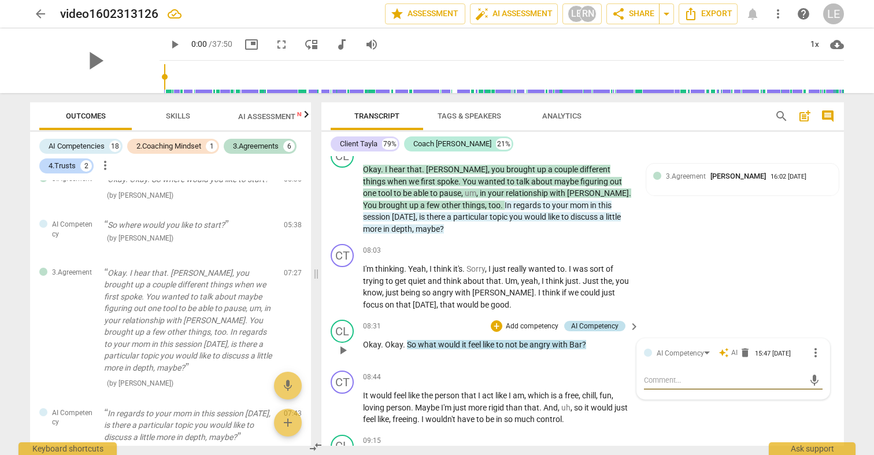
scroll to position [940, 0]
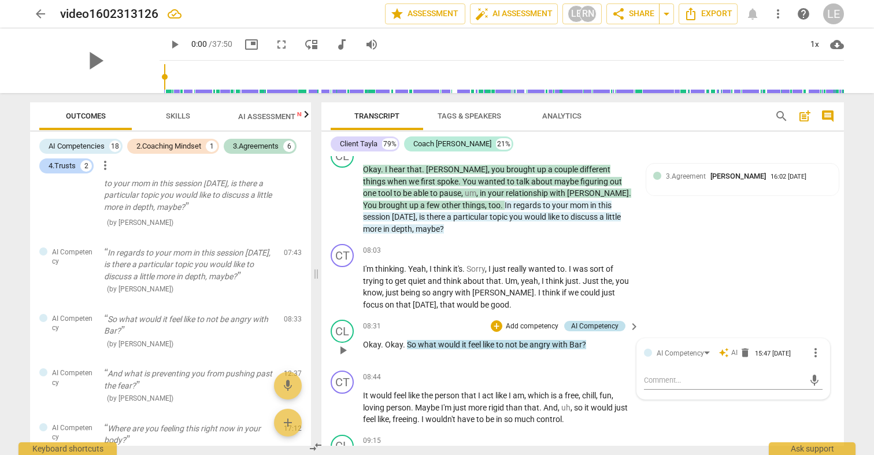
click at [599, 321] on div "AI Competency" at bounding box center [594, 326] width 47 height 10
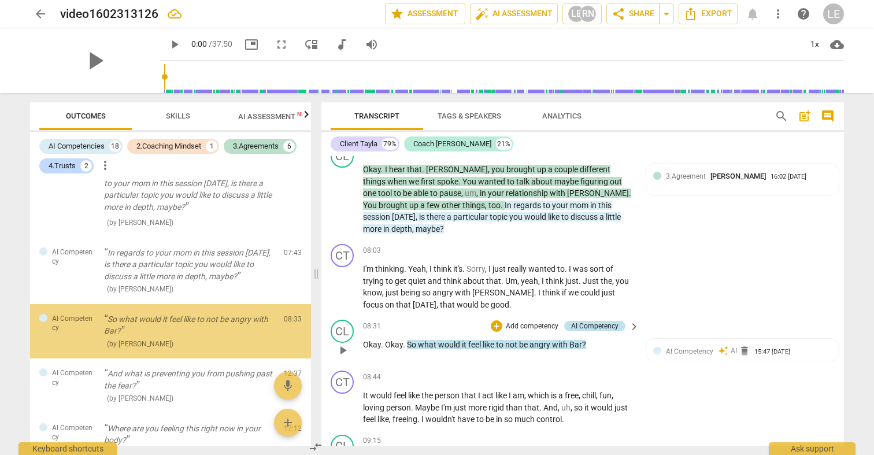
click at [599, 321] on div "AI Competency" at bounding box center [594, 326] width 47 height 10
click at [513, 321] on p "Add competency" at bounding box center [531, 326] width 55 height 10
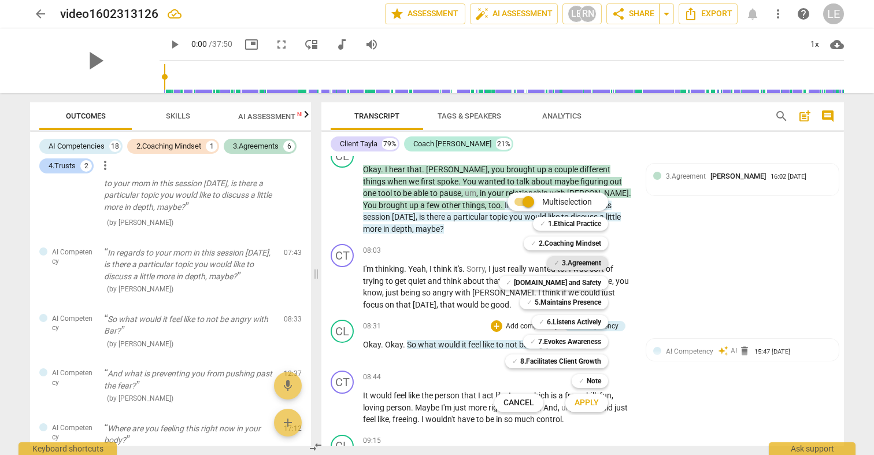
click at [571, 263] on b "3.Agreement" at bounding box center [581, 263] width 39 height 14
click at [591, 405] on span "Apply" at bounding box center [586, 403] width 24 height 12
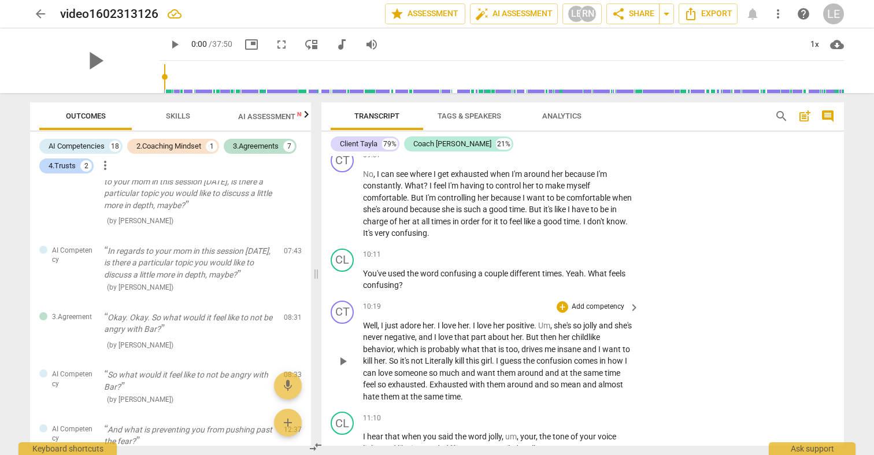
scroll to position [2177, 0]
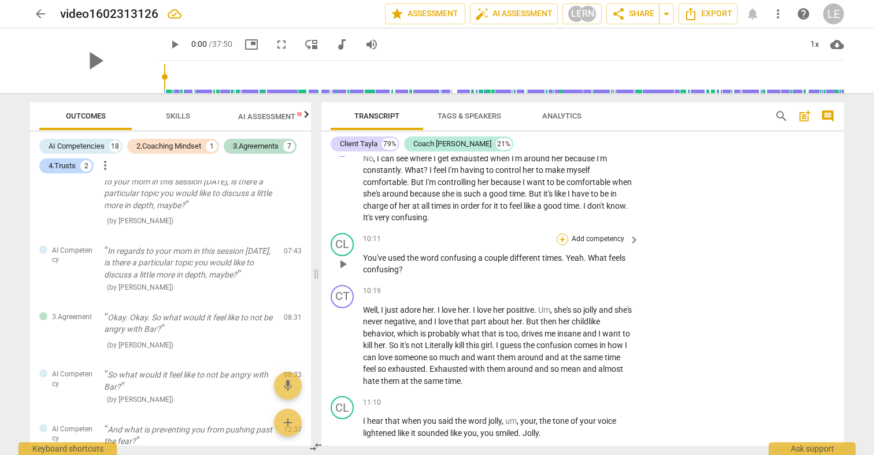
click at [565, 233] on div "+" at bounding box center [562, 239] width 12 height 12
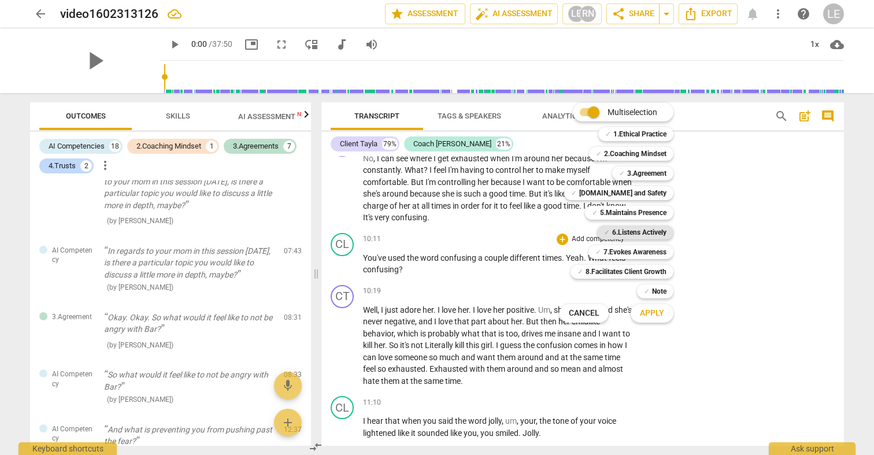
click at [612, 230] on b "6.Listens Actively" at bounding box center [639, 232] width 54 height 14
click at [659, 310] on span "Apply" at bounding box center [652, 313] width 24 height 12
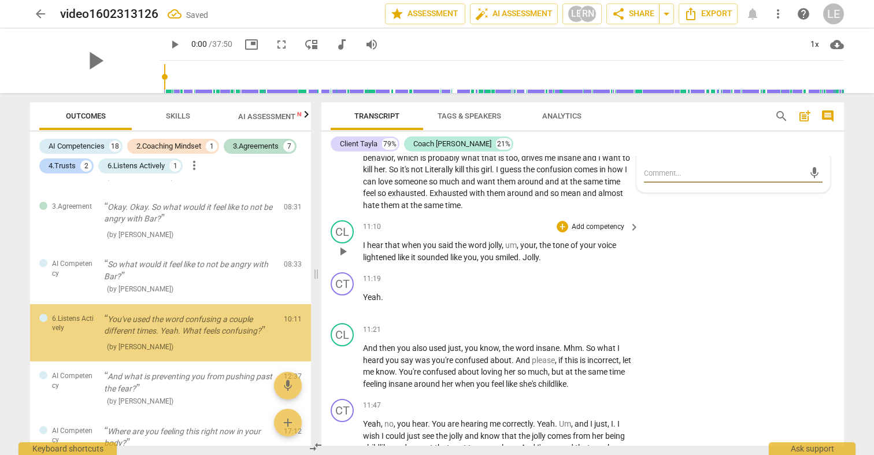
scroll to position [2369, 0]
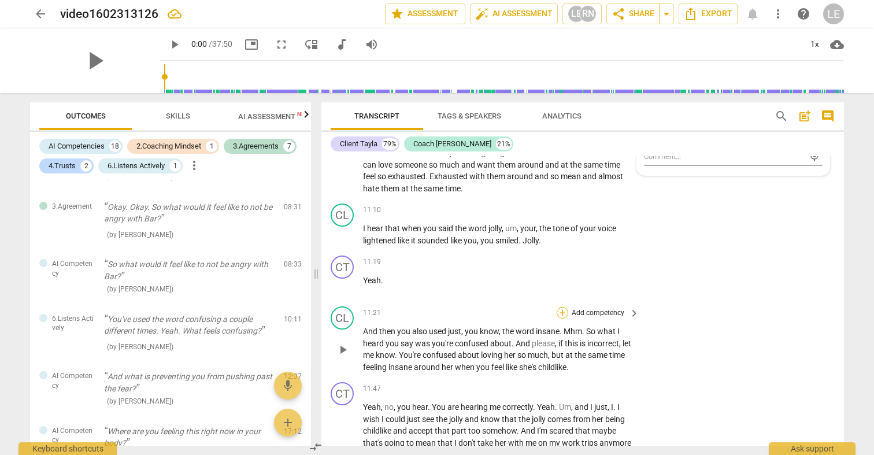
click at [556, 307] on div "+" at bounding box center [562, 313] width 12 height 12
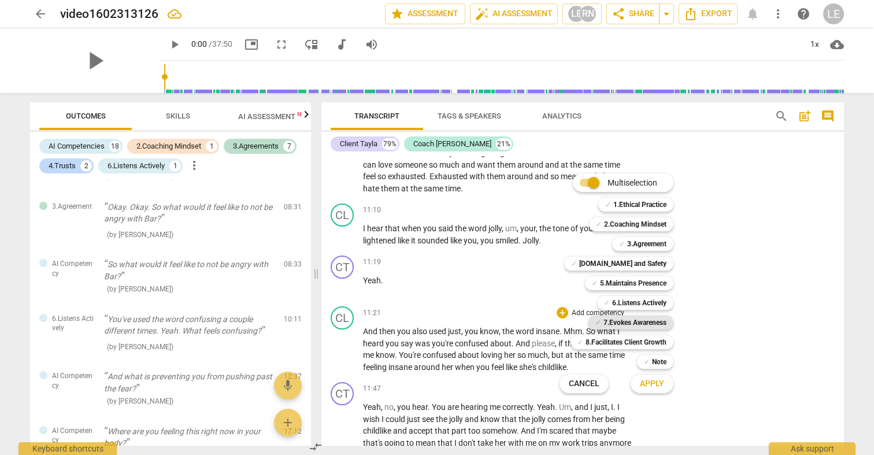
click at [612, 325] on b "7.Evokes Awareness" at bounding box center [634, 322] width 63 height 14
click at [644, 385] on span "Apply" at bounding box center [652, 384] width 24 height 12
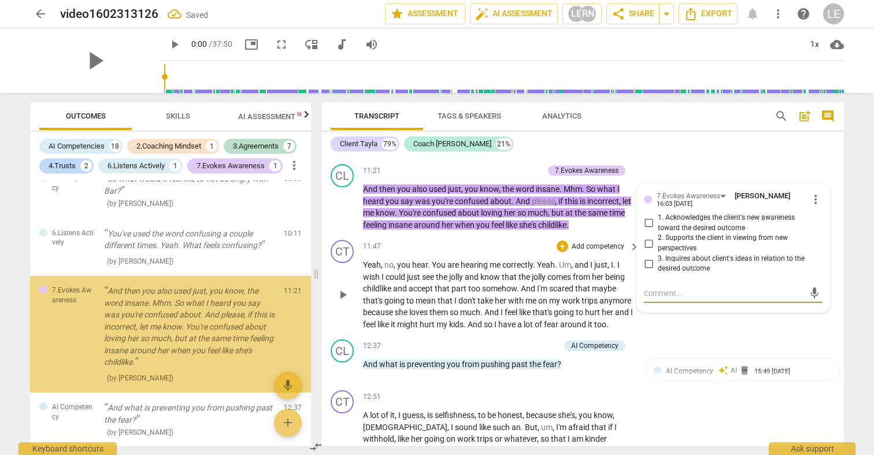
scroll to position [2516, 0]
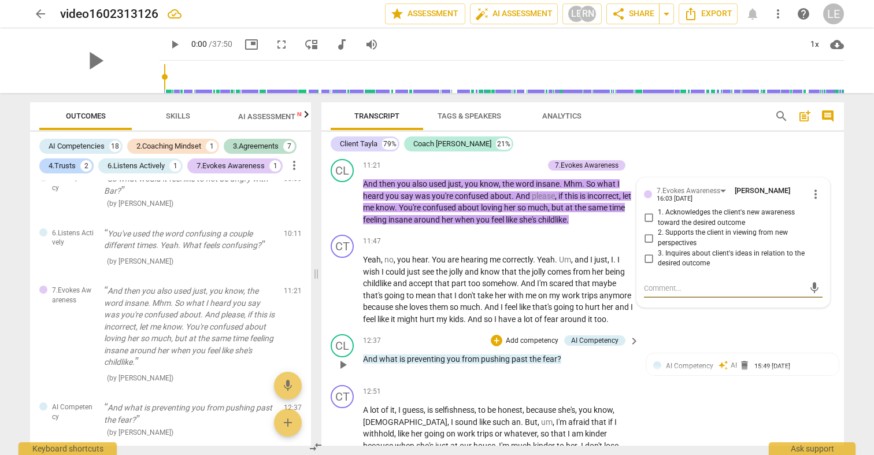
click at [500, 335] on div "+ Add competency" at bounding box center [525, 341] width 69 height 12
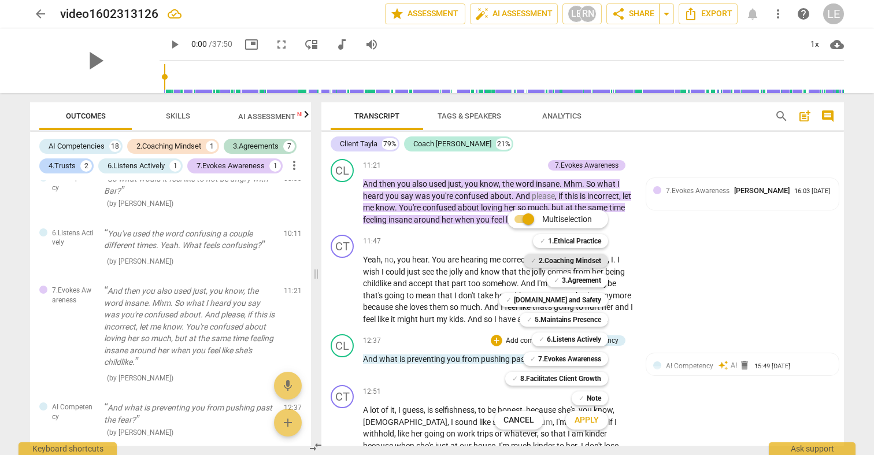
click at [562, 263] on b "2.Coaching Mindset" at bounding box center [570, 261] width 62 height 14
click at [591, 417] on span "Apply" at bounding box center [586, 420] width 24 height 12
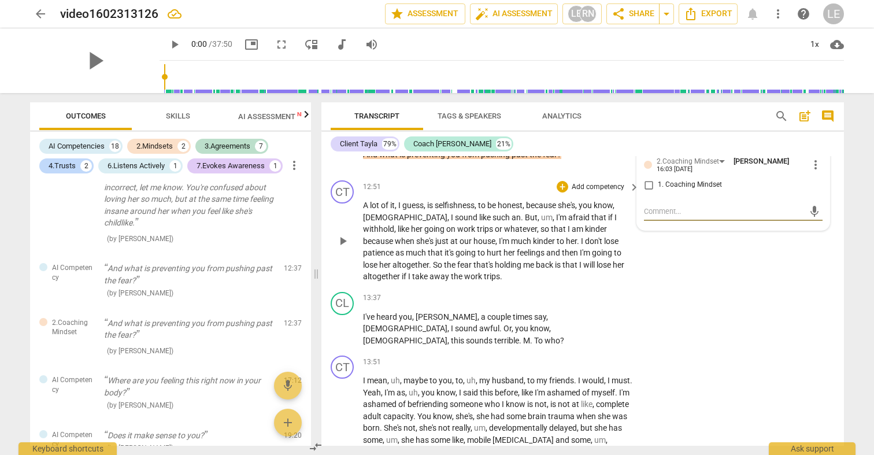
scroll to position [2748, 0]
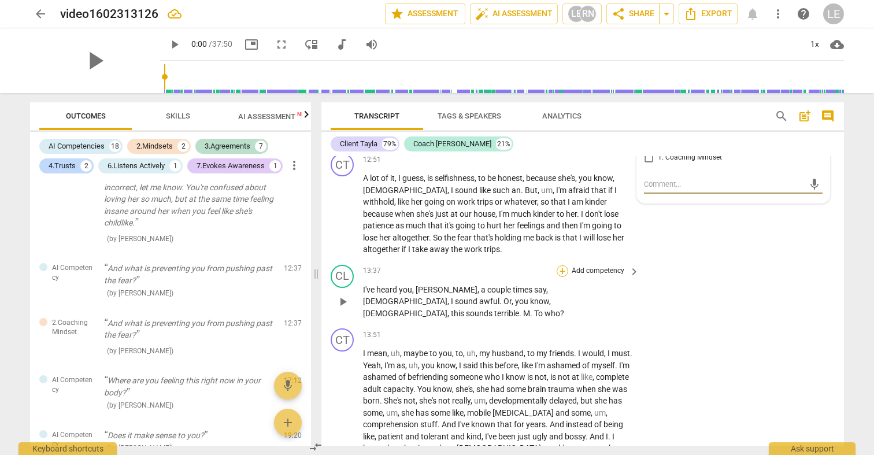
click at [565, 265] on div "+" at bounding box center [562, 271] width 12 height 12
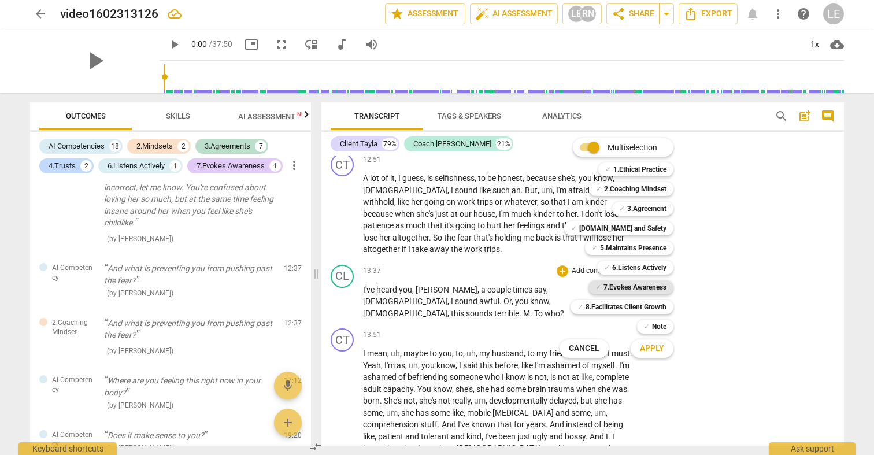
click at [622, 286] on b "7.Evokes Awareness" at bounding box center [634, 287] width 63 height 14
click at [645, 351] on span "Apply" at bounding box center [652, 349] width 24 height 12
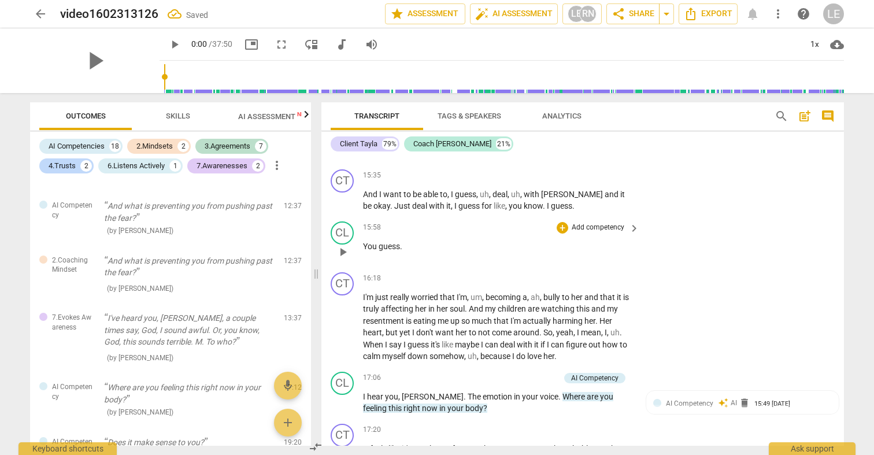
scroll to position [3249, 0]
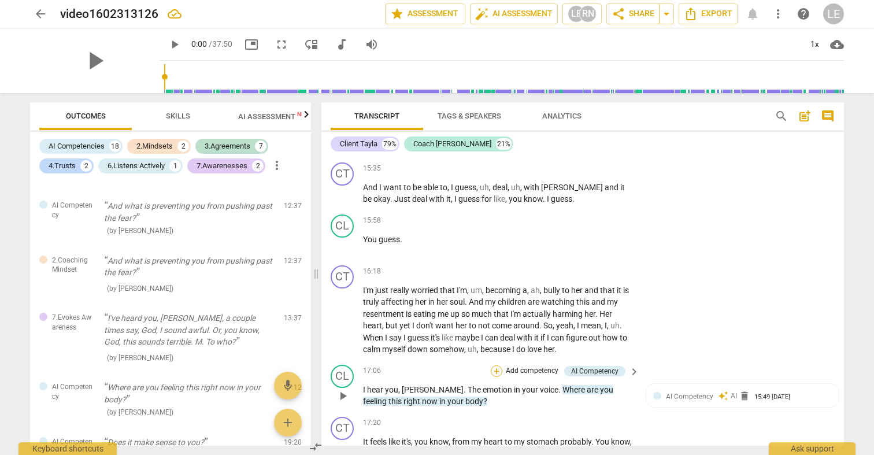
click at [491, 365] on div "+" at bounding box center [497, 371] width 12 height 12
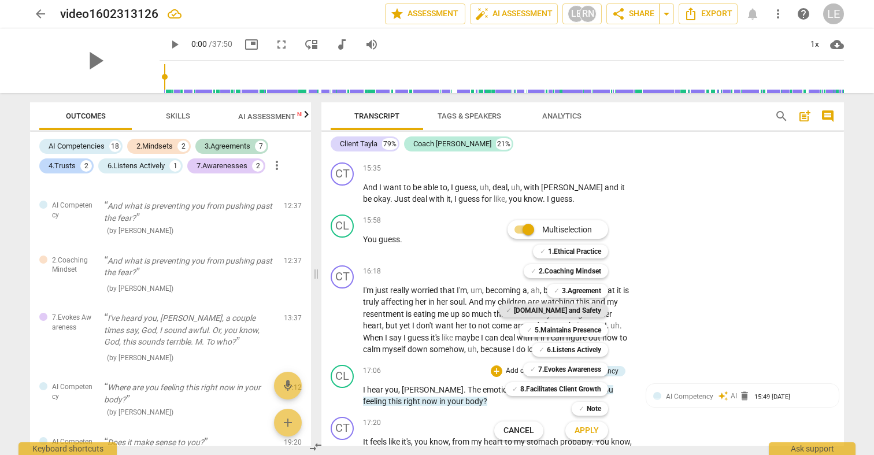
click at [577, 311] on b "4.Trust and Safety" at bounding box center [557, 310] width 87 height 14
click at [580, 435] on span "Apply" at bounding box center [586, 431] width 24 height 12
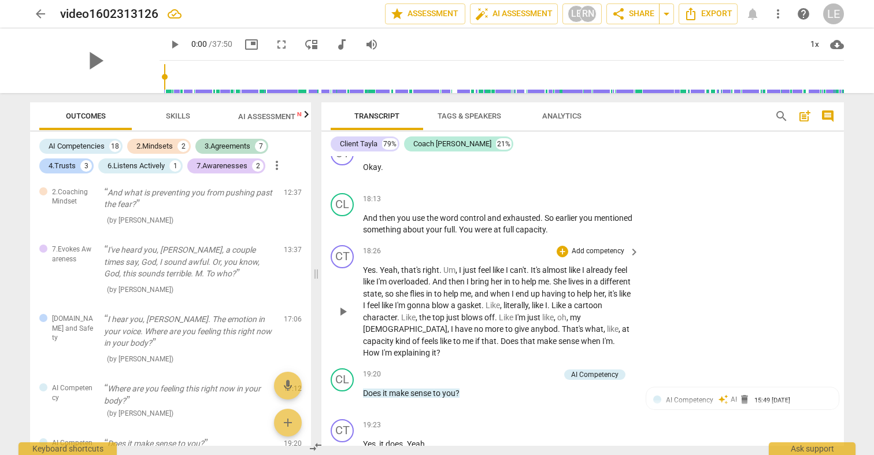
scroll to position [3764, 0]
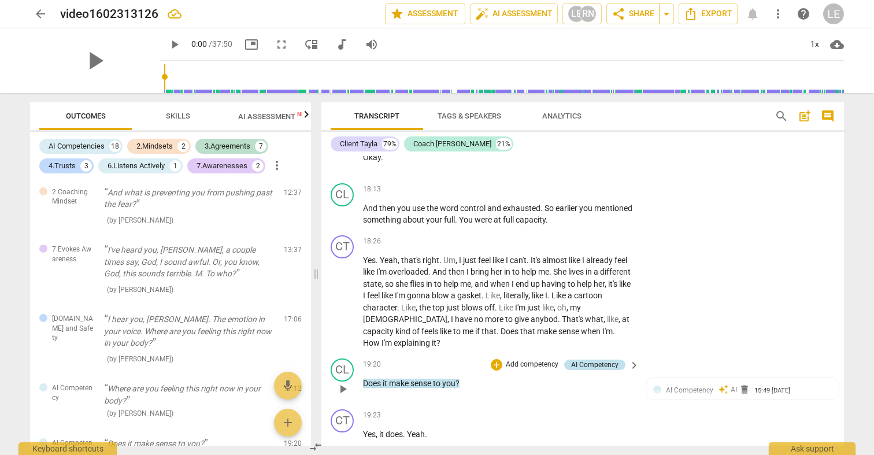
click at [584, 359] on div "AI Competency" at bounding box center [594, 364] width 47 height 10
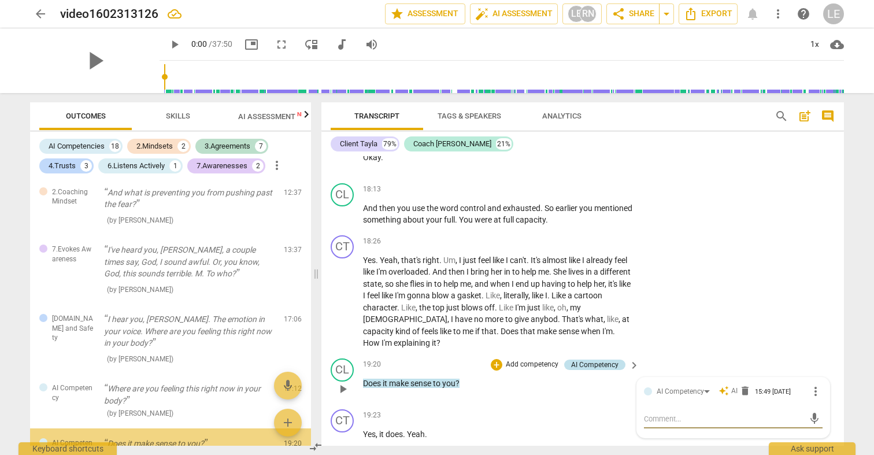
scroll to position [1519, 0]
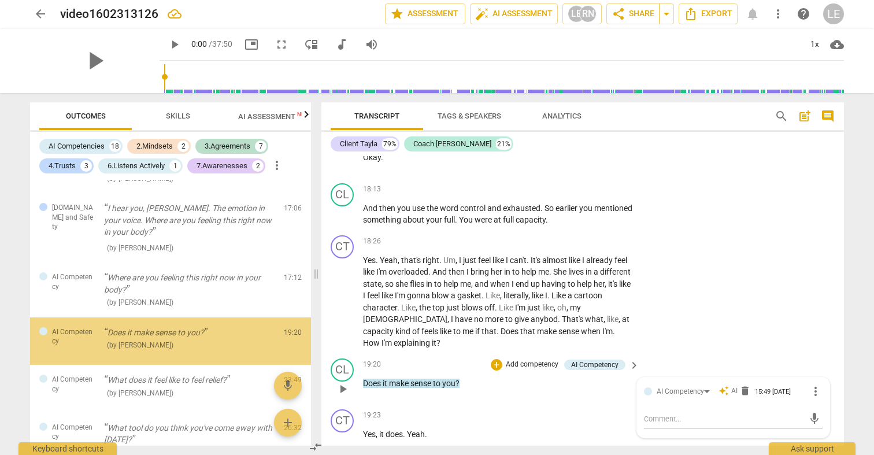
click at [504, 359] on p "Add competency" at bounding box center [531, 364] width 55 height 10
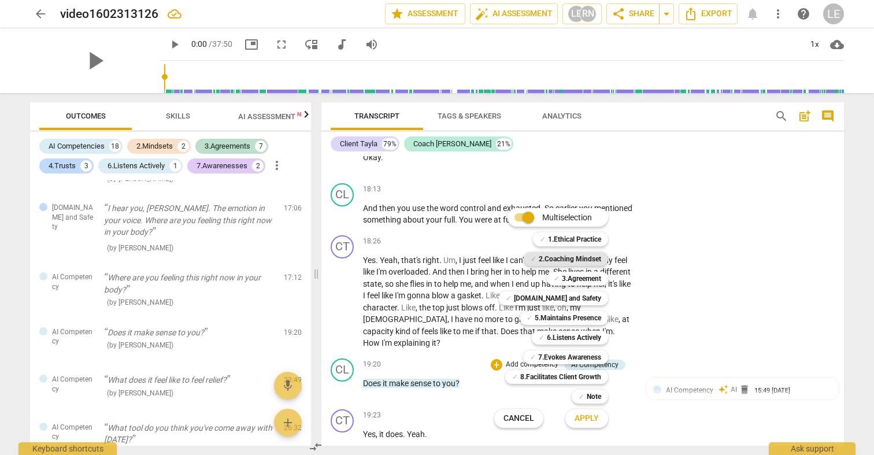
click at [584, 259] on b "2.Coaching Mindset" at bounding box center [570, 259] width 62 height 14
click at [594, 416] on span "Apply" at bounding box center [586, 419] width 24 height 12
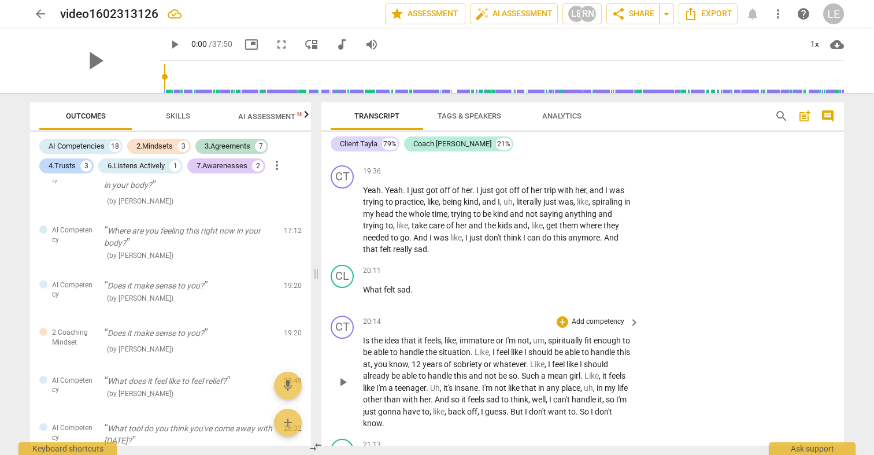
scroll to position [4223, 0]
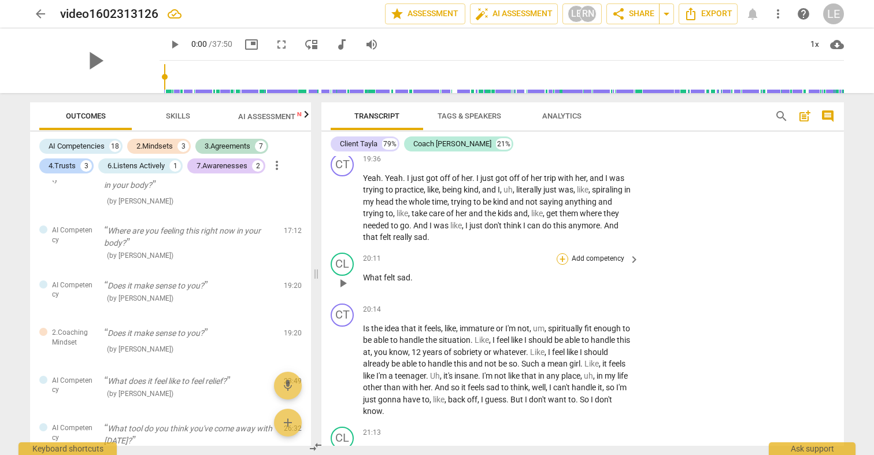
click at [562, 253] on div "+" at bounding box center [562, 259] width 12 height 12
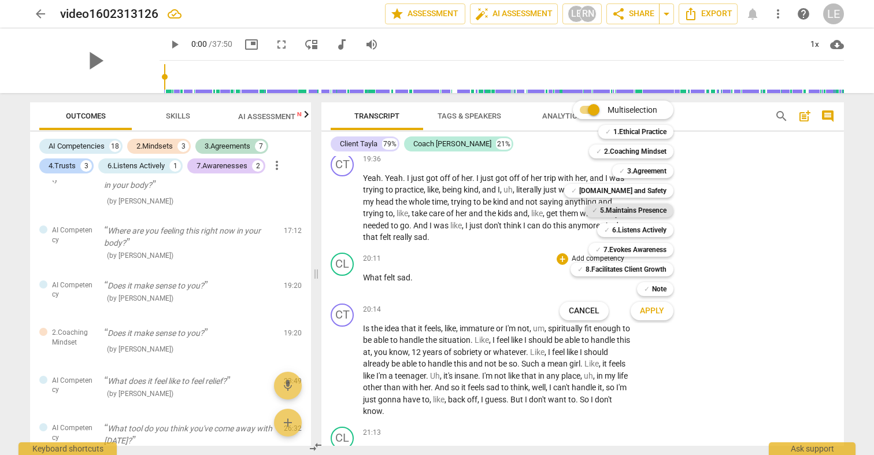
click at [611, 210] on b "5.Maintains Presence" at bounding box center [633, 210] width 66 height 14
click at [648, 307] on span "Apply" at bounding box center [652, 311] width 24 height 12
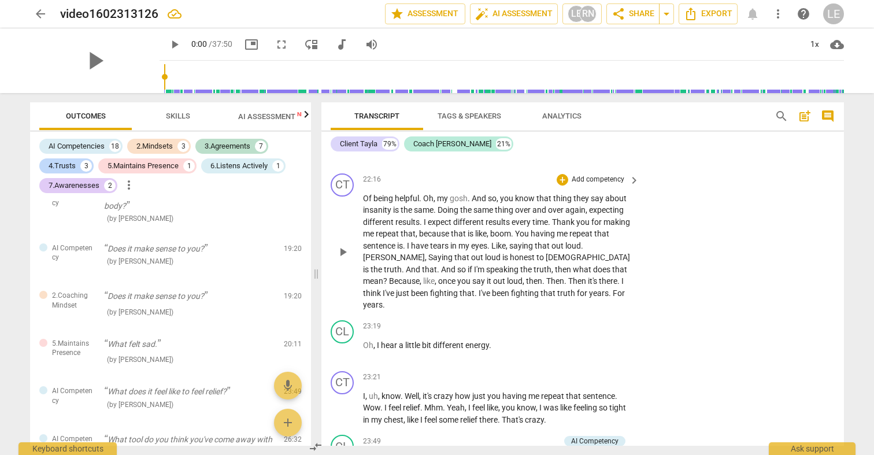
scroll to position [4949, 0]
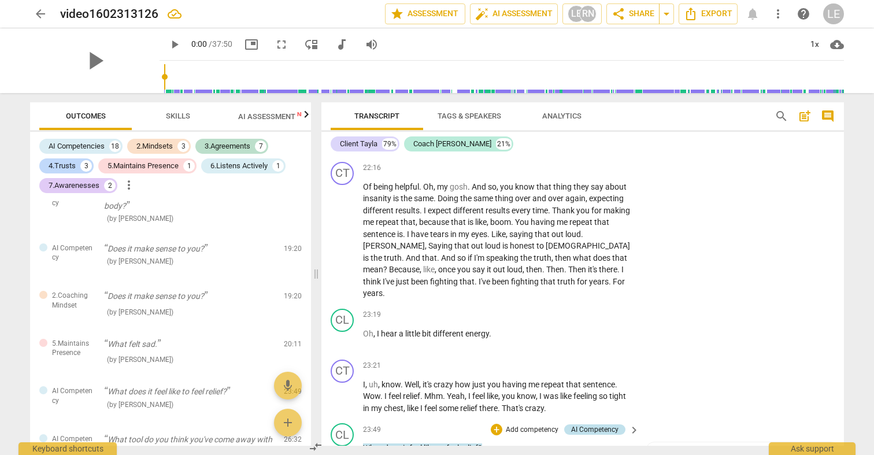
click at [582, 424] on div "AI Competency" at bounding box center [594, 429] width 47 height 10
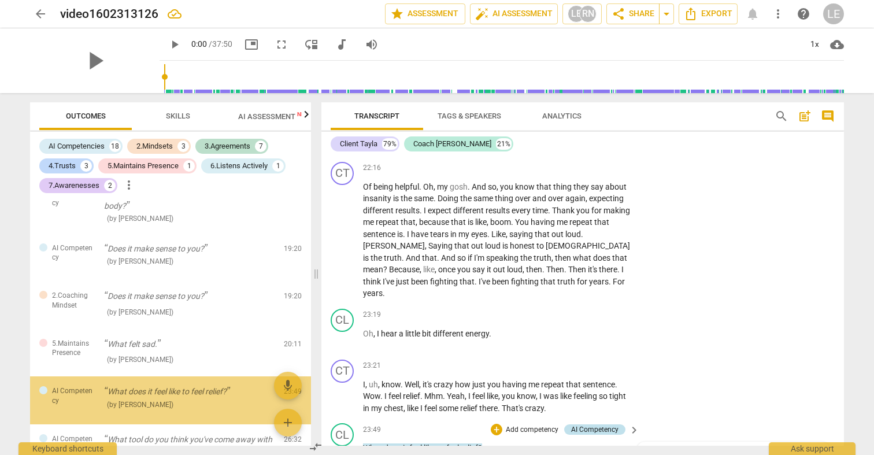
scroll to position [1669, 0]
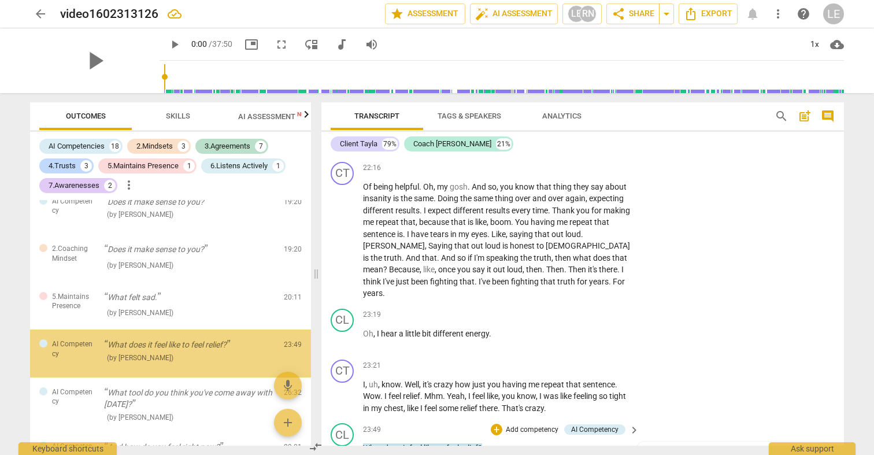
click at [540, 425] on p "Add competency" at bounding box center [531, 430] width 55 height 10
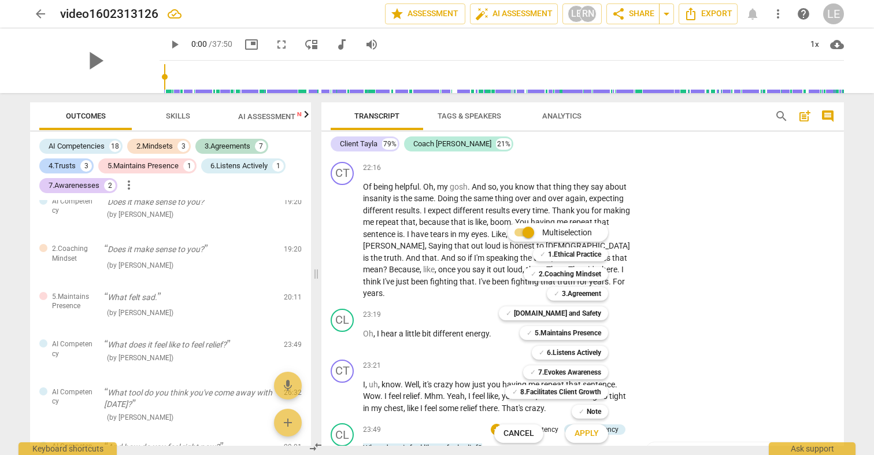
click at [115, 144] on div at bounding box center [437, 227] width 874 height 455
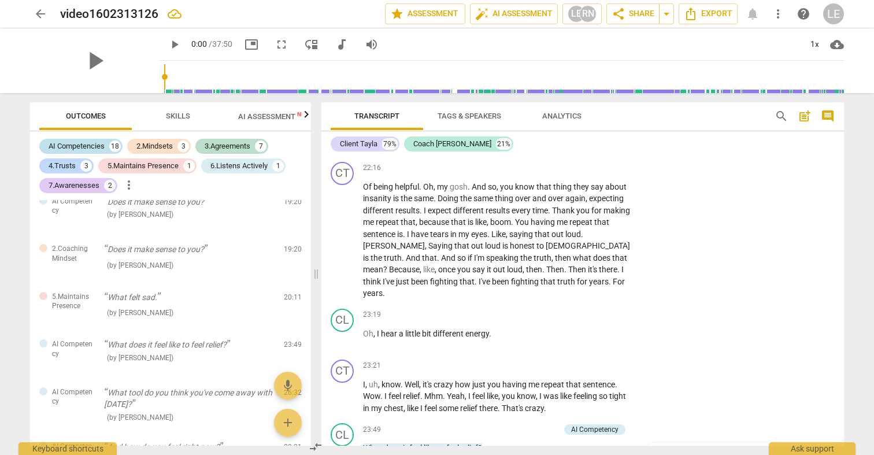
click at [78, 150] on div "AI Competencies" at bounding box center [77, 146] width 56 height 12
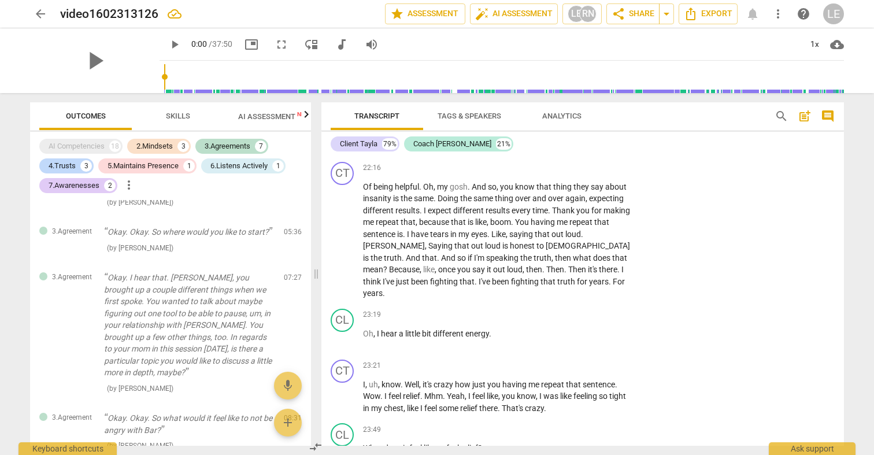
scroll to position [812, 0]
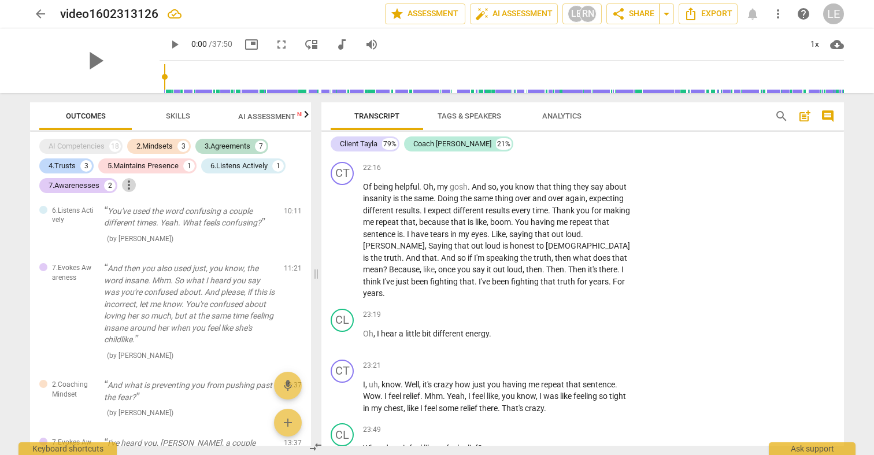
click at [129, 187] on span "more_vert" at bounding box center [129, 185] width 14 height 14
click at [592, 279] on div at bounding box center [437, 227] width 874 height 455
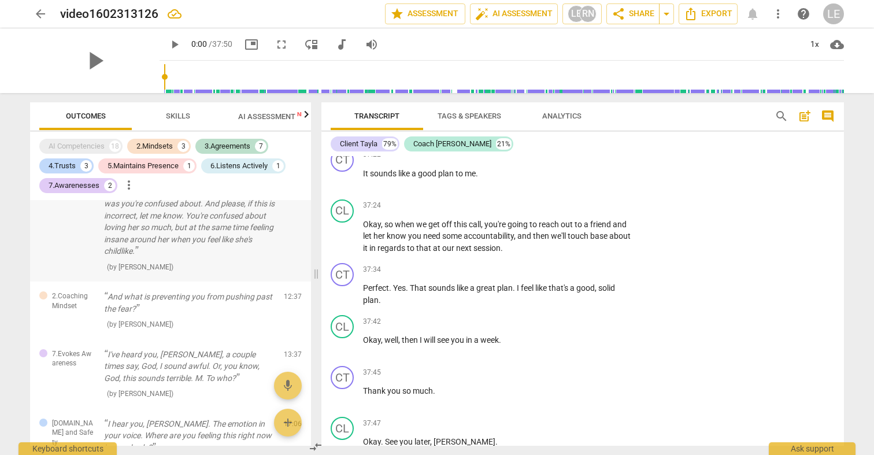
scroll to position [904, 0]
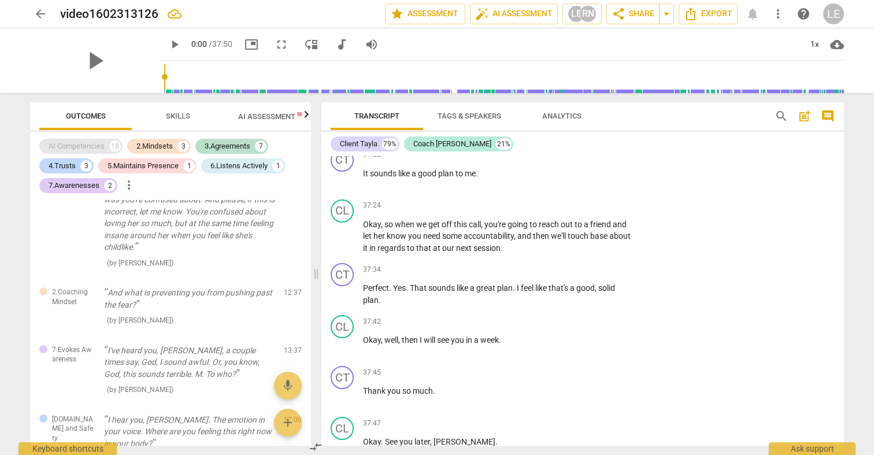
click at [70, 147] on div "AI Competencies" at bounding box center [77, 146] width 56 height 12
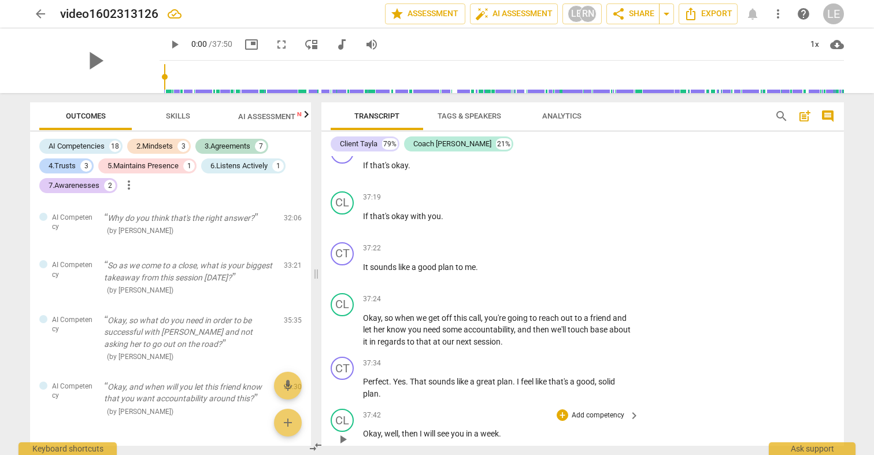
scroll to position [8278, 0]
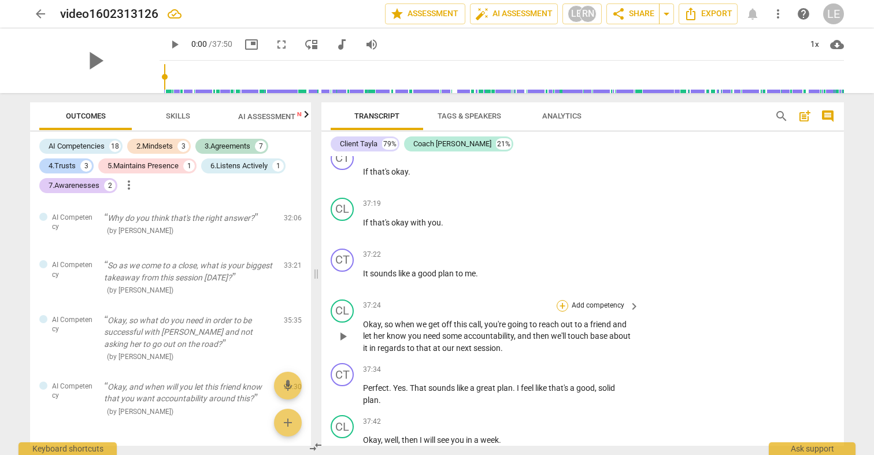
click at [561, 300] on div "+" at bounding box center [562, 306] width 12 height 12
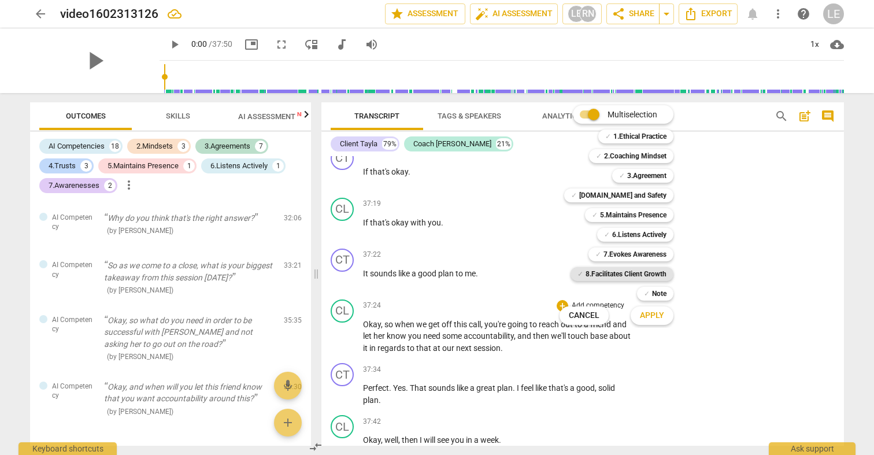
click at [605, 275] on b "8.Facilitates Client Growth" at bounding box center [625, 274] width 81 height 14
click at [647, 314] on span "Apply" at bounding box center [652, 316] width 24 height 12
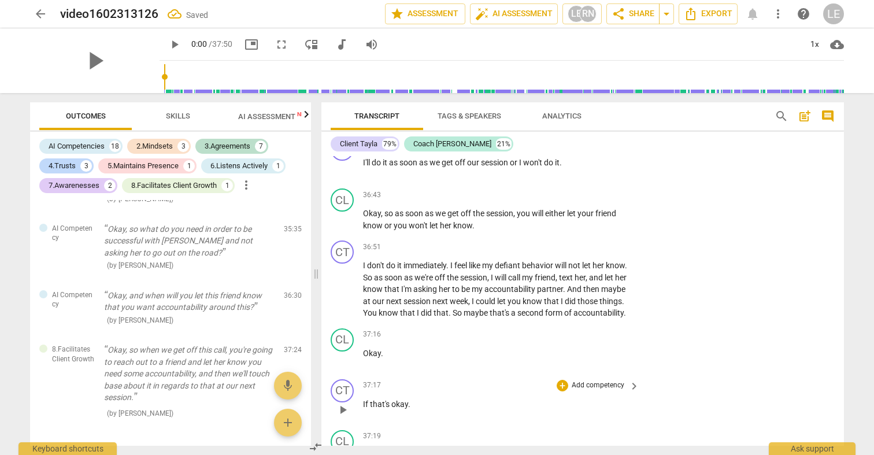
scroll to position [8042, 0]
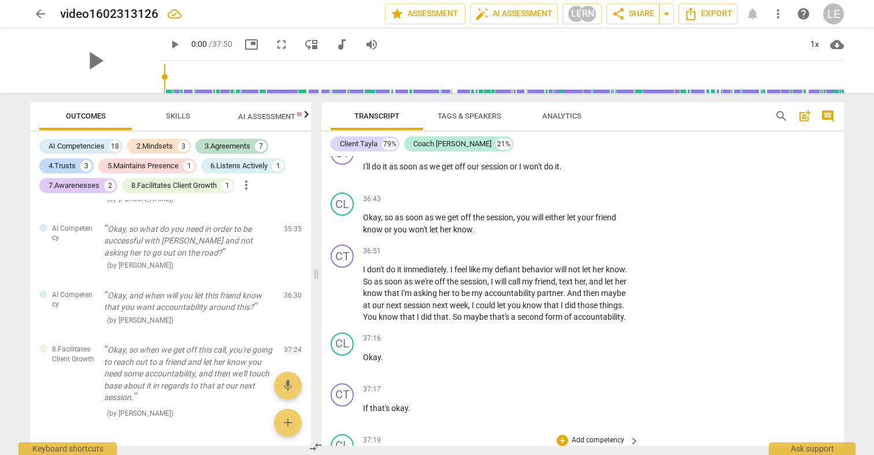
click at [442, 454] on span "." at bounding box center [442, 458] width 2 height 9
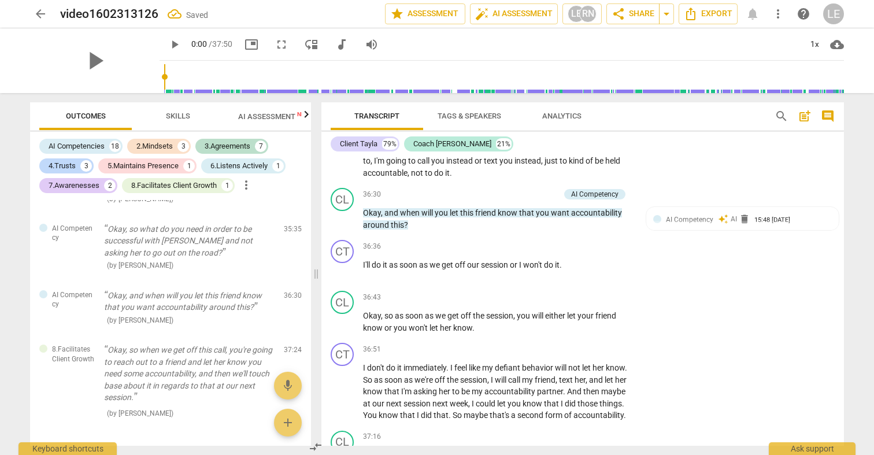
scroll to position [7943, 0]
click at [566, 292] on div "+" at bounding box center [562, 298] width 12 height 12
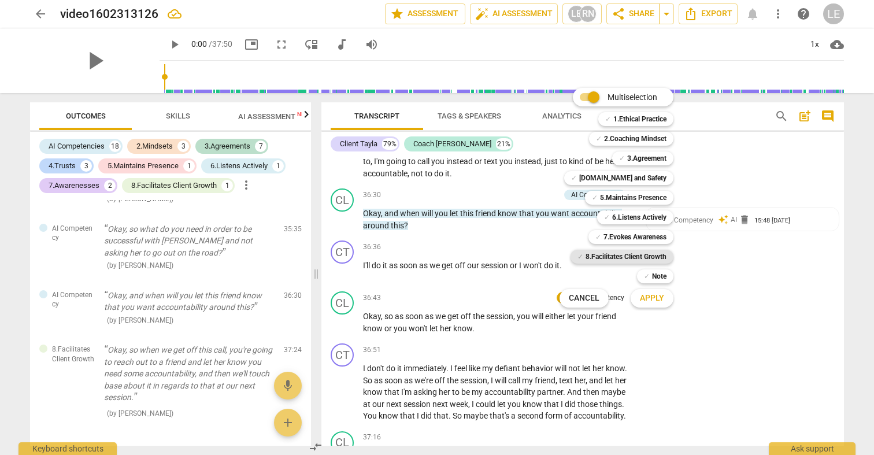
click at [603, 253] on b "8.Facilitates Client Growth" at bounding box center [625, 257] width 81 height 14
click at [652, 292] on button "Apply" at bounding box center [651, 298] width 43 height 21
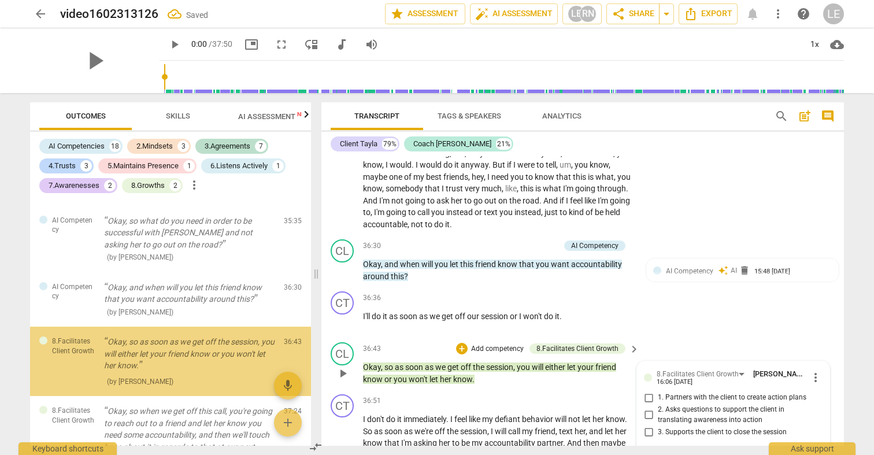
scroll to position [7814, 0]
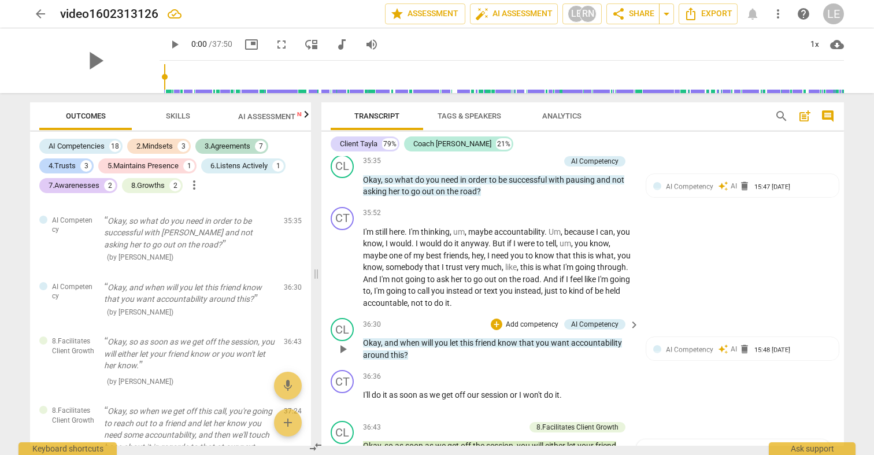
click at [536, 320] on p "Add competency" at bounding box center [531, 325] width 55 height 10
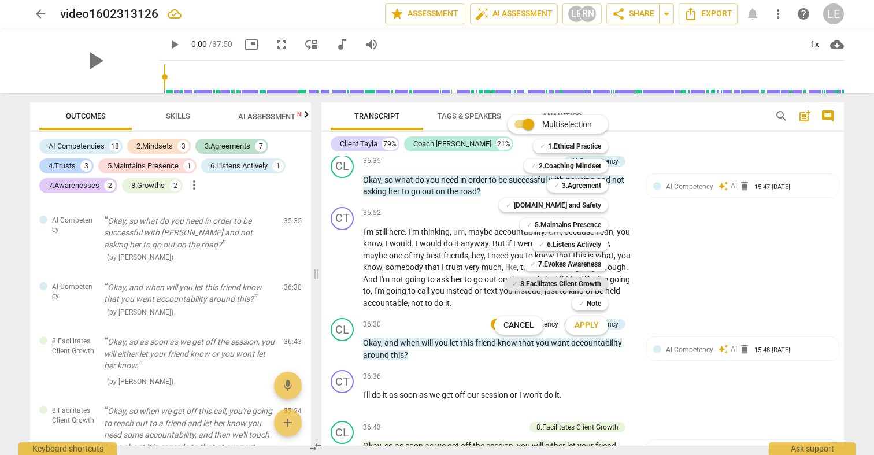
click at [551, 284] on b "8.Facilitates Client Growth" at bounding box center [560, 284] width 81 height 14
click at [571, 321] on button "Apply" at bounding box center [586, 325] width 43 height 21
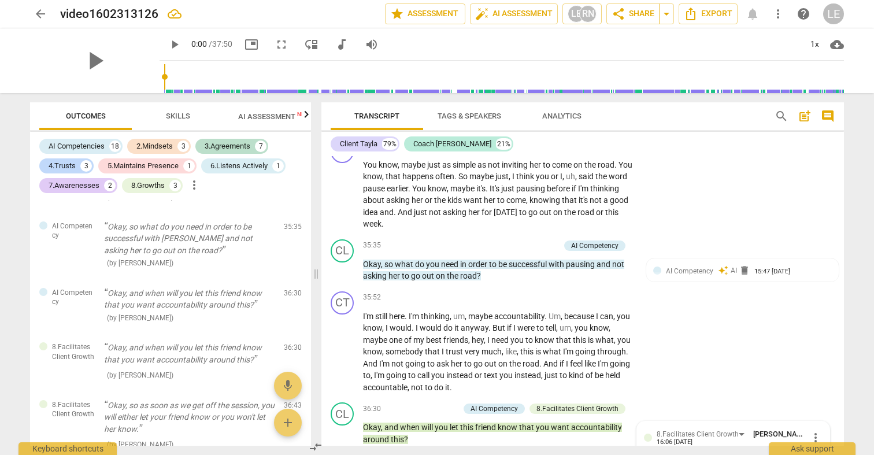
scroll to position [7692, 0]
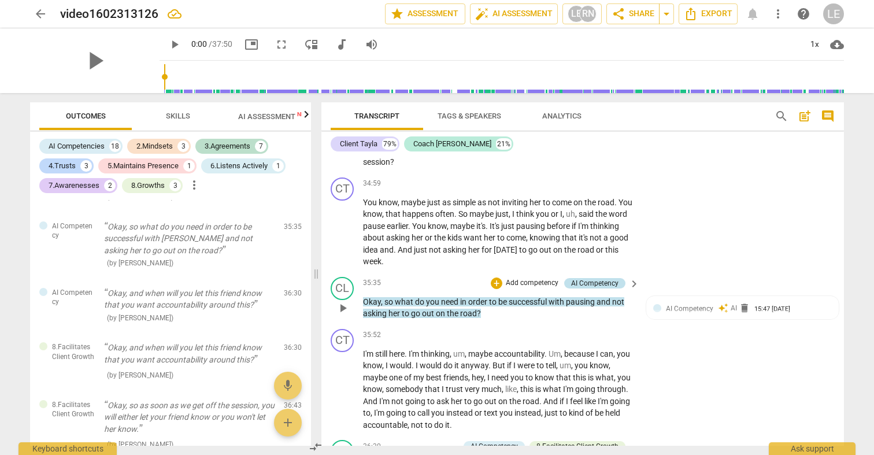
click at [585, 278] on div "AI Competency" at bounding box center [594, 283] width 47 height 10
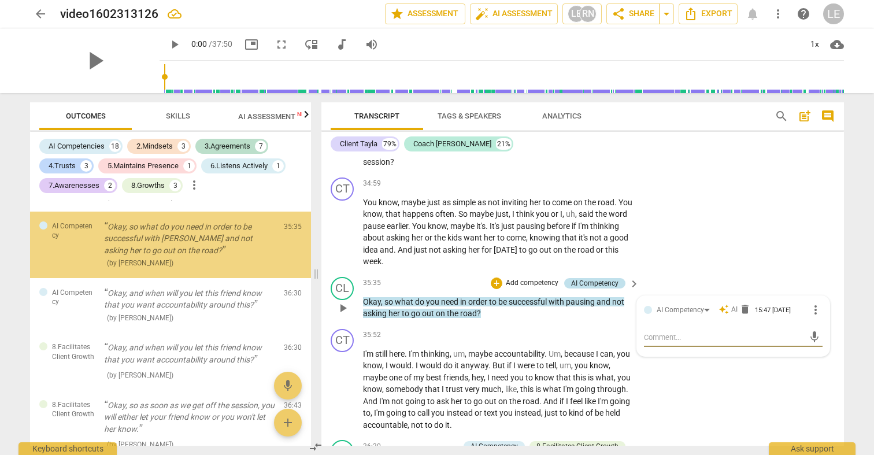
scroll to position [2026, 0]
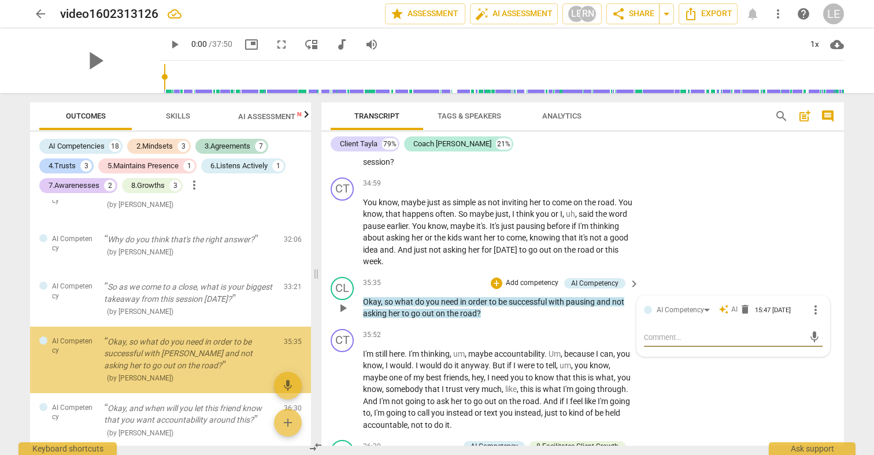
click at [543, 272] on div "CL play_arrow pause 35:35 + Add competency AI Competency keyboard_arrow_right O…" at bounding box center [582, 298] width 522 height 52
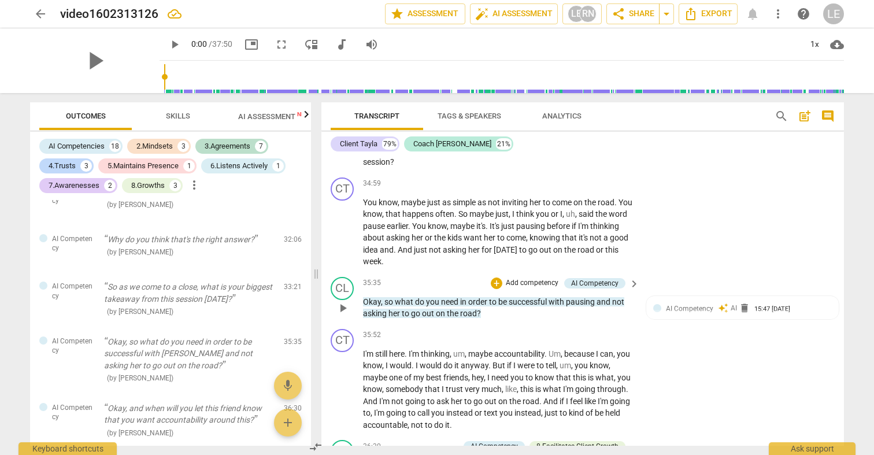
click at [543, 277] on div "+ Add competency" at bounding box center [525, 283] width 69 height 12
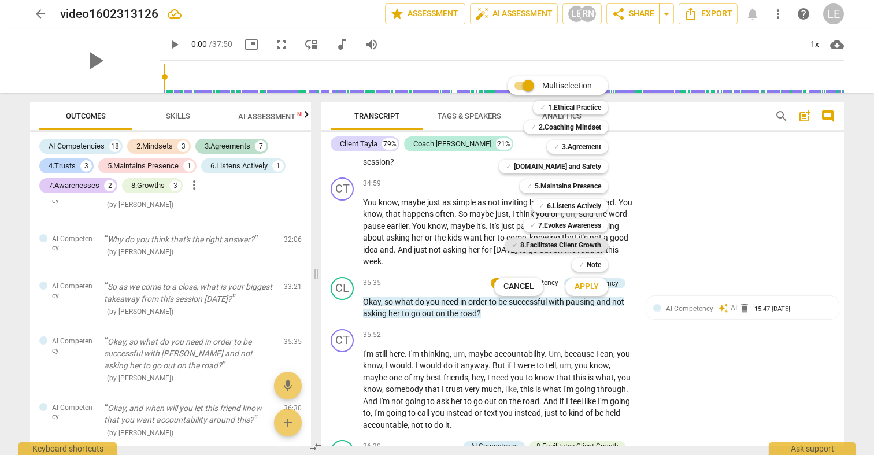
click at [545, 241] on b "8.Facilitates Client Growth" at bounding box center [560, 245] width 81 height 14
click at [583, 281] on span "Apply" at bounding box center [586, 287] width 24 height 12
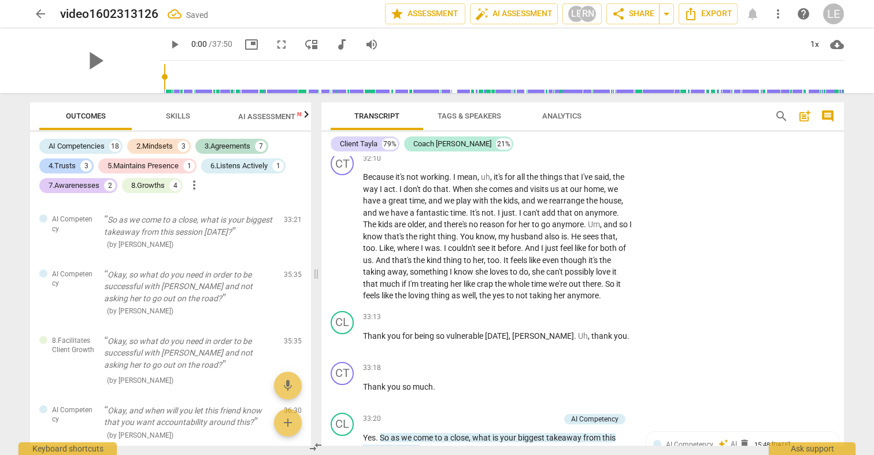
scroll to position [7087, 0]
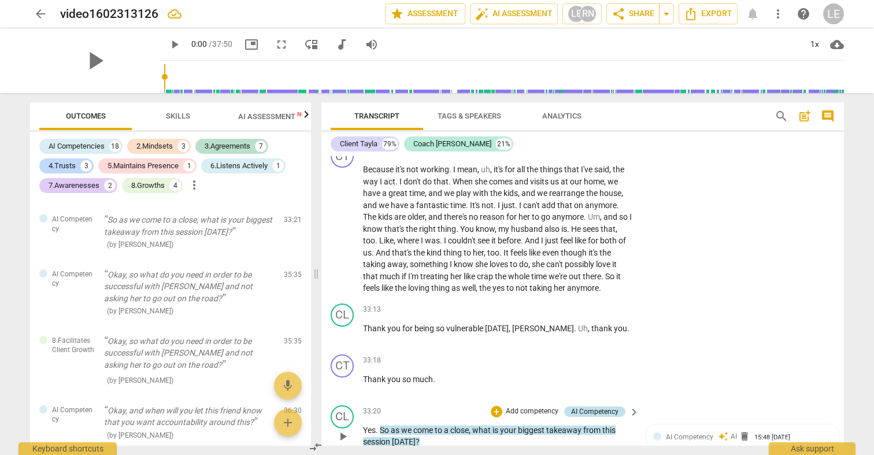
click at [571, 406] on div "AI Competency" at bounding box center [594, 411] width 47 height 10
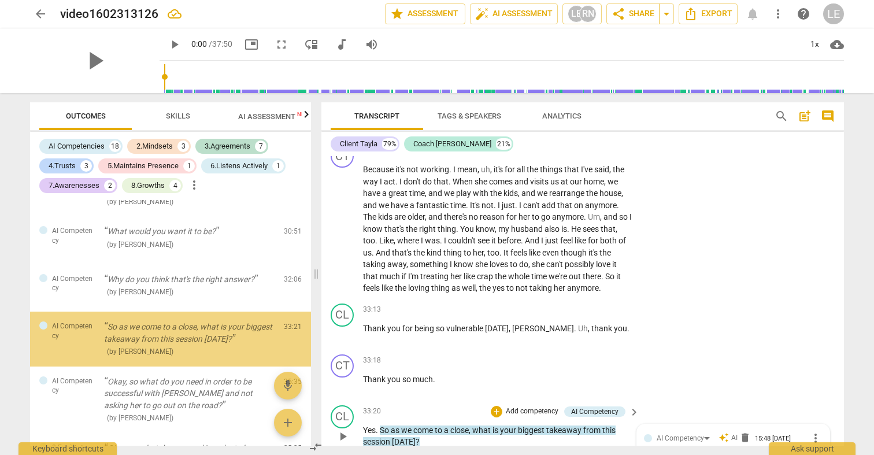
scroll to position [1967, 0]
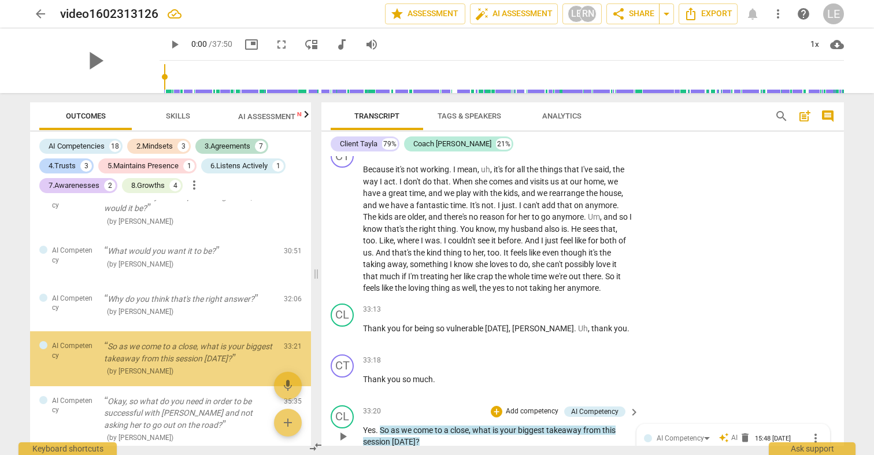
click at [527, 406] on p "Add competency" at bounding box center [531, 411] width 55 height 10
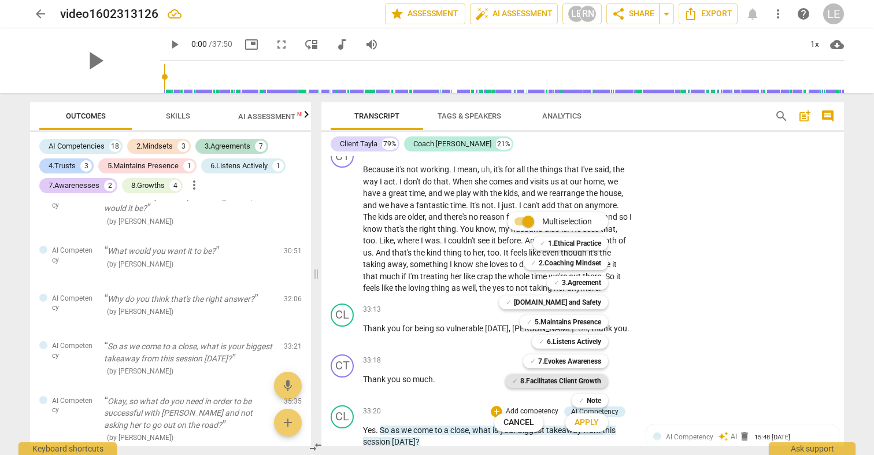
click at [549, 376] on b "8.Facilitates Client Growth" at bounding box center [560, 381] width 81 height 14
click at [585, 421] on span "Apply" at bounding box center [586, 423] width 24 height 12
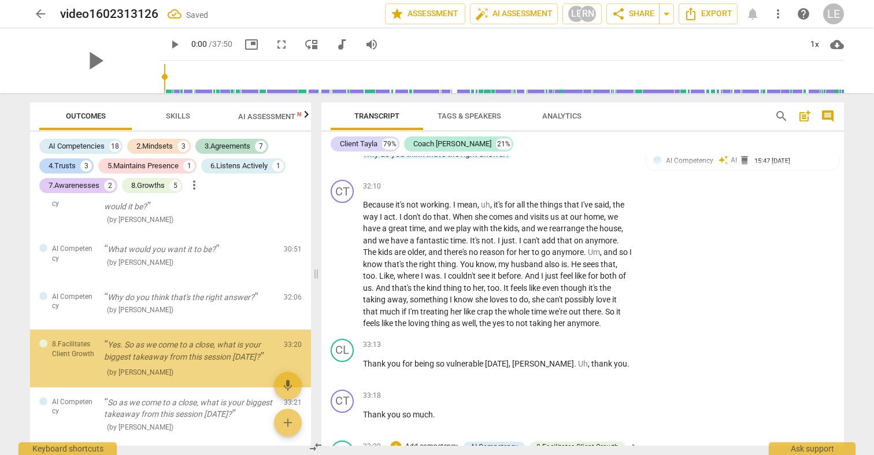
scroll to position [7045, 0]
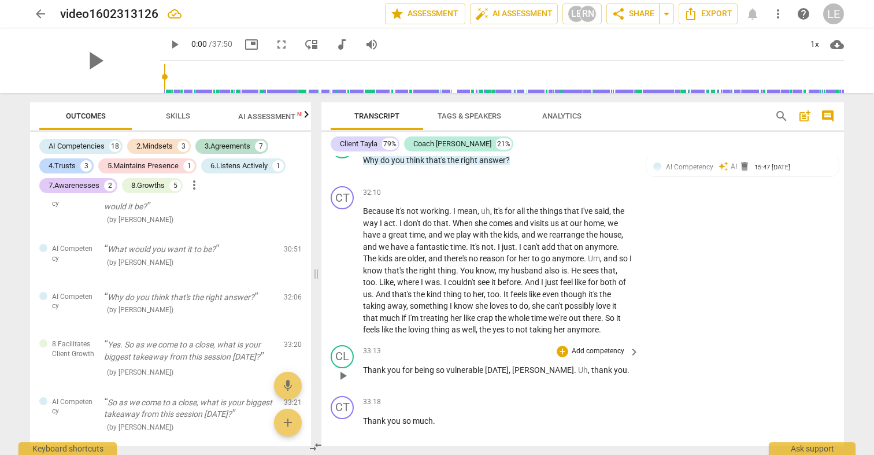
click at [529, 365] on span "Taylor" at bounding box center [543, 369] width 62 height 9
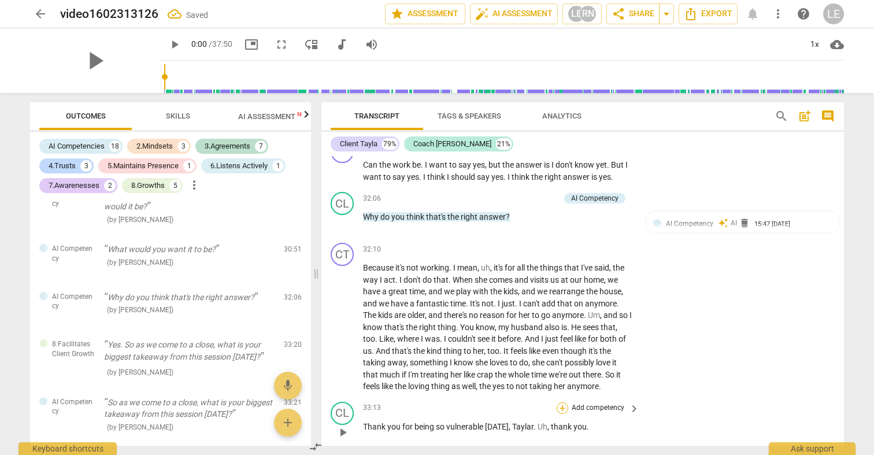
scroll to position [6988, 0]
click at [562, 403] on div "+" at bounding box center [562, 409] width 12 height 12
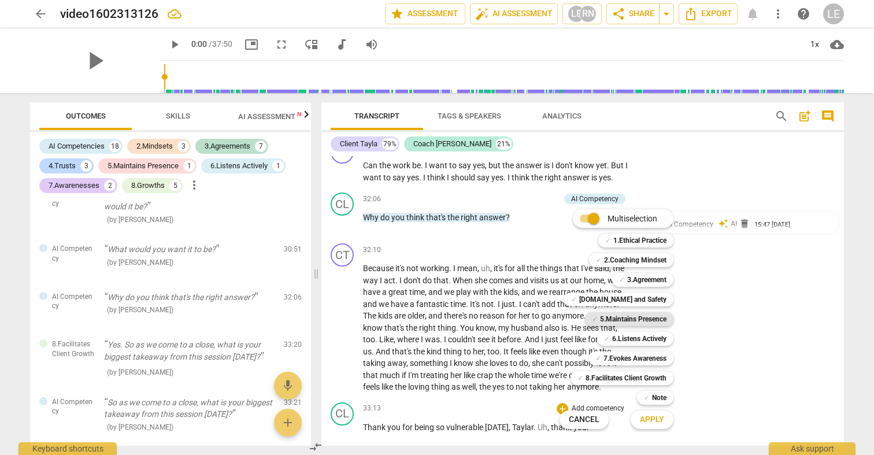
click at [637, 318] on b "5.Maintains Presence" at bounding box center [633, 319] width 66 height 14
click at [640, 297] on b "4.Trust and Safety" at bounding box center [622, 299] width 87 height 14
click at [593, 312] on span "✓" at bounding box center [595, 319] width 6 height 14
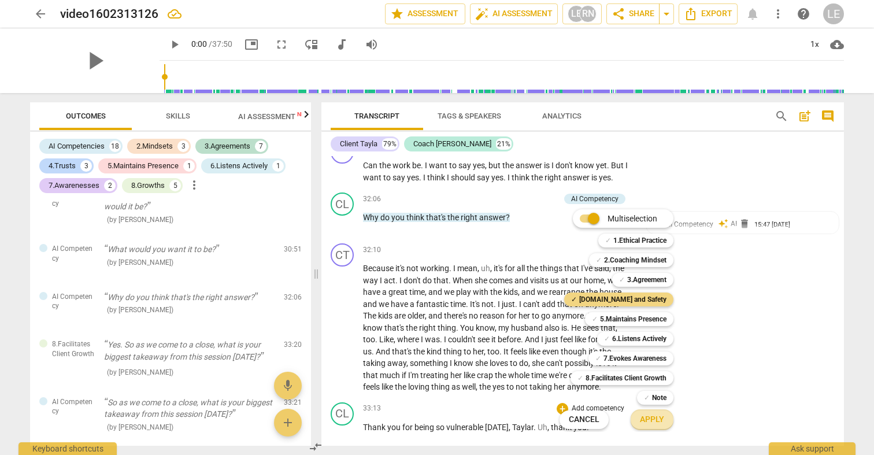
click at [653, 422] on span "Apply" at bounding box center [652, 420] width 24 height 12
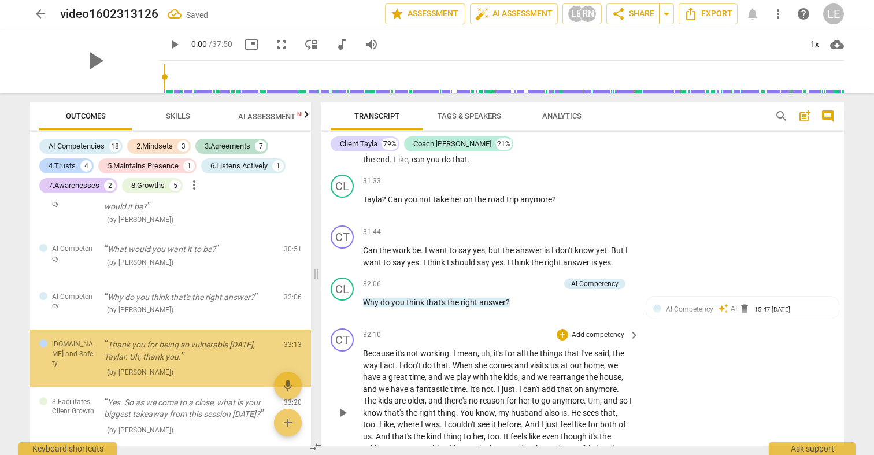
scroll to position [6890, 0]
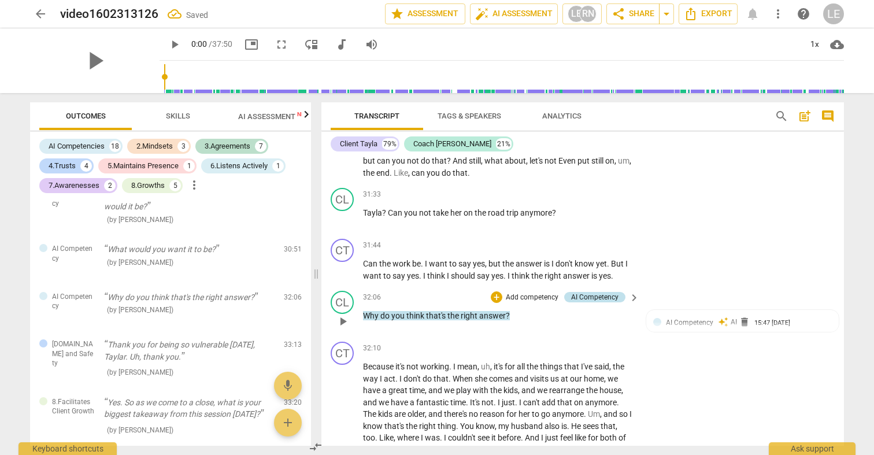
click at [596, 292] on div "AI Competency" at bounding box center [594, 297] width 47 height 10
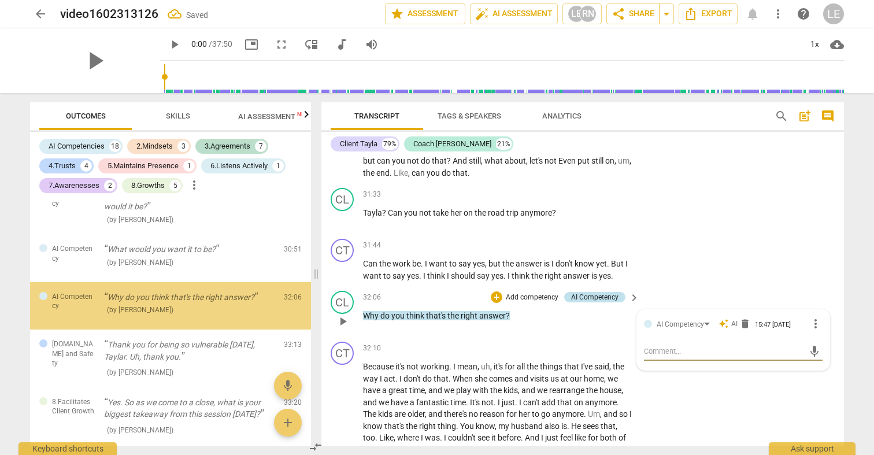
scroll to position [1917, 0]
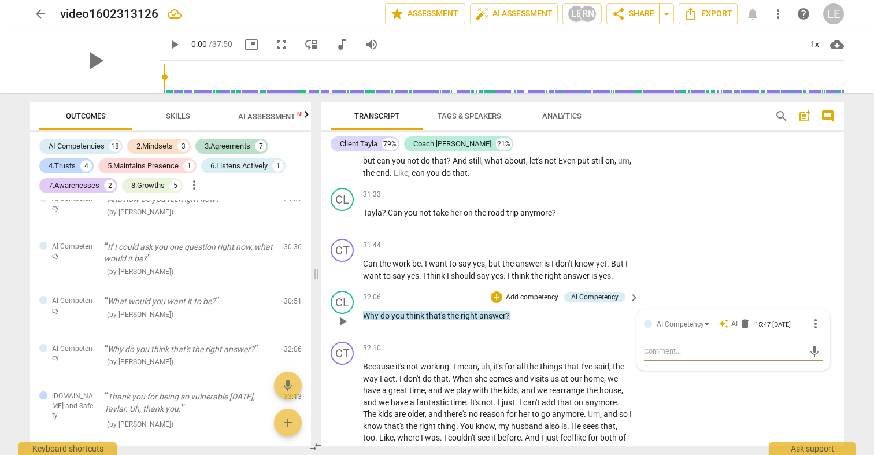
click at [518, 292] on p "Add competency" at bounding box center [531, 297] width 55 height 10
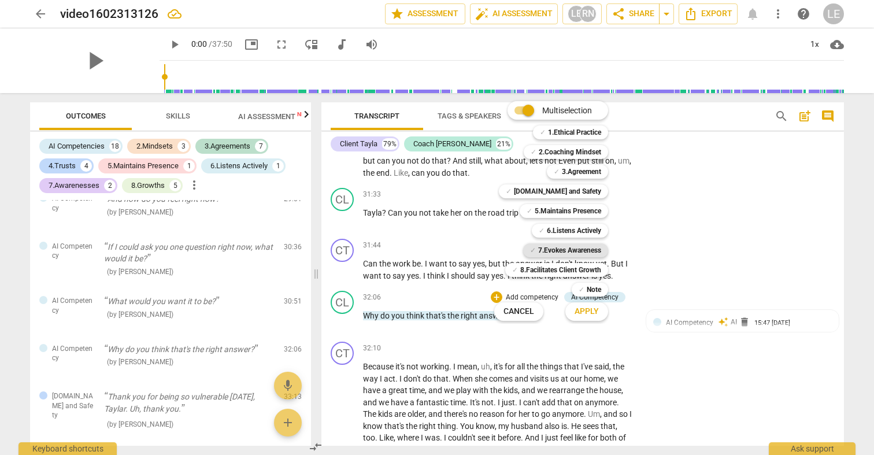
click at [573, 247] on b "7.Evokes Awareness" at bounding box center [569, 250] width 63 height 14
click at [588, 314] on span "Apply" at bounding box center [586, 312] width 24 height 12
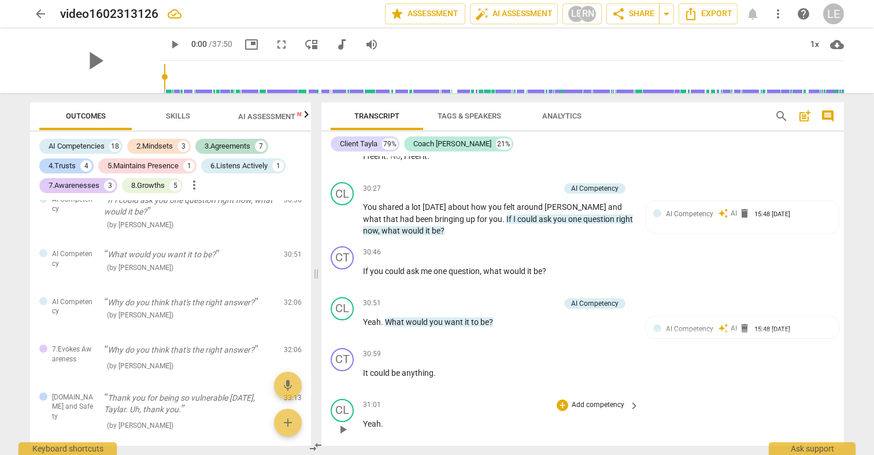
scroll to position [6522, 0]
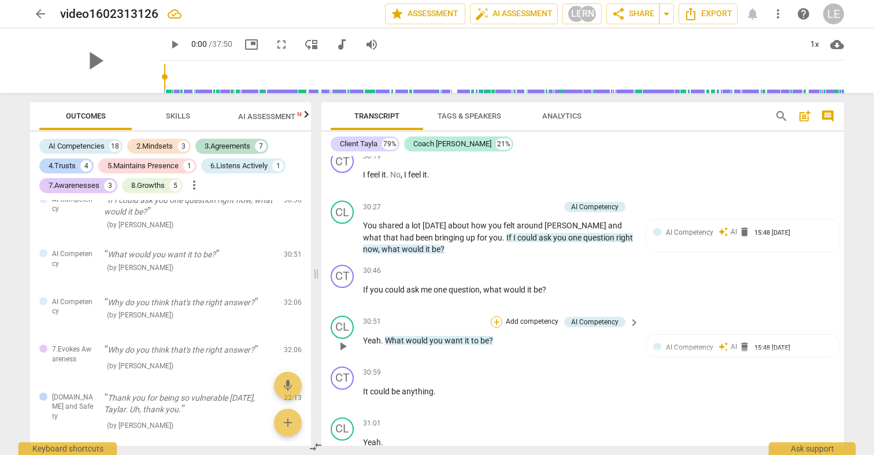
click at [500, 316] on div "+" at bounding box center [497, 322] width 12 height 12
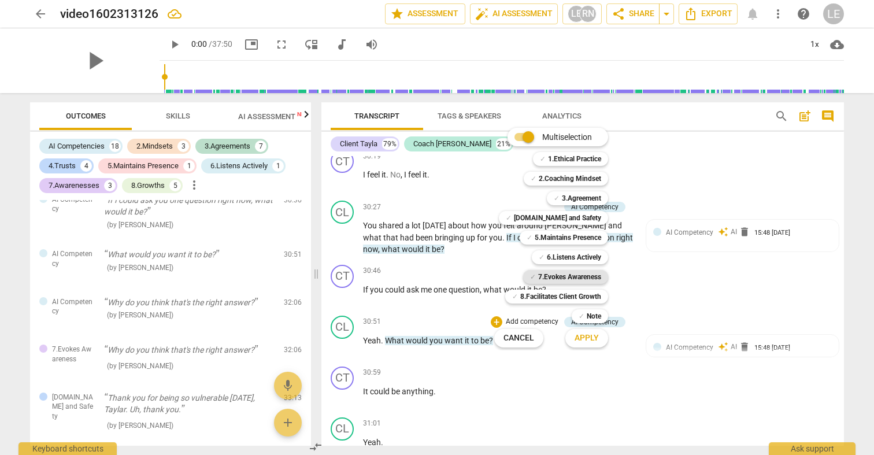
click at [577, 280] on b "7.Evokes Awareness" at bounding box center [569, 277] width 63 height 14
click at [584, 336] on span "Apply" at bounding box center [586, 338] width 24 height 12
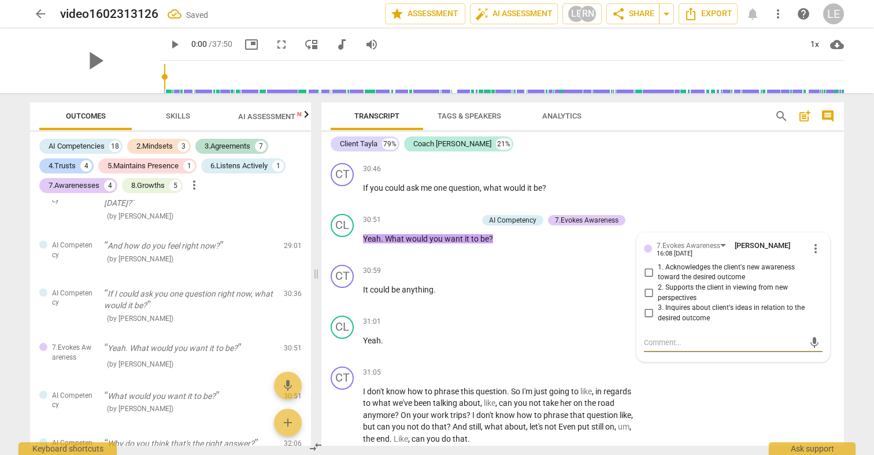
scroll to position [6633, 0]
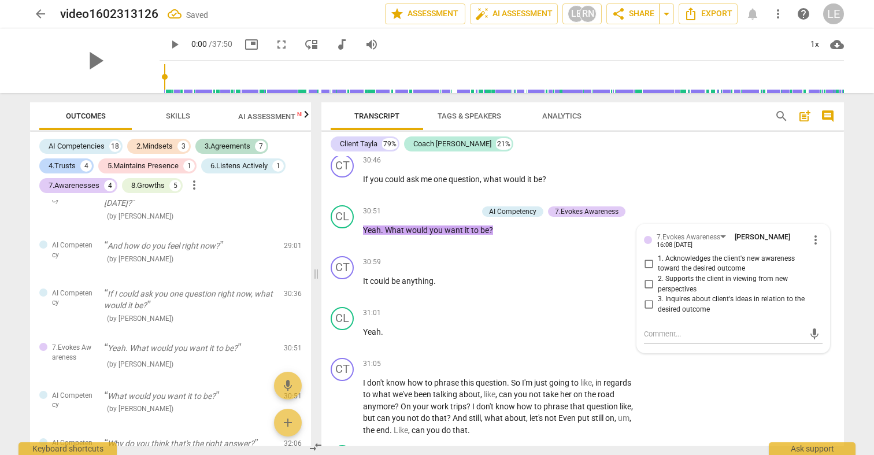
click at [563, 445] on div "+" at bounding box center [562, 451] width 12 height 12
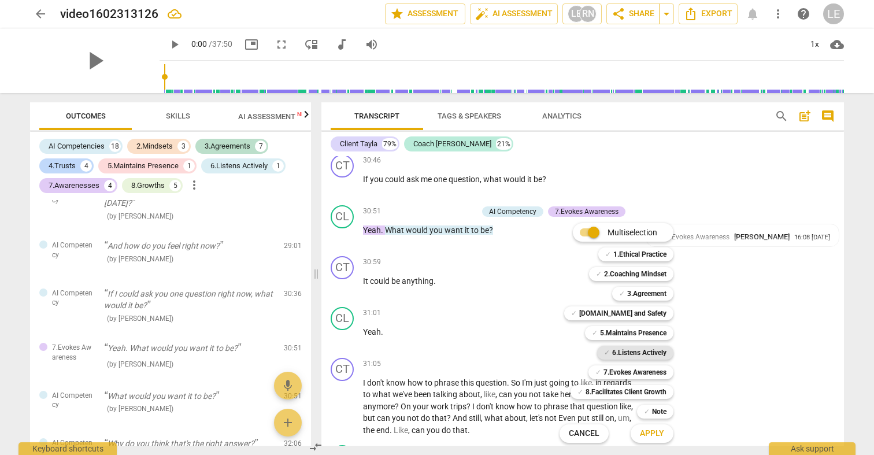
click at [622, 353] on b "6.Listens Actively" at bounding box center [639, 353] width 54 height 14
click at [662, 430] on span "Apply" at bounding box center [652, 434] width 24 height 12
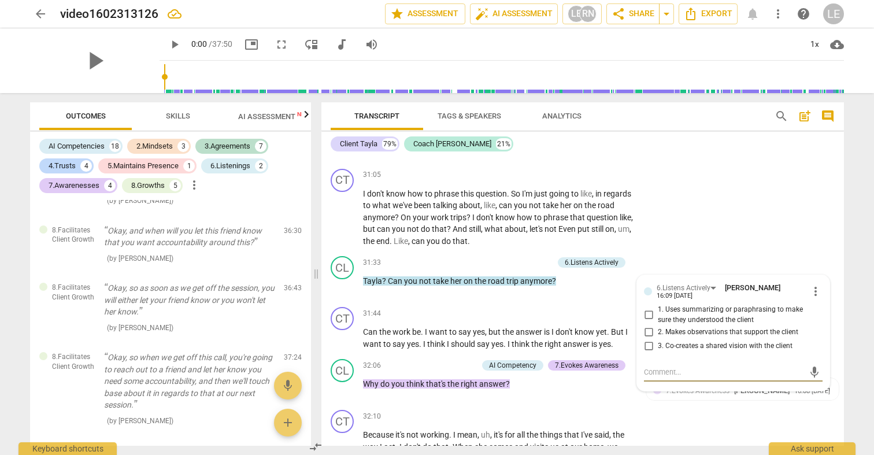
scroll to position [0, 0]
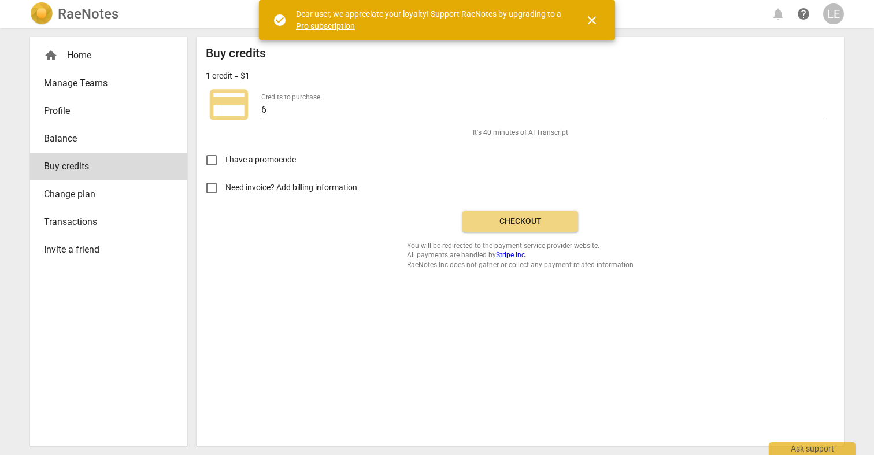
click at [175, 24] on div "RaeNotes notifications help LE" at bounding box center [437, 13] width 814 height 23
click at [166, 2] on div "RaeNotes notifications help LE" at bounding box center [436, 14] width 855 height 28
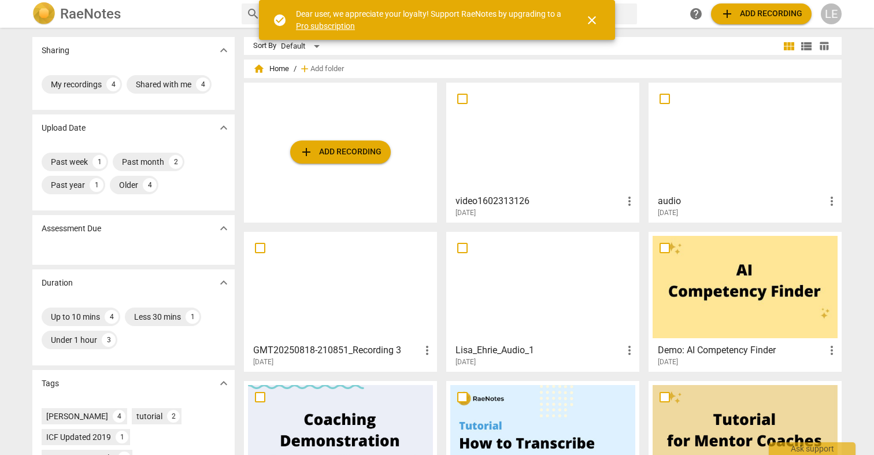
click at [530, 199] on h3 "video1602313126" at bounding box center [538, 201] width 167 height 14
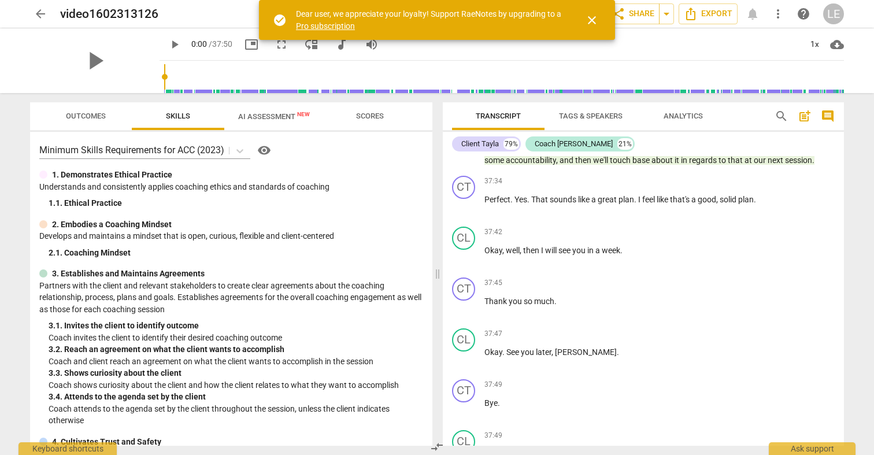
scroll to position [7658, 0]
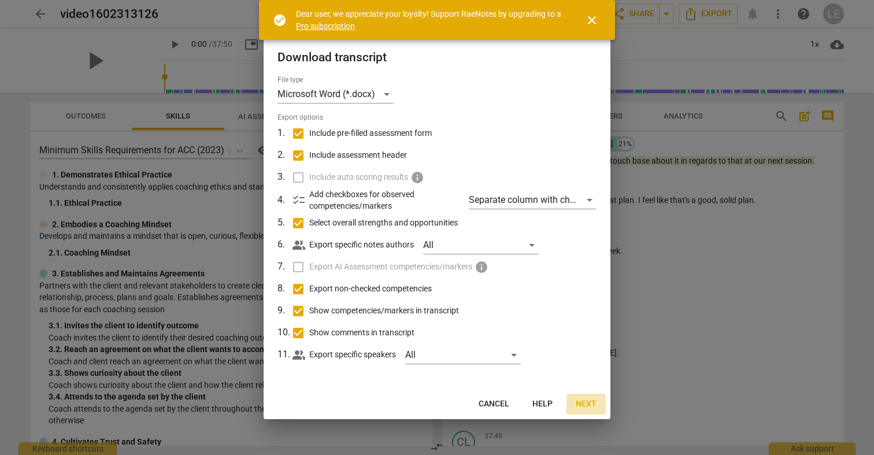
click at [596, 401] on button "Next" at bounding box center [585, 403] width 39 height 21
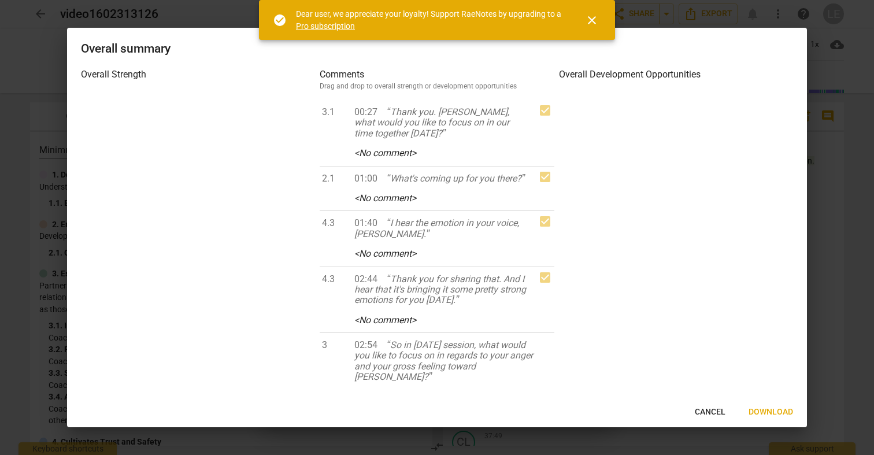
click at [778, 413] on span "Download" at bounding box center [770, 412] width 44 height 12
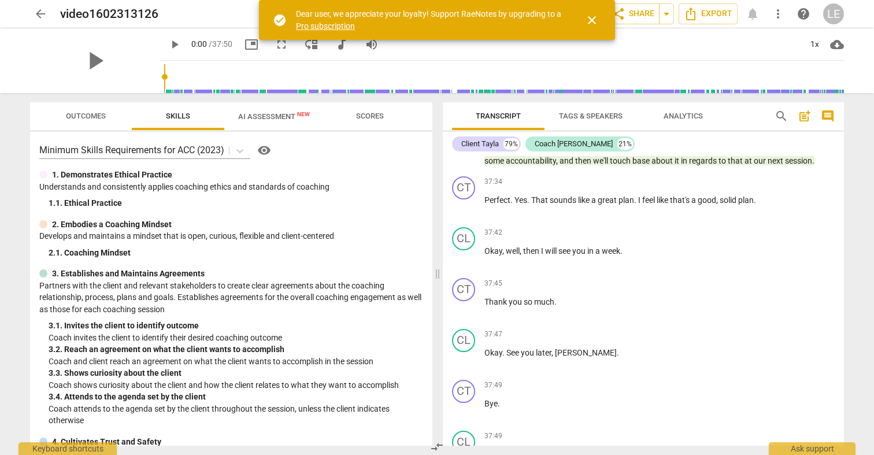
click at [99, 115] on span "Outcomes" at bounding box center [86, 116] width 40 height 9
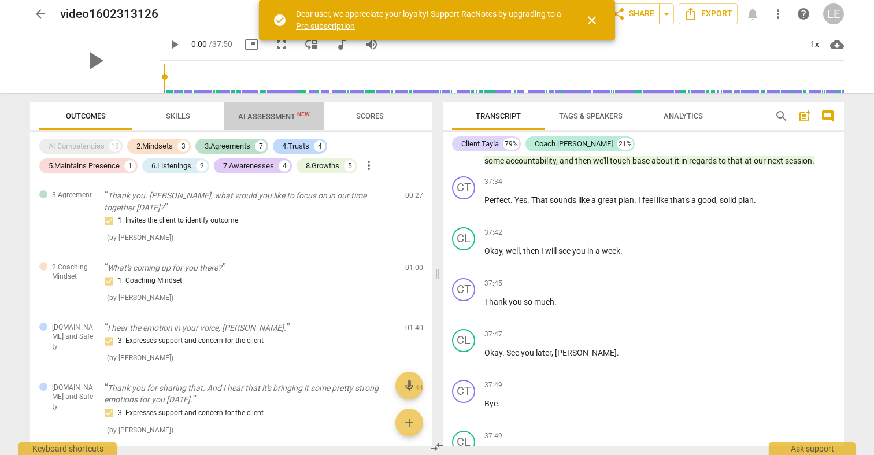
click at [245, 110] on span "AI Assessment New" at bounding box center [273, 115] width 99 height 17
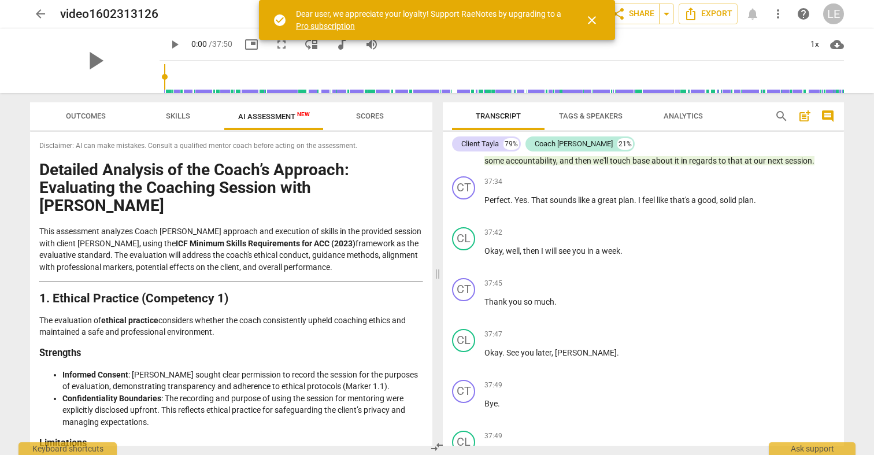
scroll to position [0, 0]
click at [595, 18] on span "close" at bounding box center [592, 20] width 14 height 14
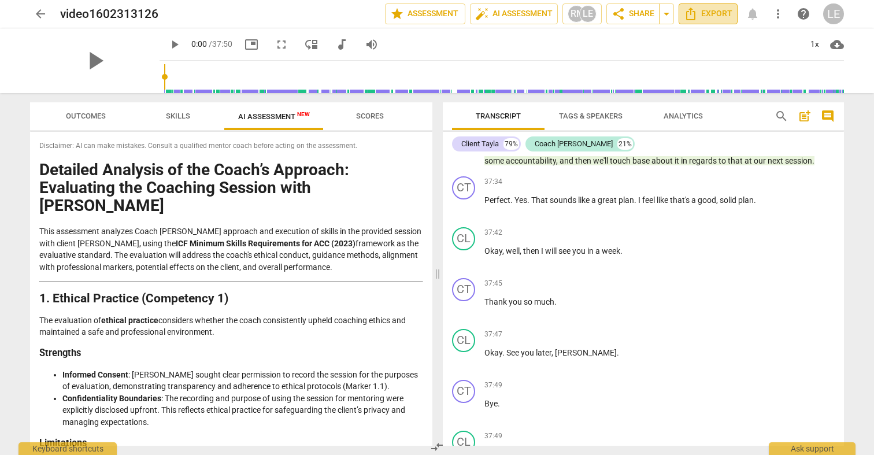
click at [718, 11] on span "Export" at bounding box center [708, 14] width 49 height 14
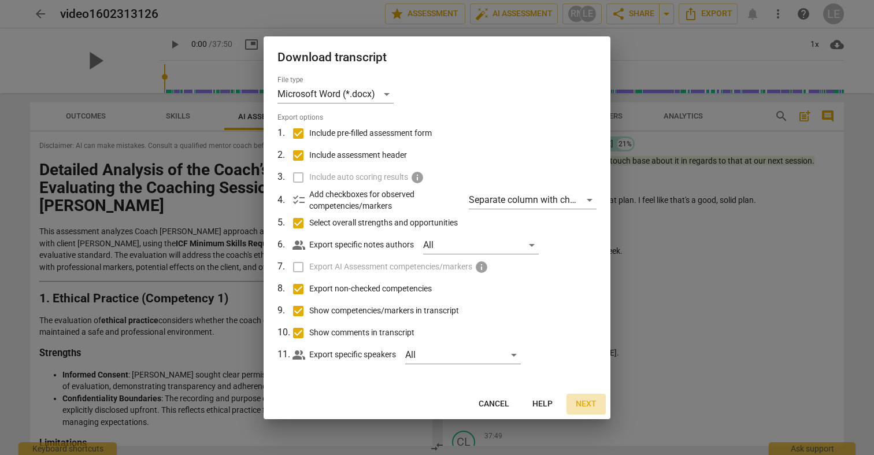
click at [579, 403] on span "Next" at bounding box center [586, 404] width 21 height 12
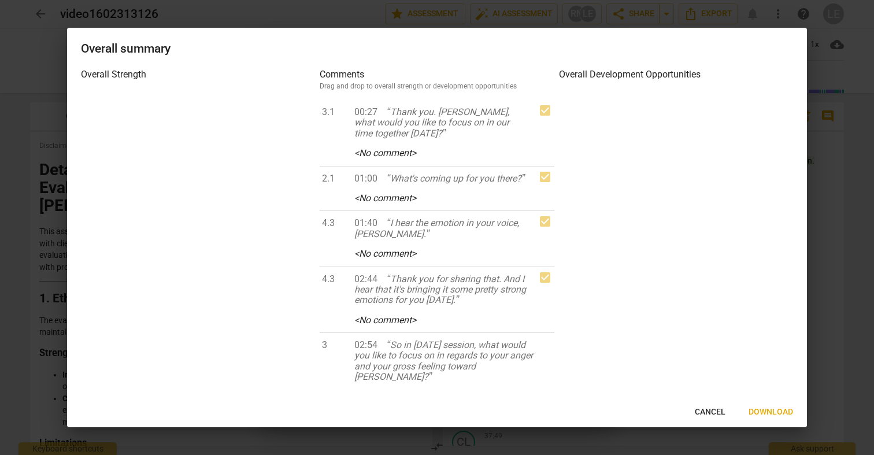
click at [357, 16] on div at bounding box center [437, 227] width 874 height 455
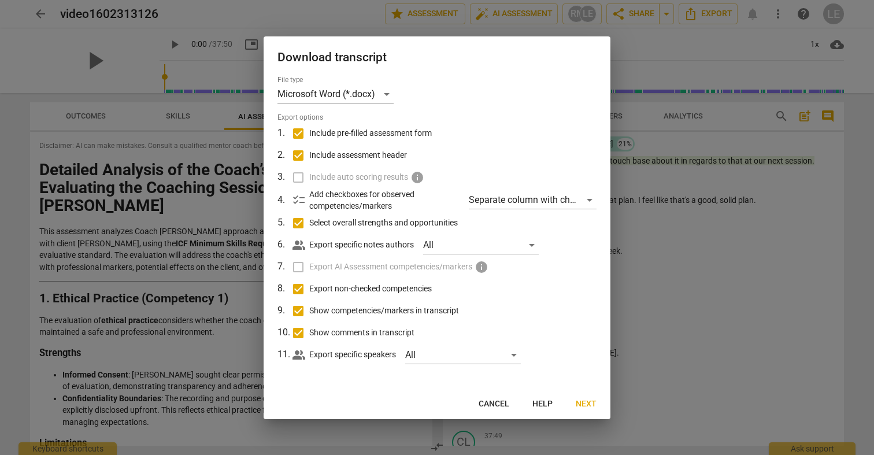
click at [315, 20] on div at bounding box center [437, 227] width 874 height 455
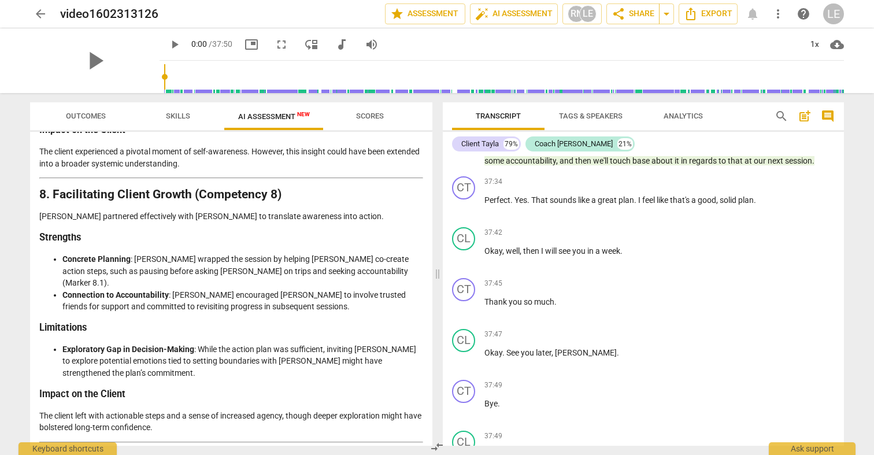
click at [108, 343] on li "Exploratory Gap in Decision-Making : While the action plan was sufficient, invi…" at bounding box center [242, 361] width 361 height 36
drag, startPoint x: 56, startPoint y: 140, endPoint x: 114, endPoint y: 142, distance: 57.8
click at [116, 322] on h3 "Limitations" at bounding box center [231, 328] width 384 height 12
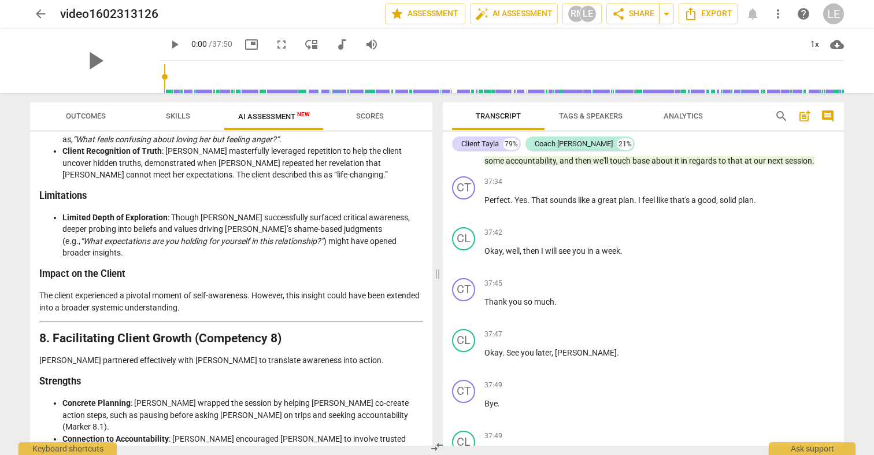
scroll to position [2175, 0]
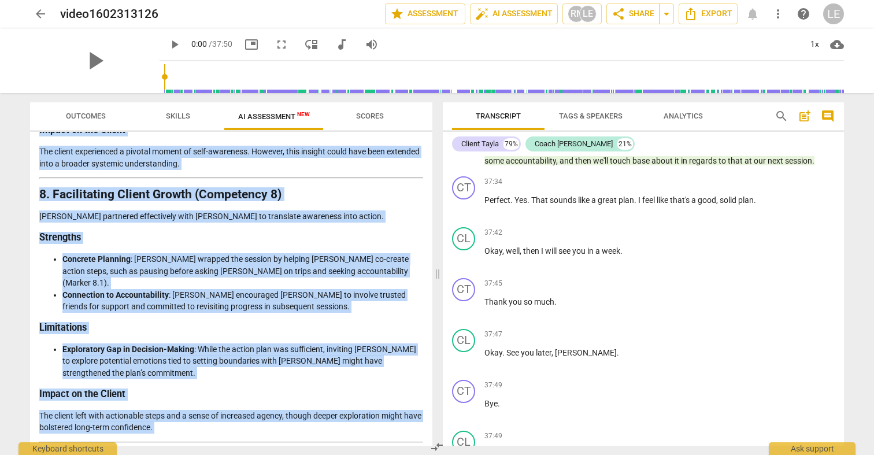
drag, startPoint x: 42, startPoint y: 166, endPoint x: 195, endPoint y: 447, distance: 320.6
click at [195, 447] on div "Outcomes Skills AI Assessment New Scores Disclaimer: AI can make mistakes. Cons…" at bounding box center [229, 274] width 416 height 362
copy div "Detailed Analysis of the Coach’s Approach: Evaluating the Coaching Session with…"
click at [146, 113] on span "Skills" at bounding box center [178, 117] width 92 height 16
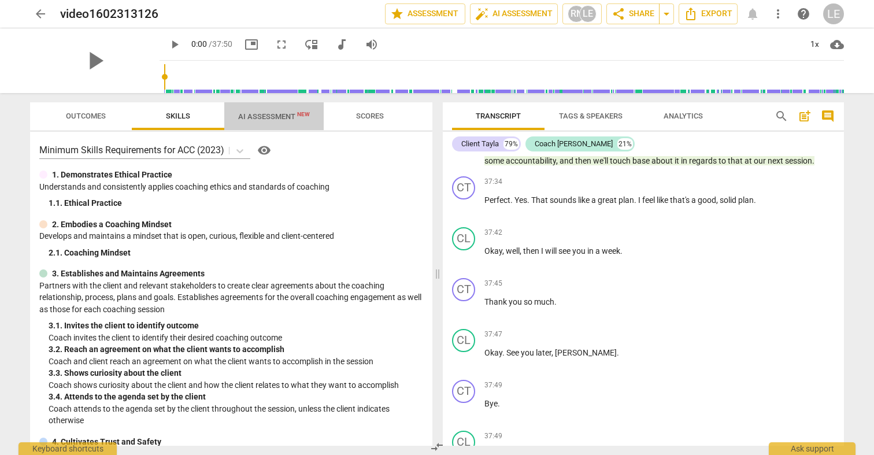
click at [283, 117] on span "AI Assessment New" at bounding box center [274, 116] width 72 height 9
